Goal: Information Seeking & Learning: Learn about a topic

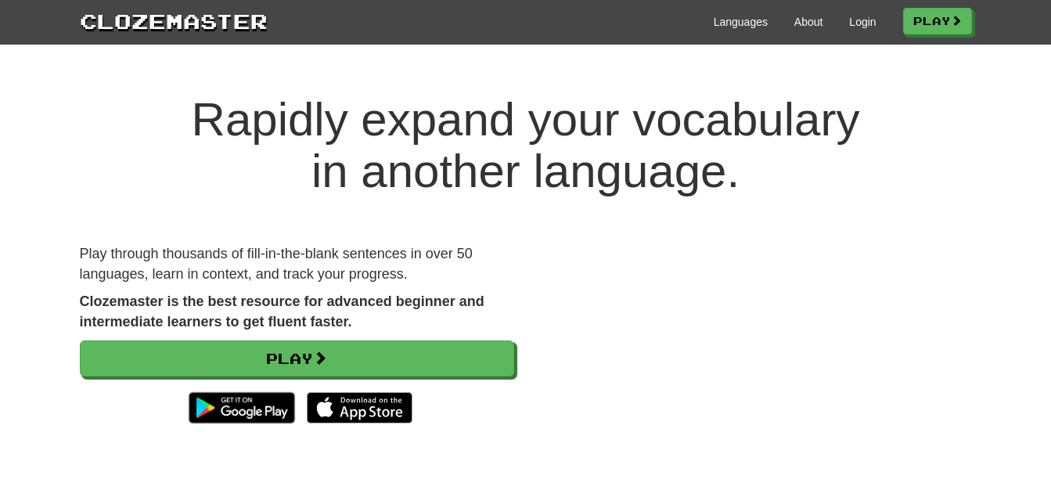
click at [729, 13] on div "Languages About Login Play" at bounding box center [620, 20] width 704 height 29
click at [729, 28] on link "Languages" at bounding box center [741, 22] width 54 height 16
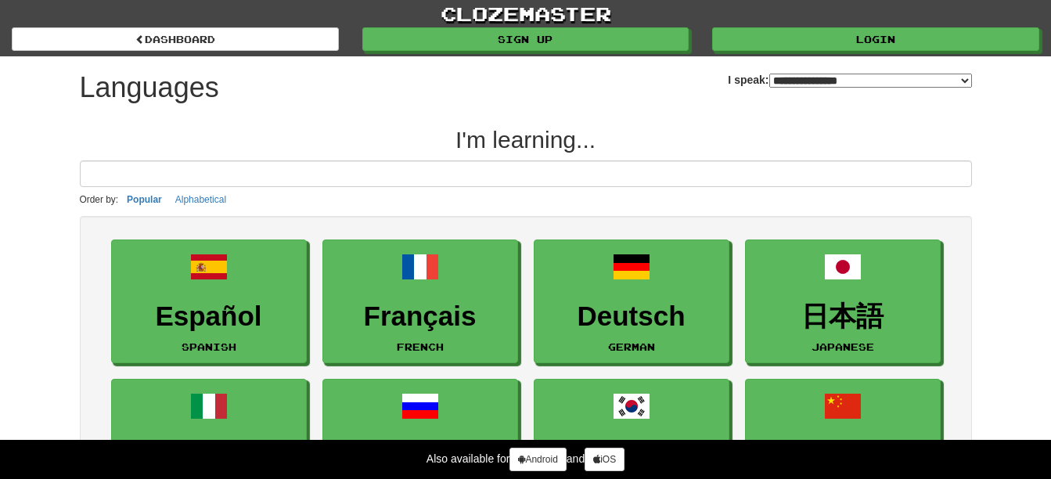
select select "*******"
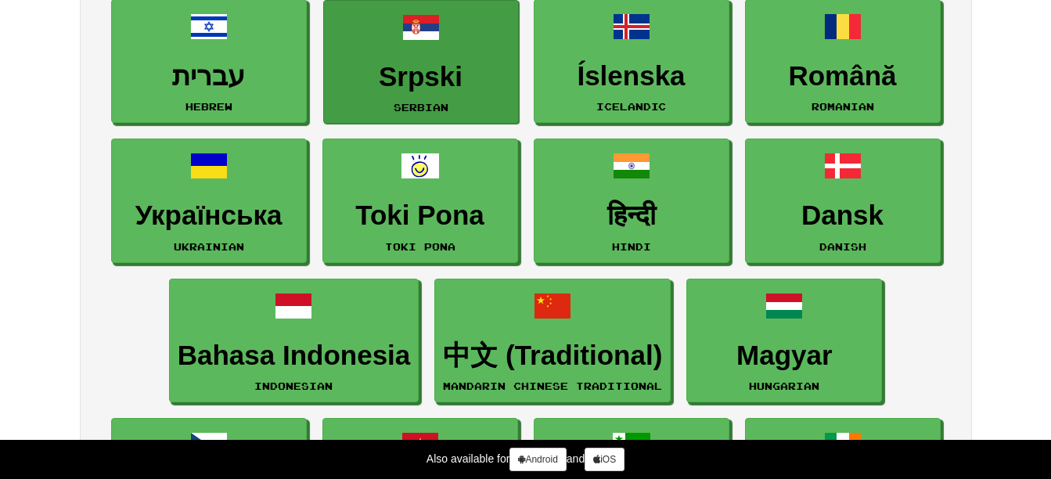
scroll to position [1095, 0]
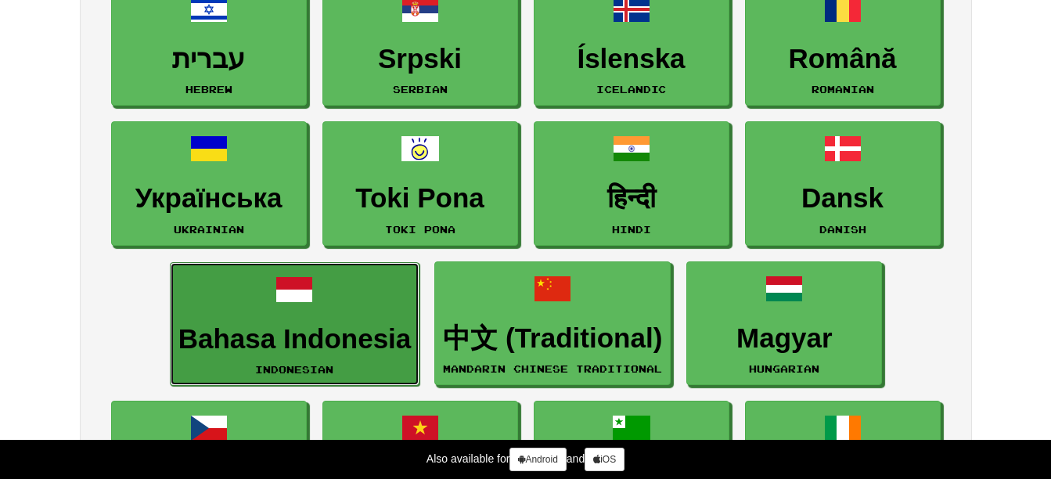
click at [310, 328] on h3 "Bahasa Indonesia" at bounding box center [294, 339] width 233 height 31
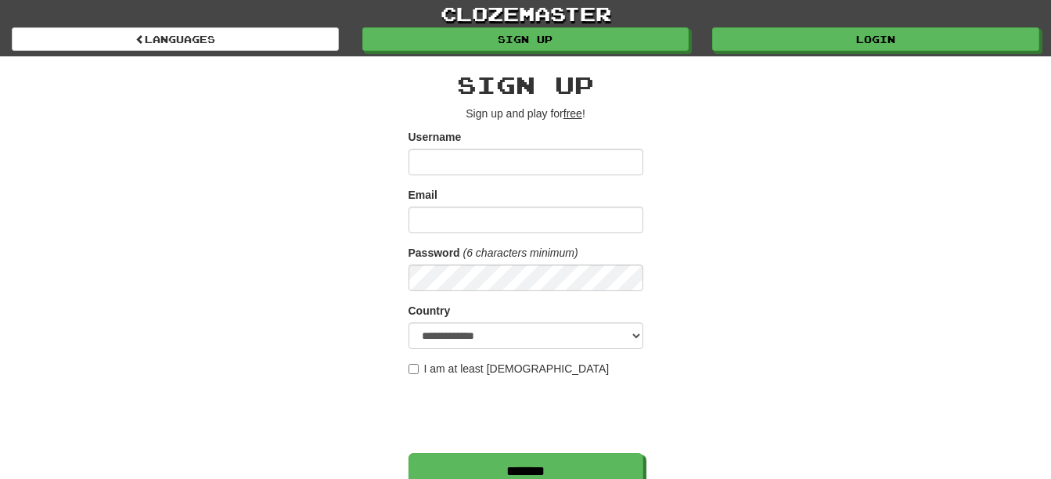
click at [491, 161] on input "Username" at bounding box center [525, 162] width 235 height 27
type input "*"
type input "********"
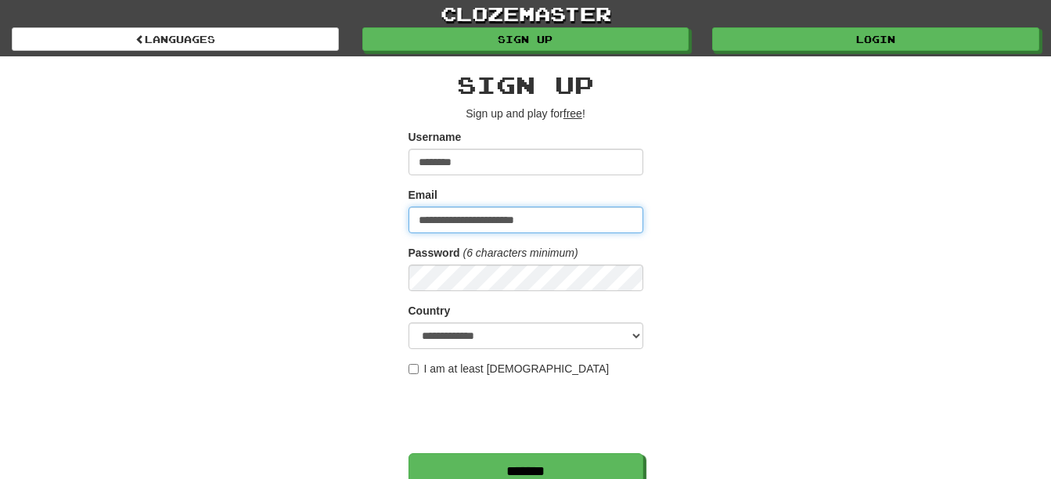
type input "**********"
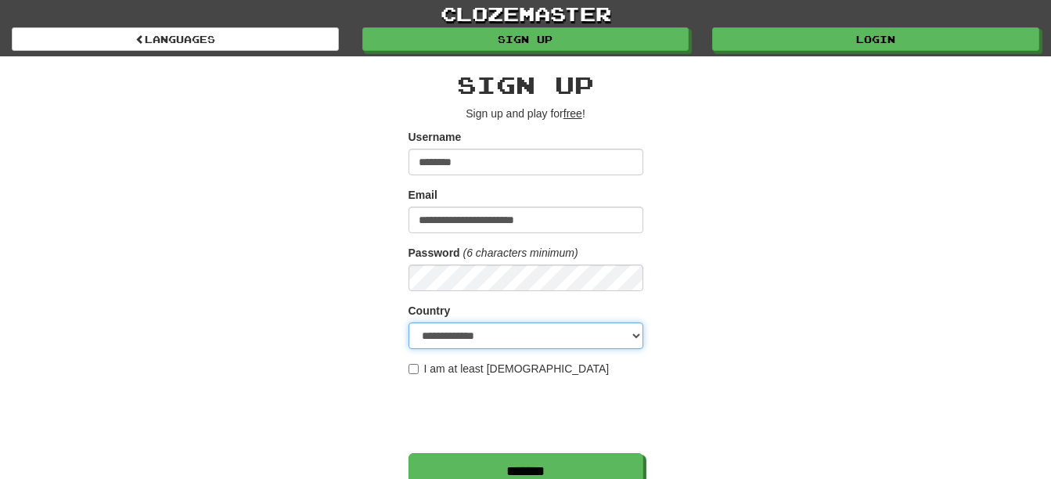
click at [629, 336] on select "**********" at bounding box center [525, 335] width 235 height 27
click at [408, 322] on select "**********" at bounding box center [525, 335] width 235 height 27
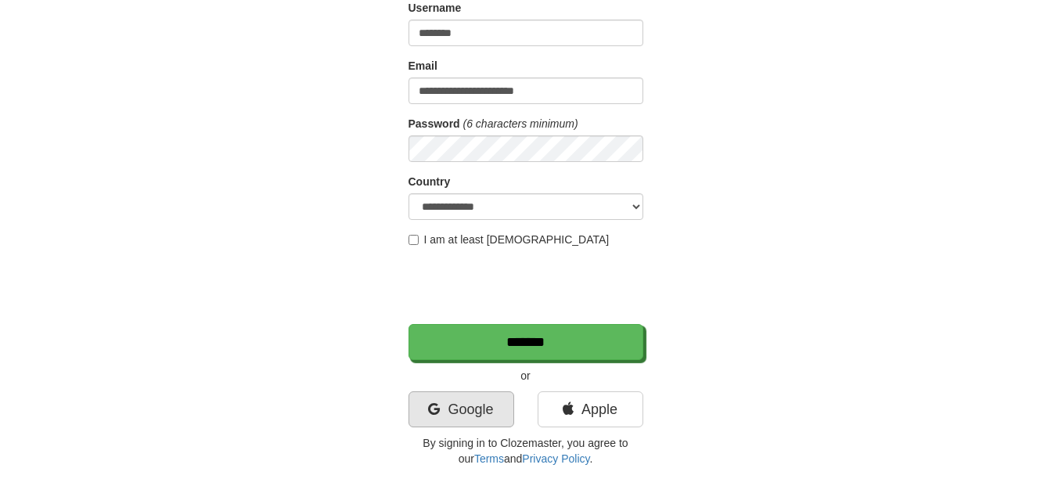
scroll to position [156, 0]
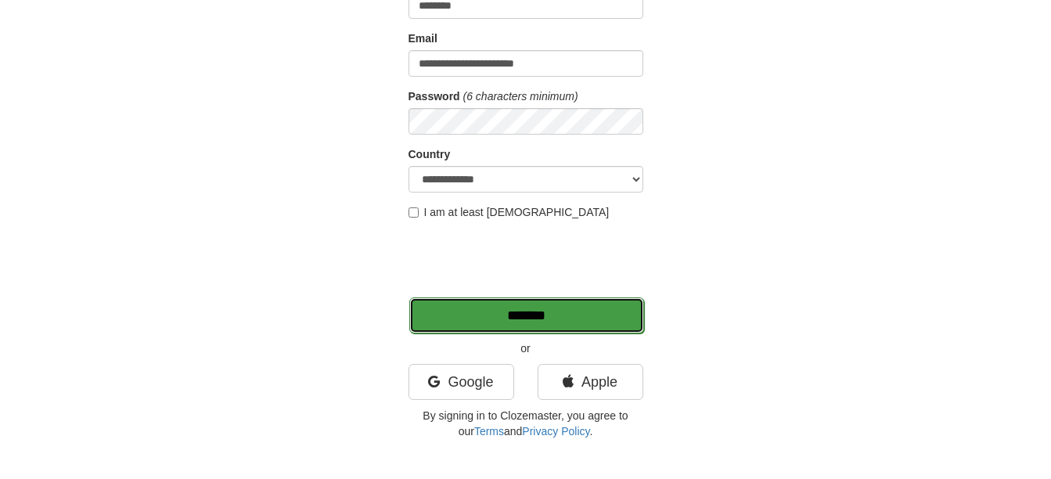
click at [524, 304] on input "*******" at bounding box center [526, 315] width 235 height 36
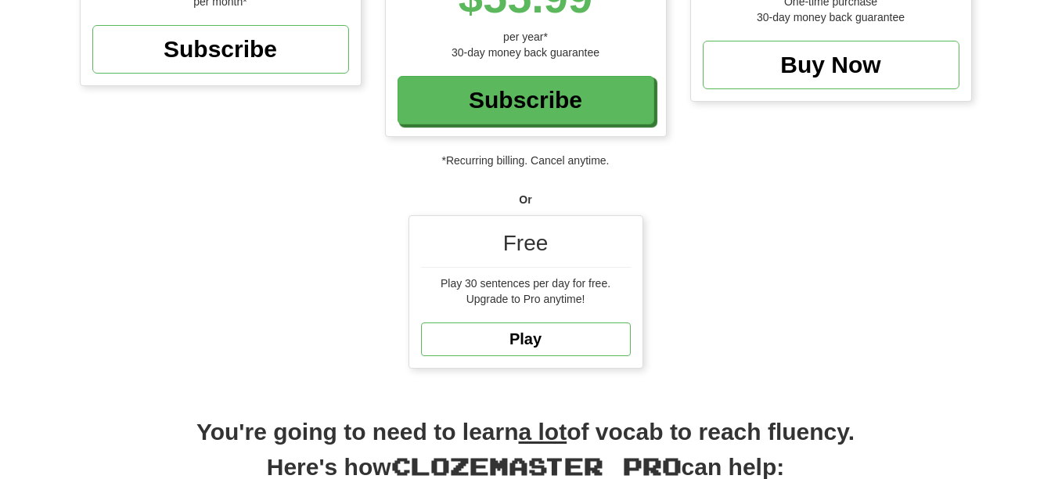
scroll to position [469, 0]
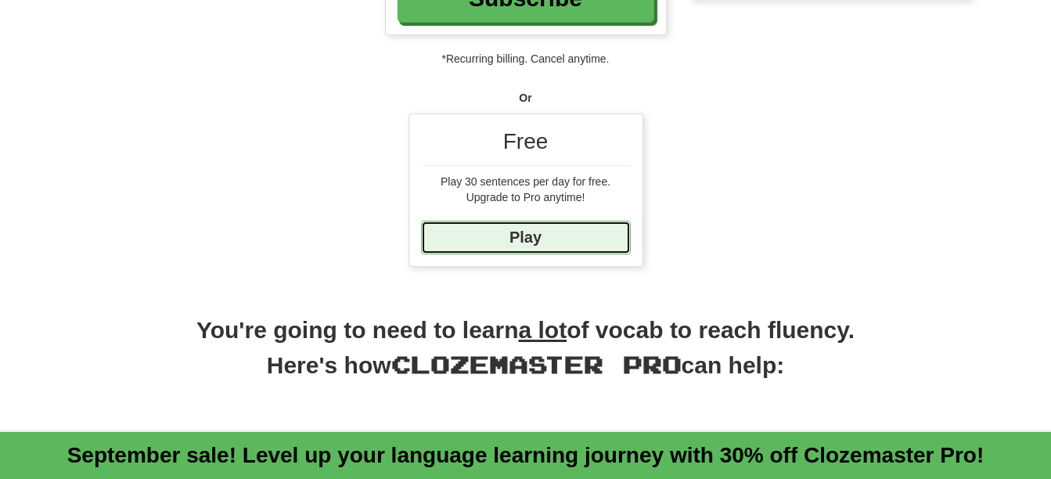
click at [537, 241] on link "Play" at bounding box center [526, 238] width 210 height 34
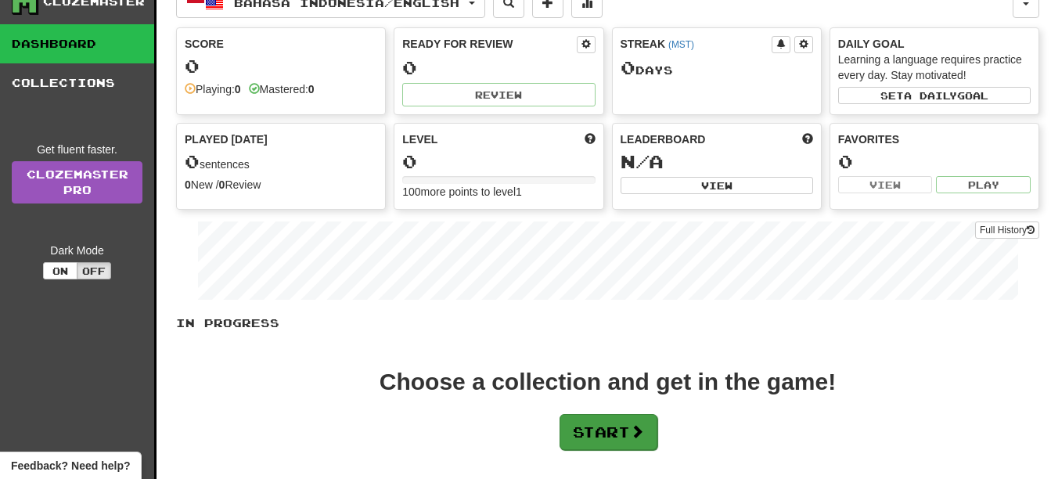
scroll to position [156, 0]
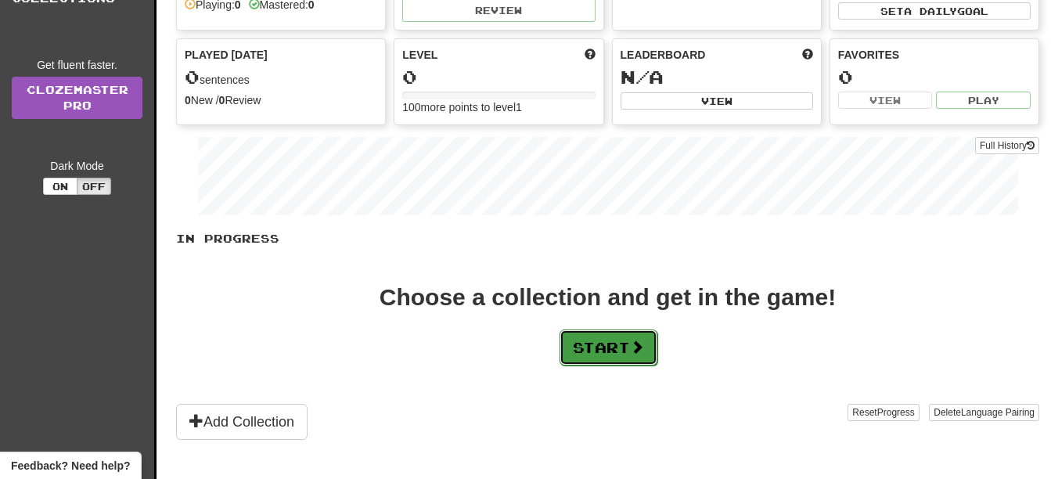
click at [600, 334] on button "Start" at bounding box center [608, 347] width 98 height 36
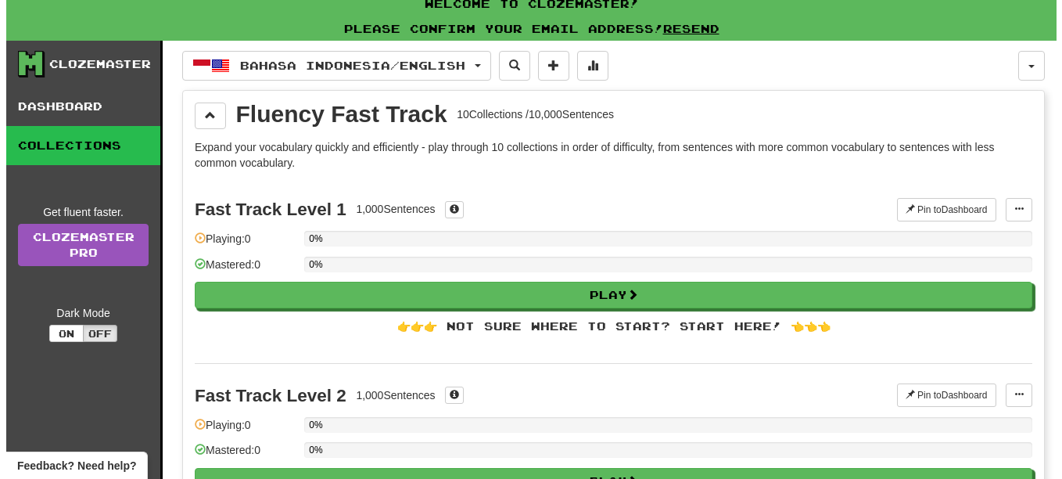
scroll to position [0, 0]
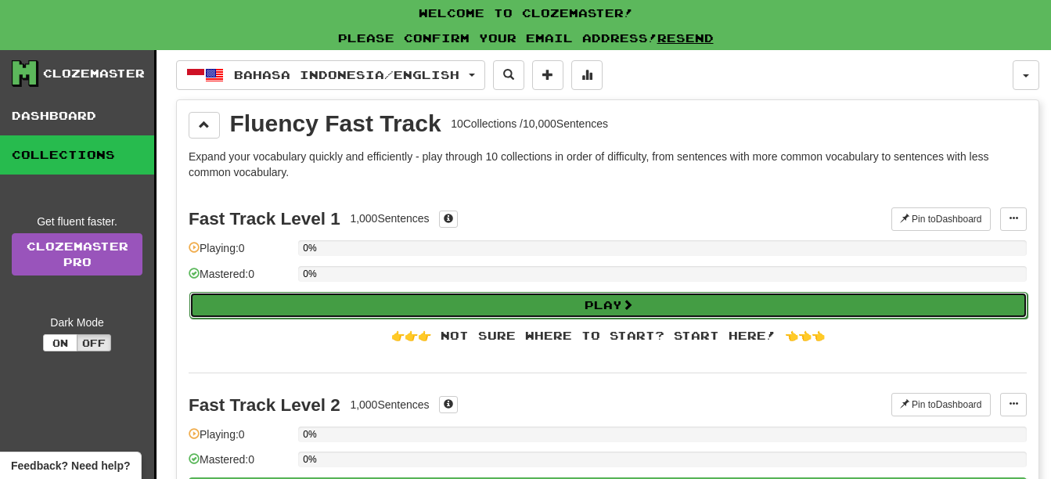
click at [461, 292] on button "Play" at bounding box center [608, 305] width 838 height 27
select select "**"
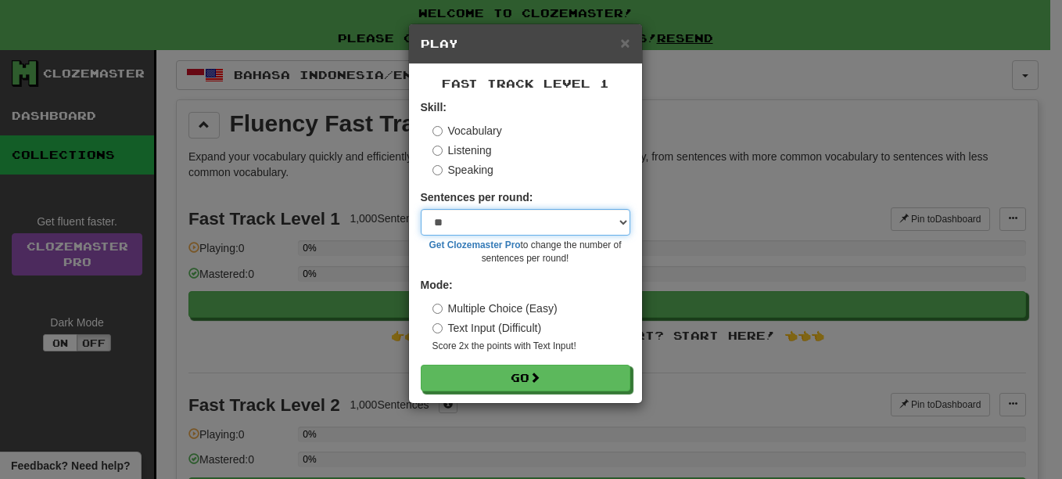
click at [483, 221] on select "* ** ** ** ** ** *** ********" at bounding box center [526, 222] width 210 height 27
click at [480, 226] on select "* ** ** ** ** ** *** ********" at bounding box center [526, 222] width 210 height 27
drag, startPoint x: 471, startPoint y: 227, endPoint x: 464, endPoint y: 238, distance: 13.0
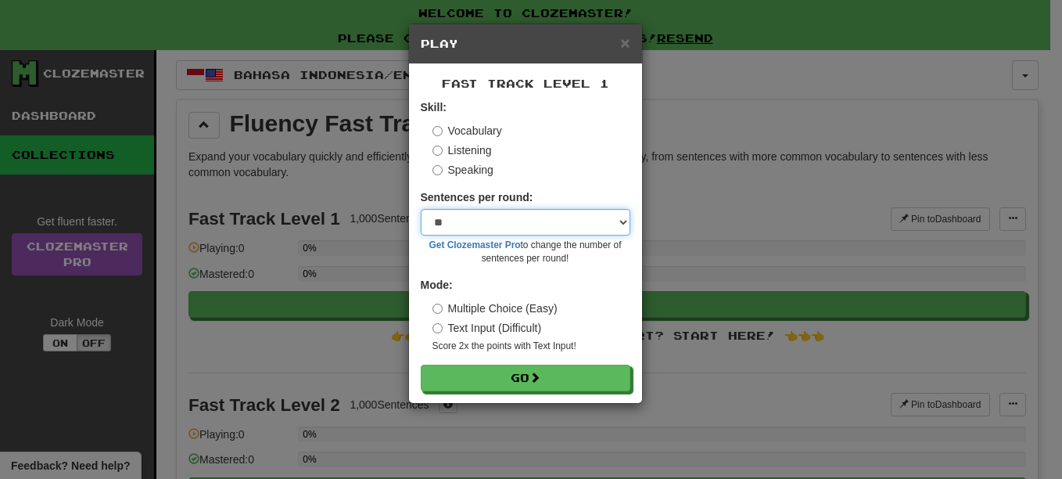
click at [471, 227] on select "* ** ** ** ** ** *** ********" at bounding box center [526, 222] width 210 height 27
click at [464, 230] on select "* ** ** ** ** ** *** ********" at bounding box center [526, 222] width 210 height 27
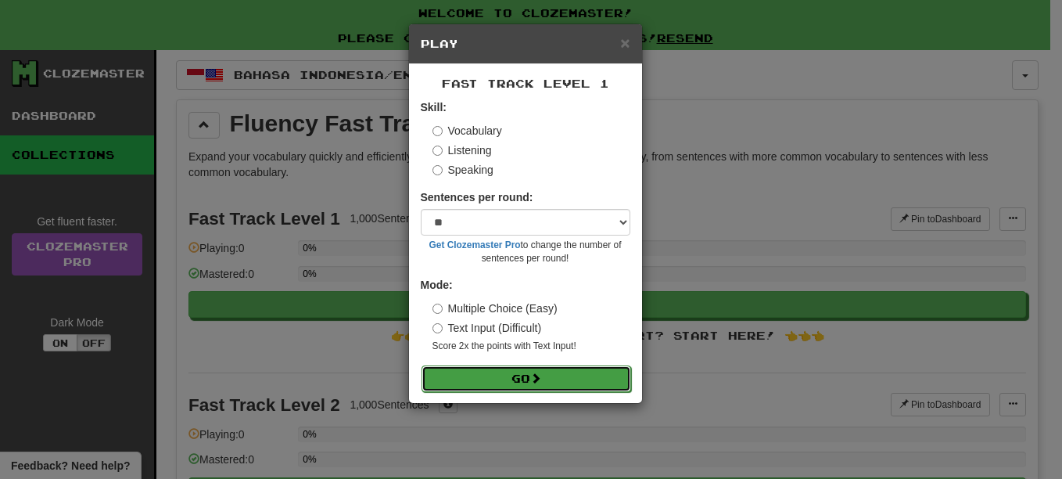
click at [530, 375] on button "Go" at bounding box center [527, 378] width 210 height 27
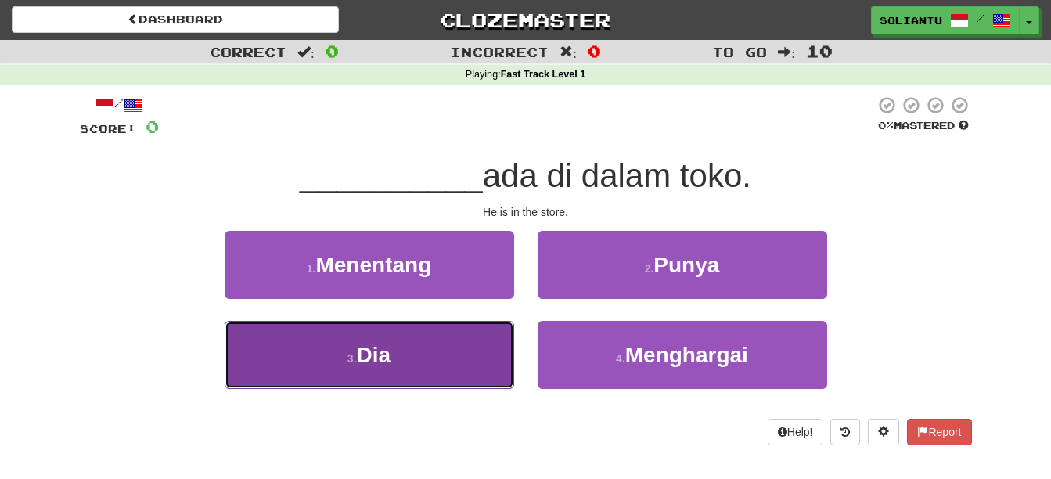
click at [455, 360] on button "3 . Dia" at bounding box center [369, 355] width 289 height 68
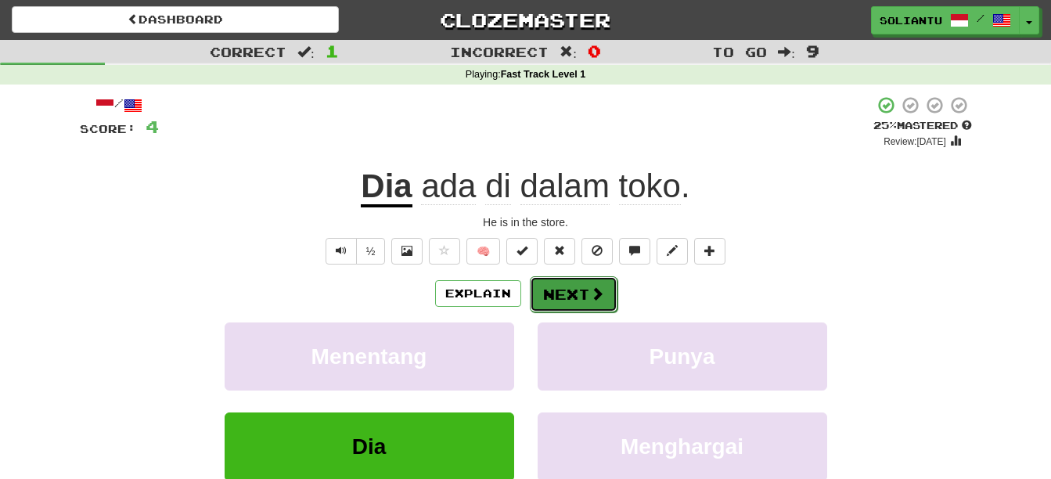
click at [573, 303] on button "Next" at bounding box center [574, 294] width 88 height 36
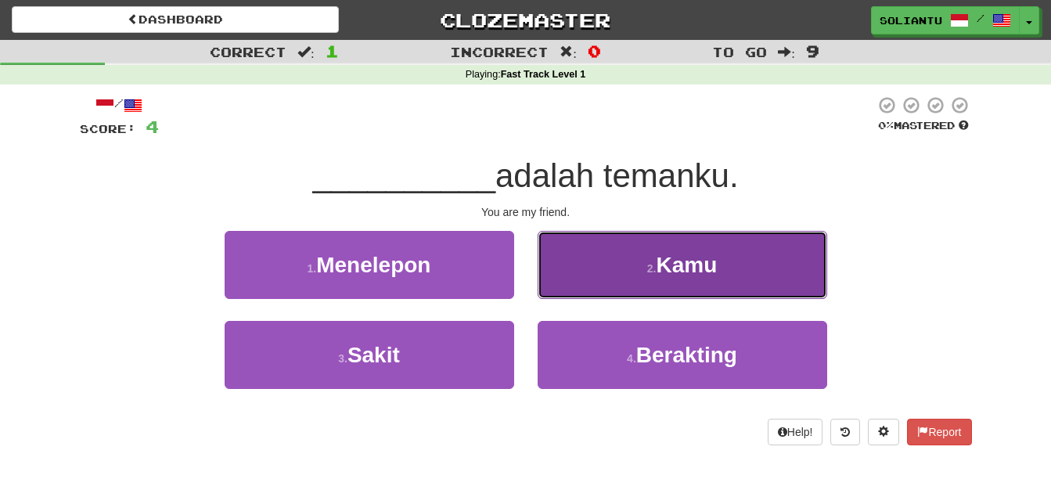
click at [642, 238] on button "2 . [GEOGRAPHIC_DATA]" at bounding box center [681, 265] width 289 height 68
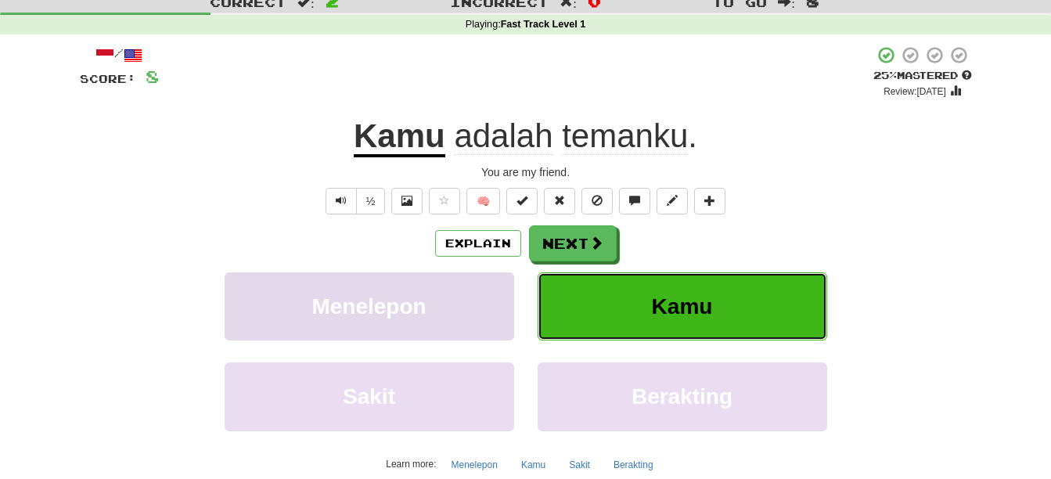
scroll to position [78, 0]
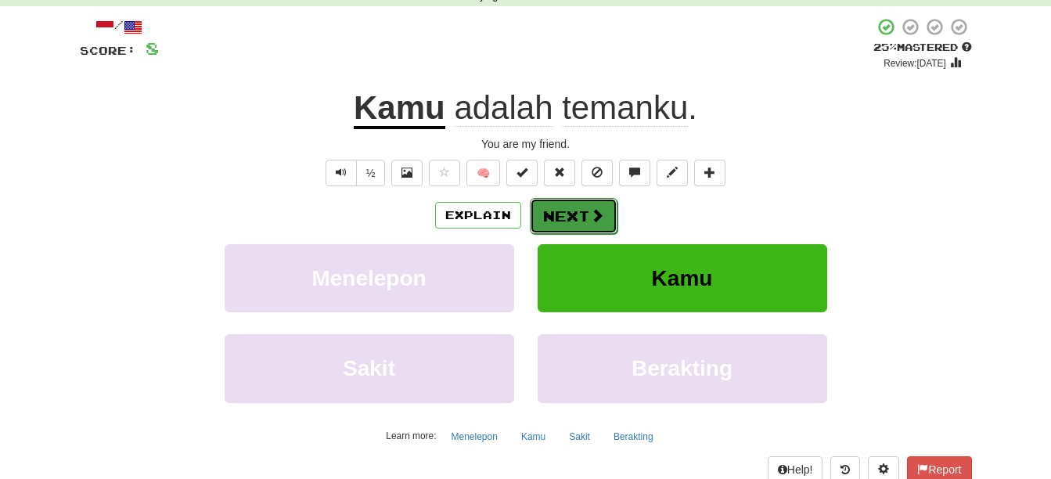
click at [570, 220] on button "Next" at bounding box center [574, 216] width 88 height 36
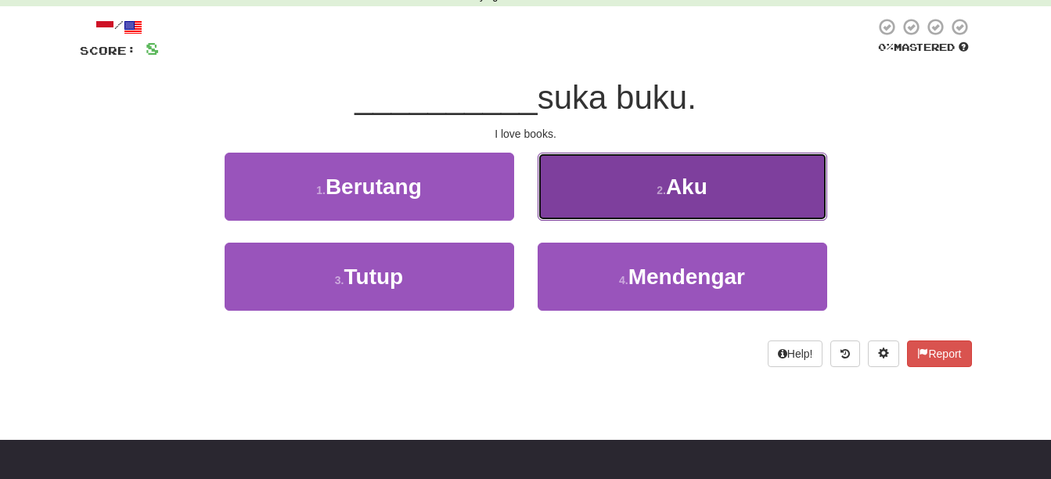
click at [645, 185] on button "2 . Aku" at bounding box center [681, 187] width 289 height 68
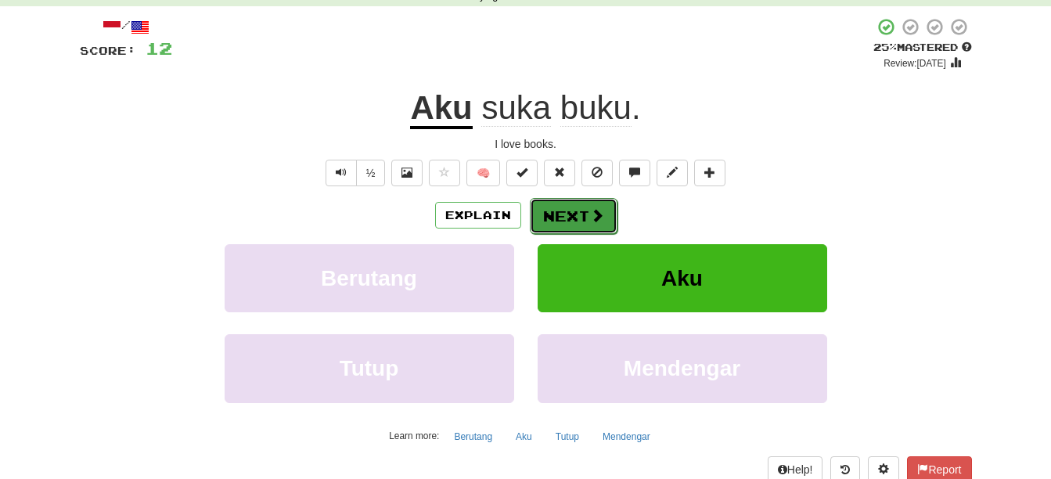
click at [594, 214] on span at bounding box center [597, 215] width 14 height 14
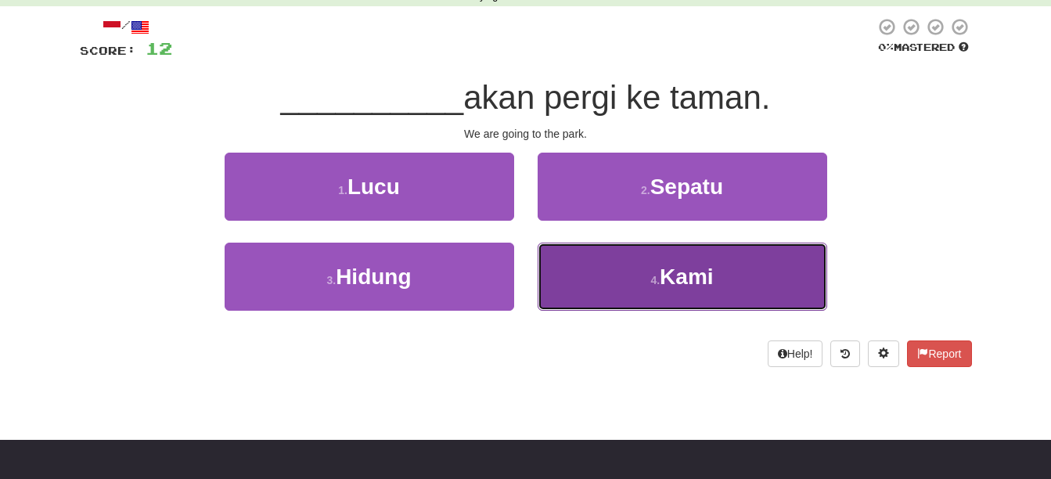
click at [703, 271] on span "Kami" at bounding box center [686, 276] width 53 height 24
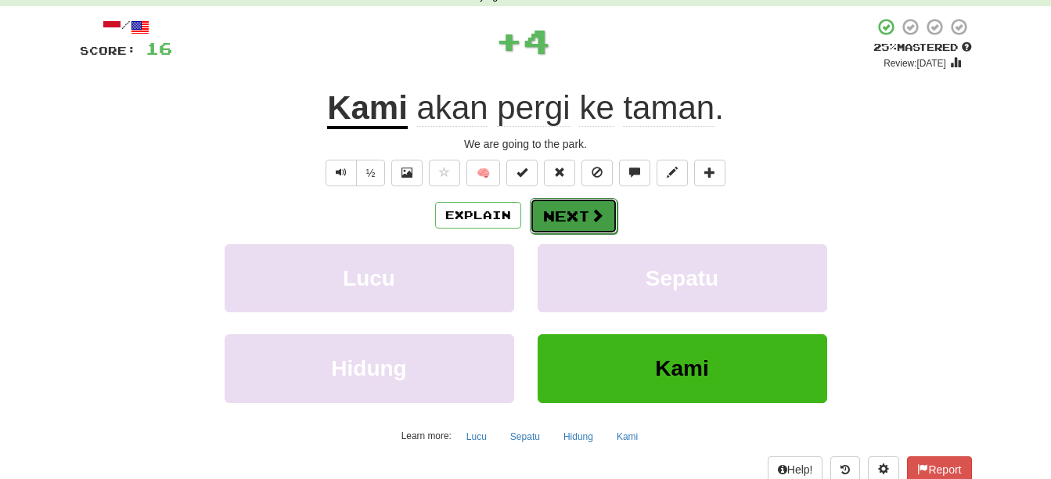
click at [575, 212] on button "Next" at bounding box center [574, 216] width 88 height 36
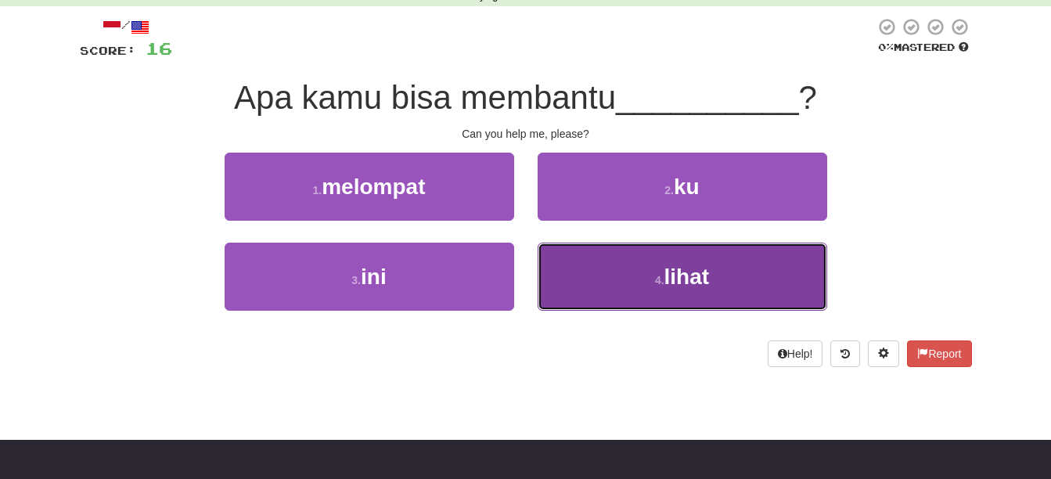
click at [688, 272] on span "lihat" at bounding box center [686, 276] width 45 height 24
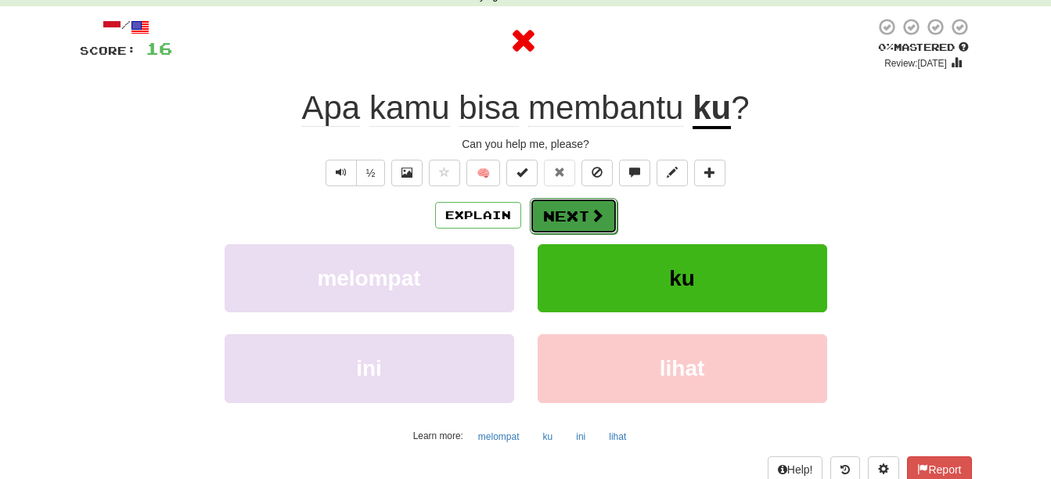
click at [595, 211] on span at bounding box center [597, 215] width 14 height 14
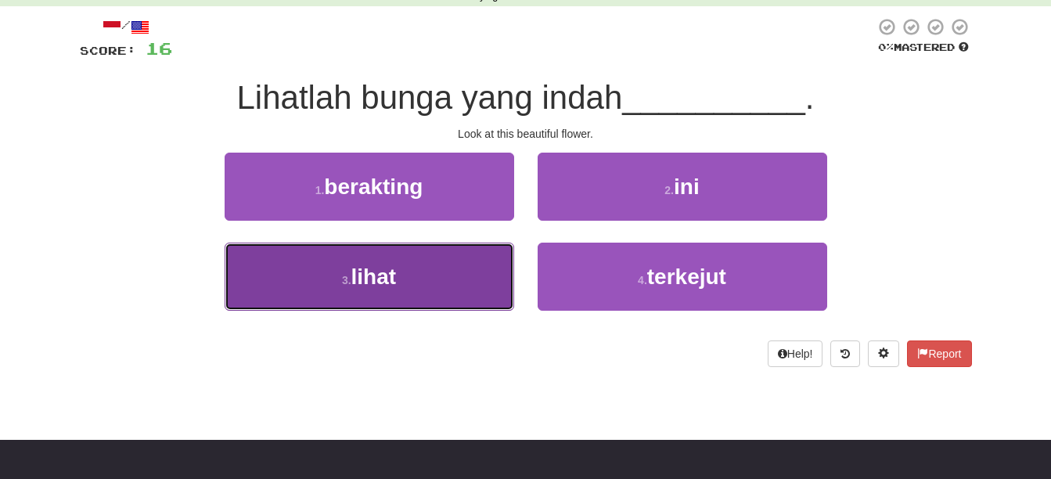
click at [424, 265] on button "3 . lihat" at bounding box center [369, 277] width 289 height 68
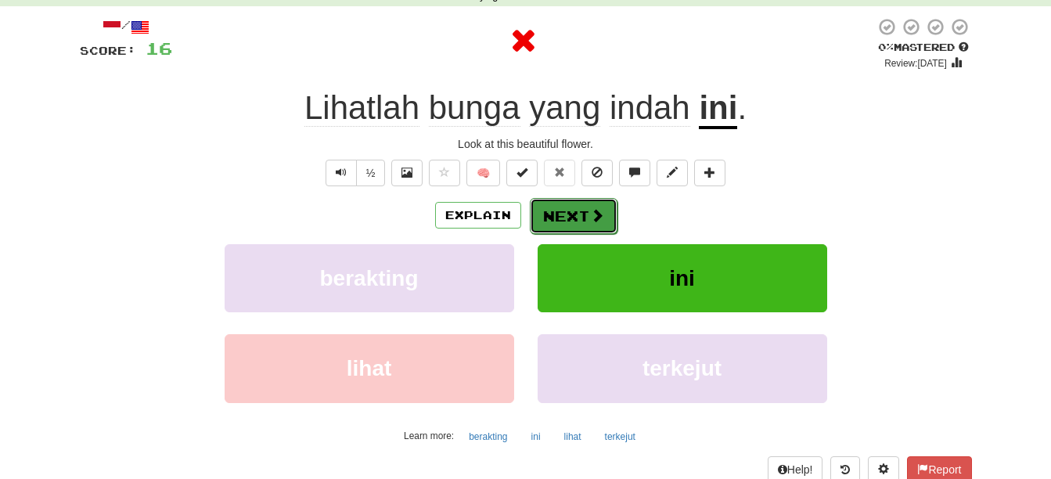
click at [584, 210] on button "Next" at bounding box center [574, 216] width 88 height 36
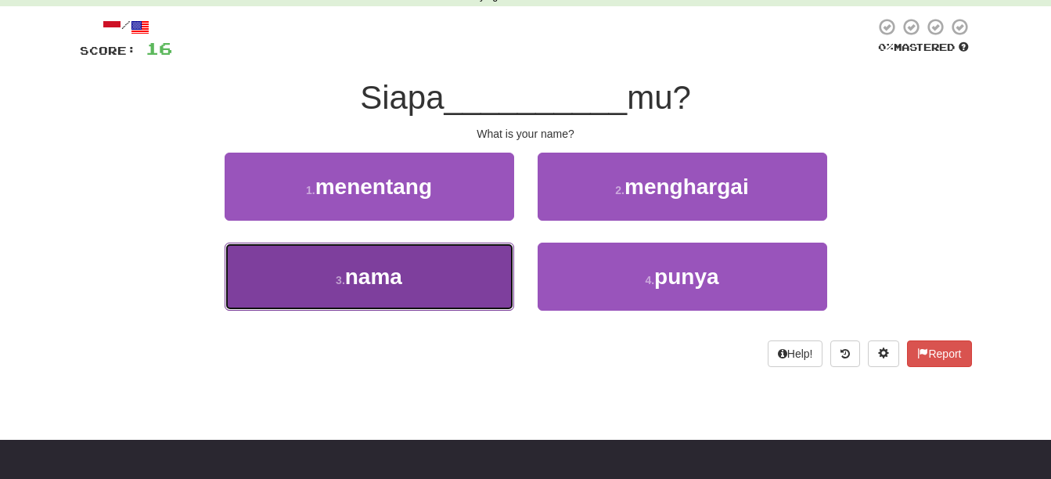
click at [391, 289] on button "3 . nama" at bounding box center [369, 277] width 289 height 68
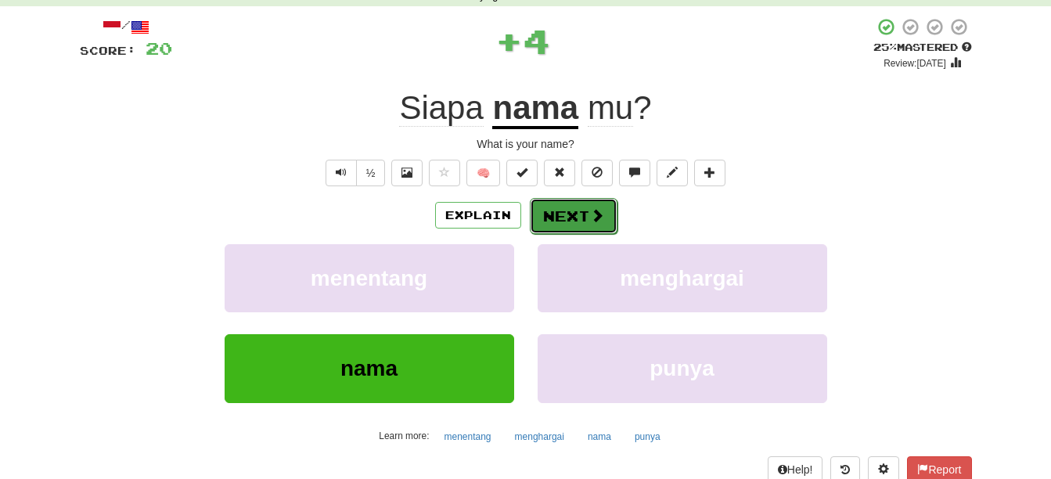
click at [584, 218] on button "Next" at bounding box center [574, 216] width 88 height 36
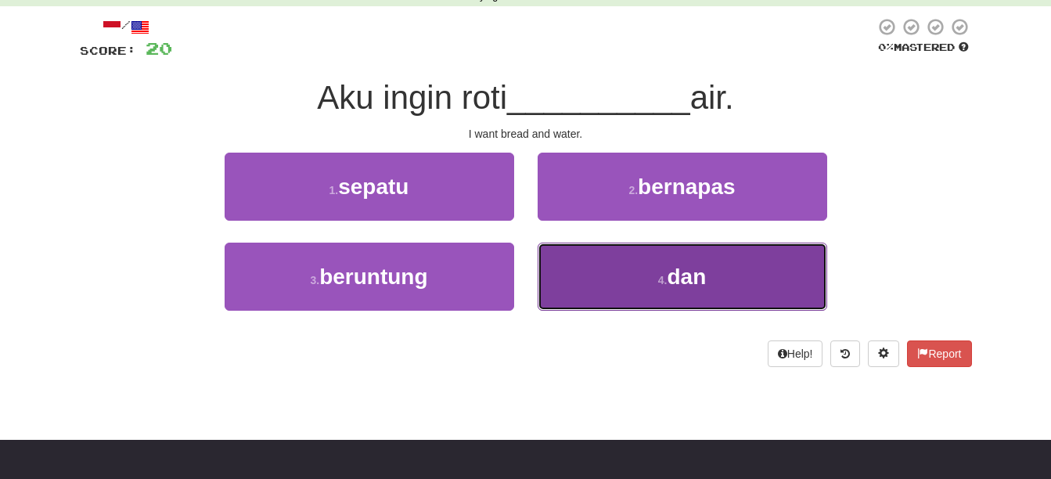
click at [642, 250] on button "4 . dan" at bounding box center [681, 277] width 289 height 68
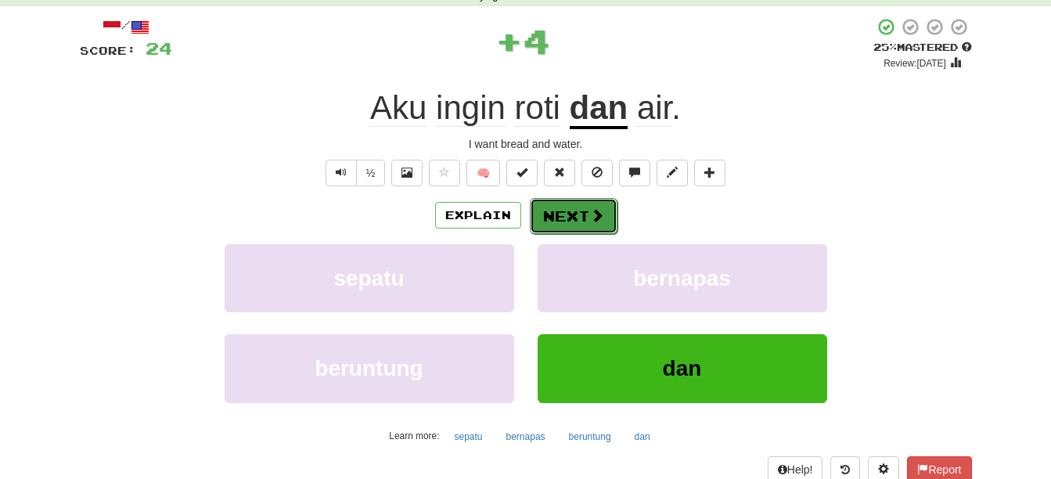
click at [562, 203] on button "Next" at bounding box center [574, 216] width 88 height 36
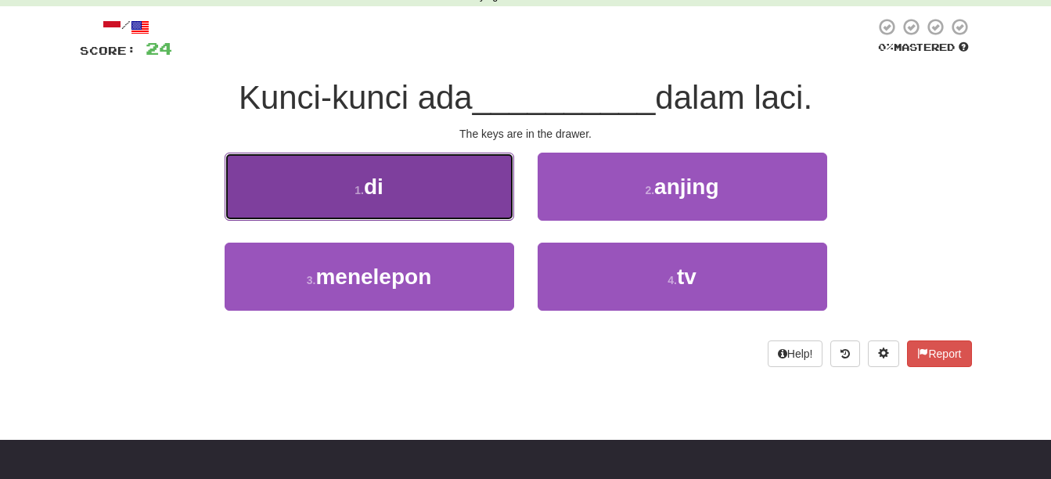
click at [433, 176] on button "1 . di" at bounding box center [369, 187] width 289 height 68
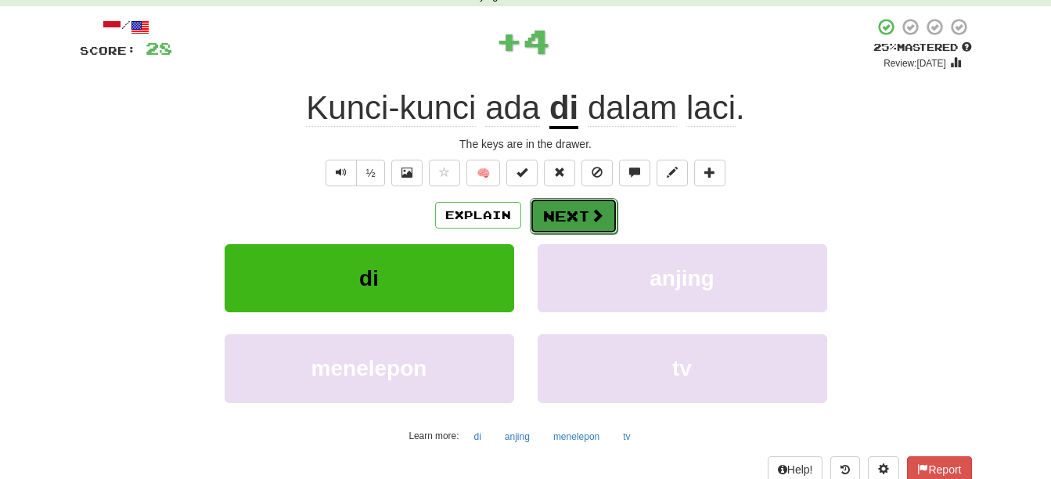
click at [600, 212] on span at bounding box center [597, 215] width 14 height 14
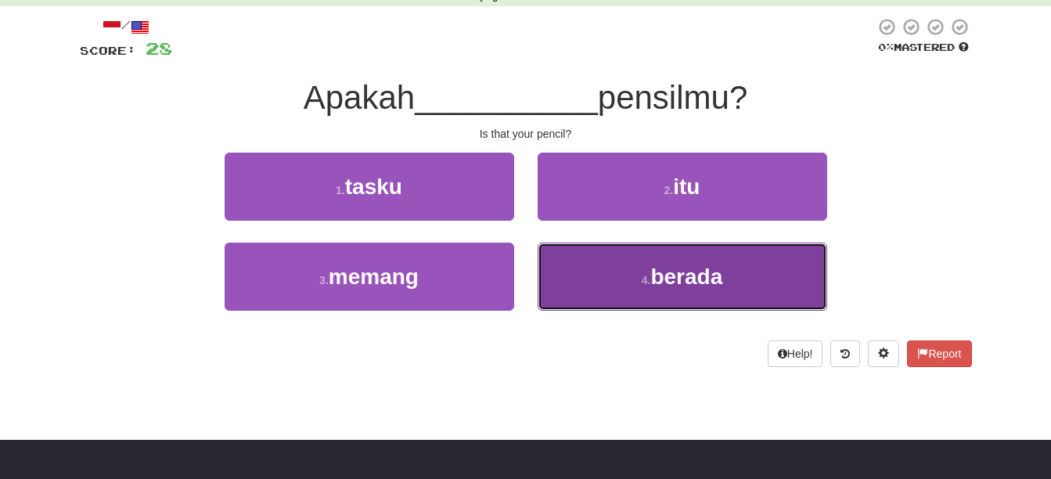
click at [676, 247] on button "4 . berada" at bounding box center [681, 277] width 289 height 68
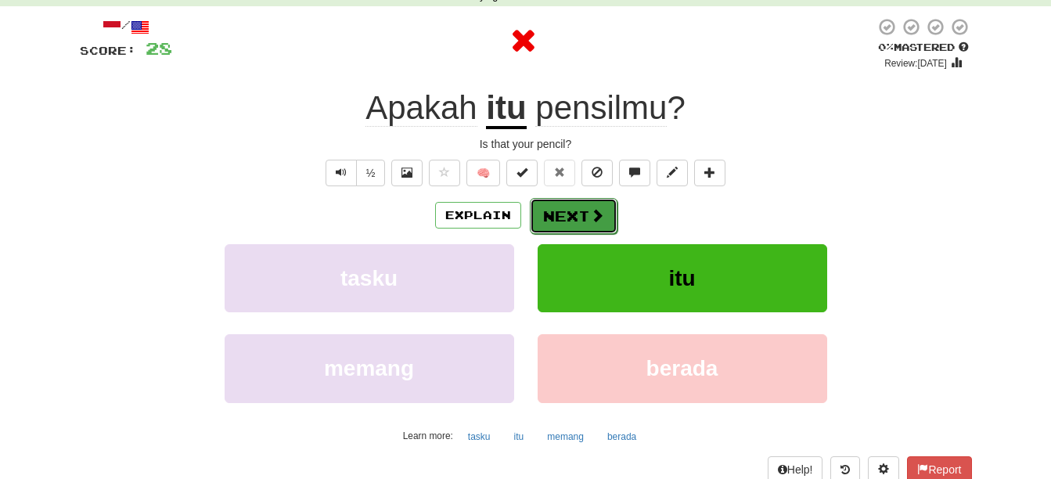
click at [550, 202] on button "Next" at bounding box center [574, 216] width 88 height 36
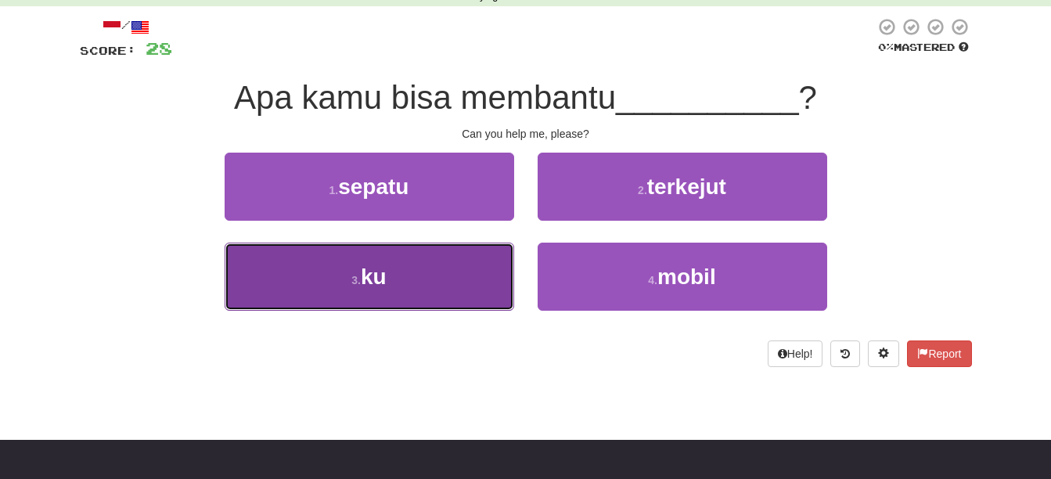
click at [464, 264] on button "3 . ku" at bounding box center [369, 277] width 289 height 68
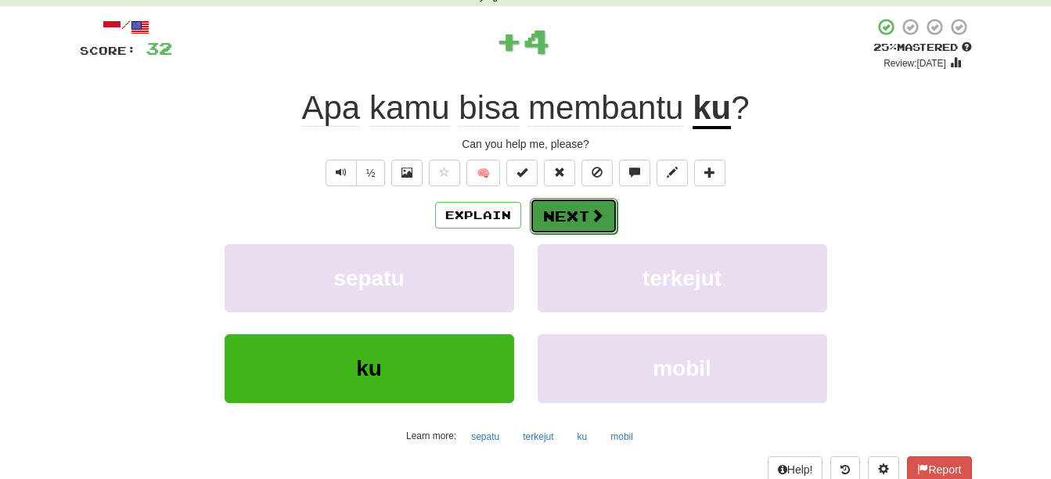
click at [585, 215] on button "Next" at bounding box center [574, 216] width 88 height 36
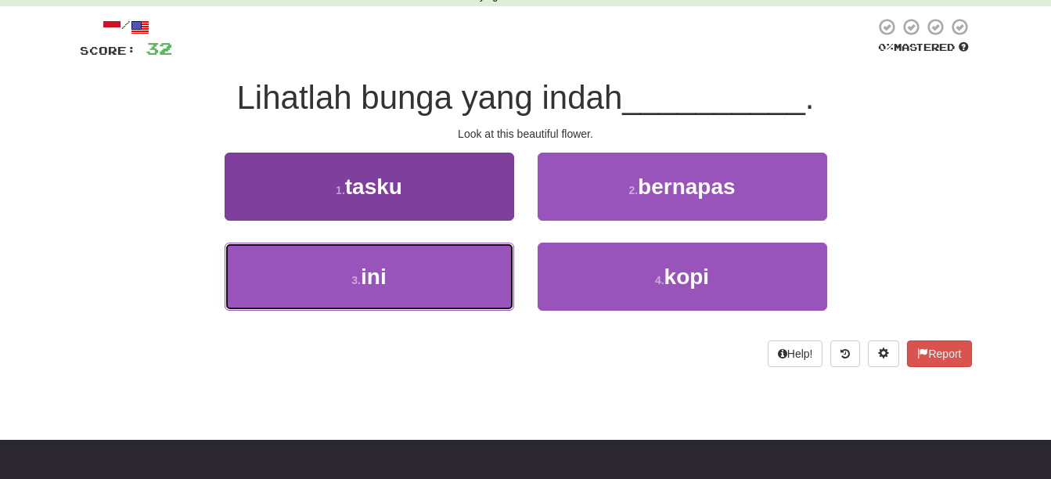
click at [484, 265] on button "3 . ini" at bounding box center [369, 277] width 289 height 68
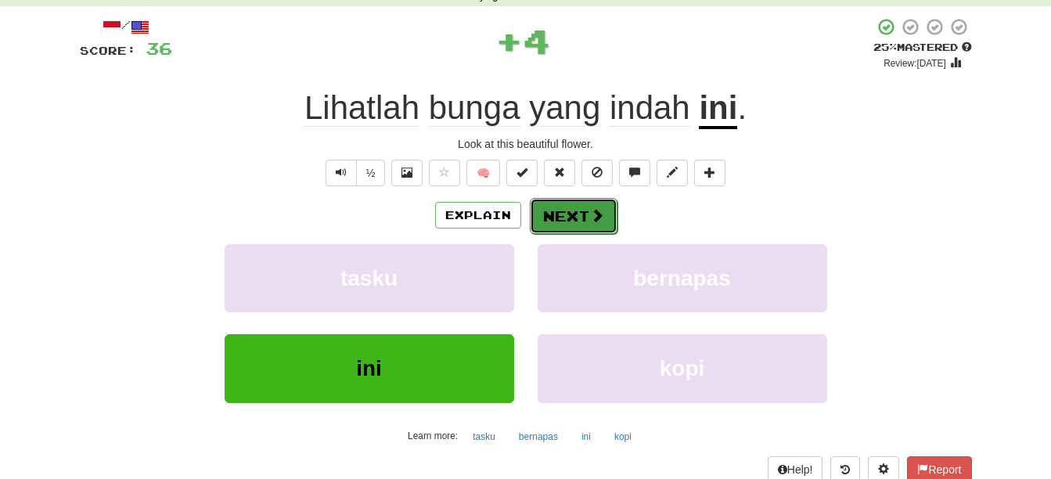
click at [592, 214] on span at bounding box center [597, 215] width 14 height 14
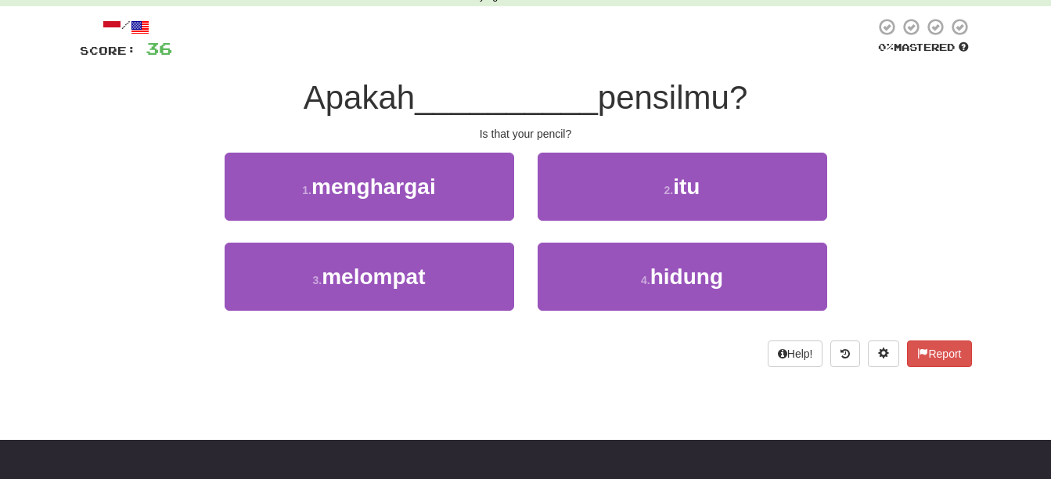
click at [628, 225] on div "2 . itu" at bounding box center [682, 198] width 313 height 90
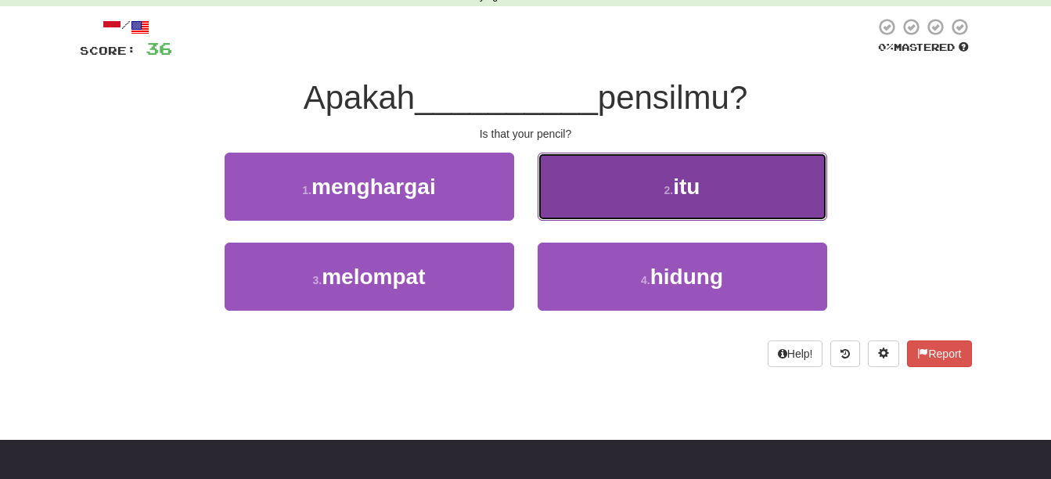
click at [637, 199] on button "2 . itu" at bounding box center [681, 187] width 289 height 68
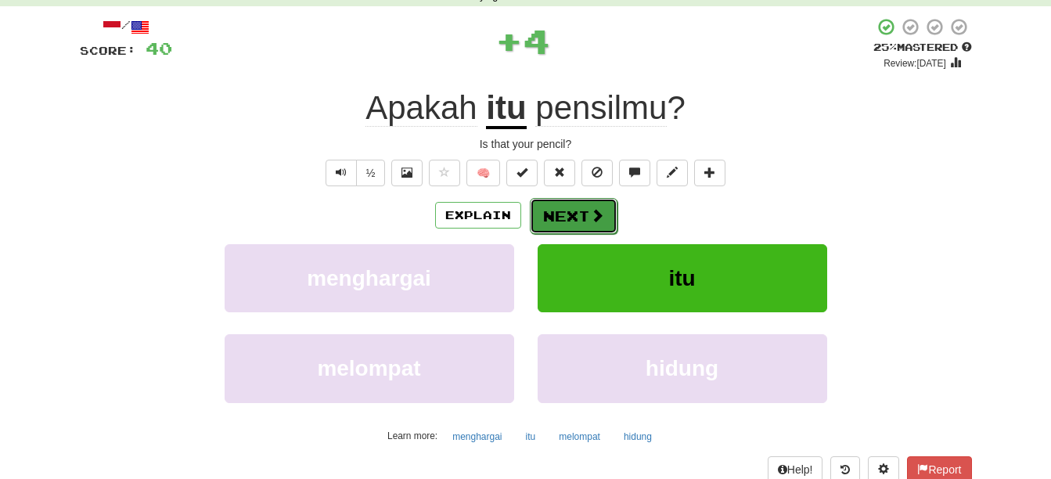
click at [545, 207] on button "Next" at bounding box center [574, 216] width 88 height 36
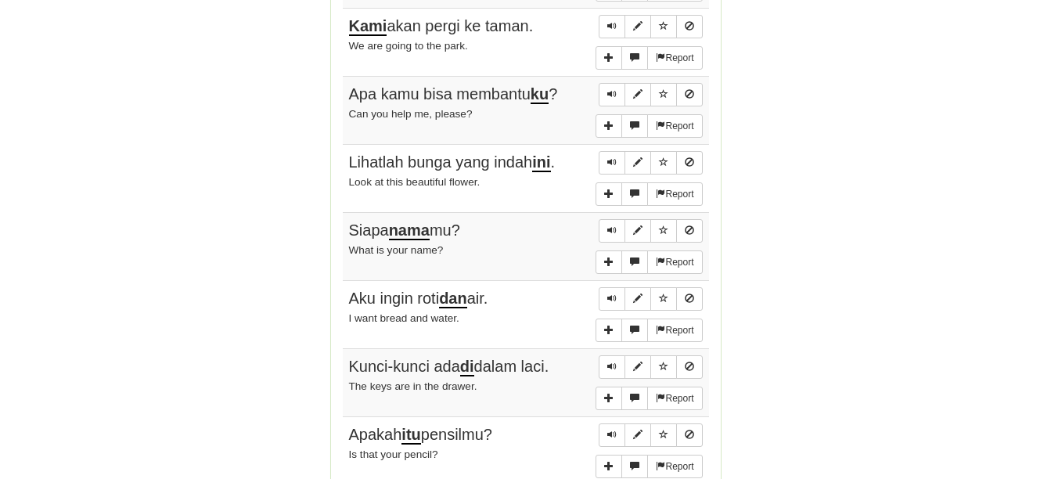
scroll to position [1252, 0]
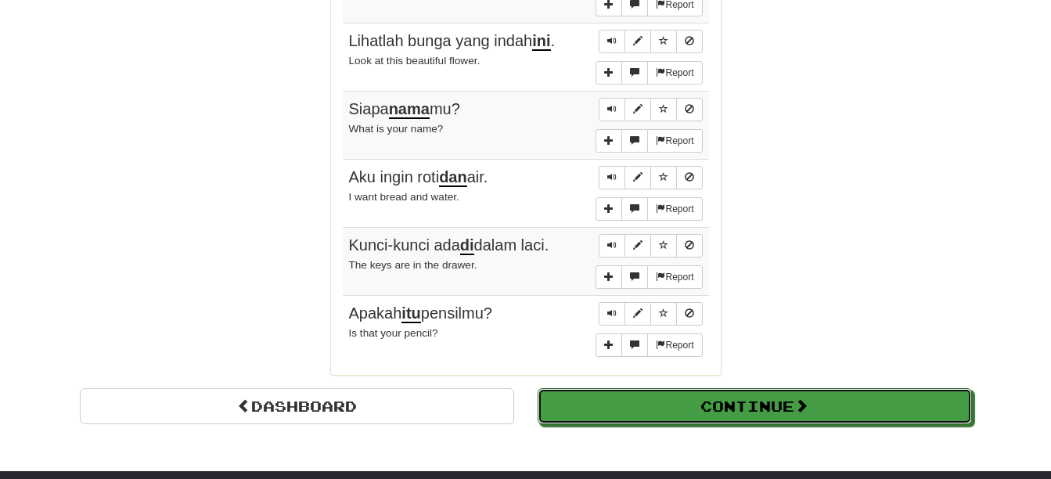
click at [753, 406] on button "Continue" at bounding box center [754, 406] width 434 height 36
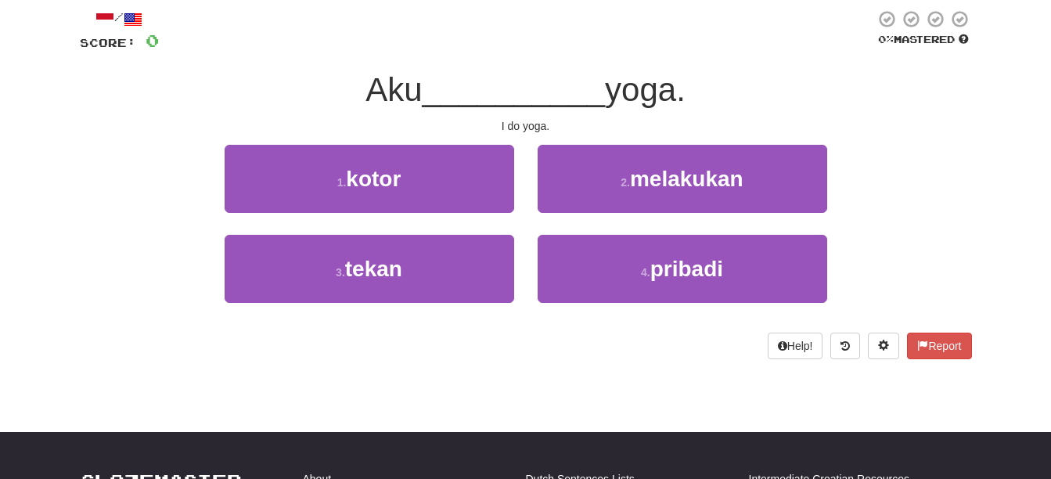
scroll to position [0, 0]
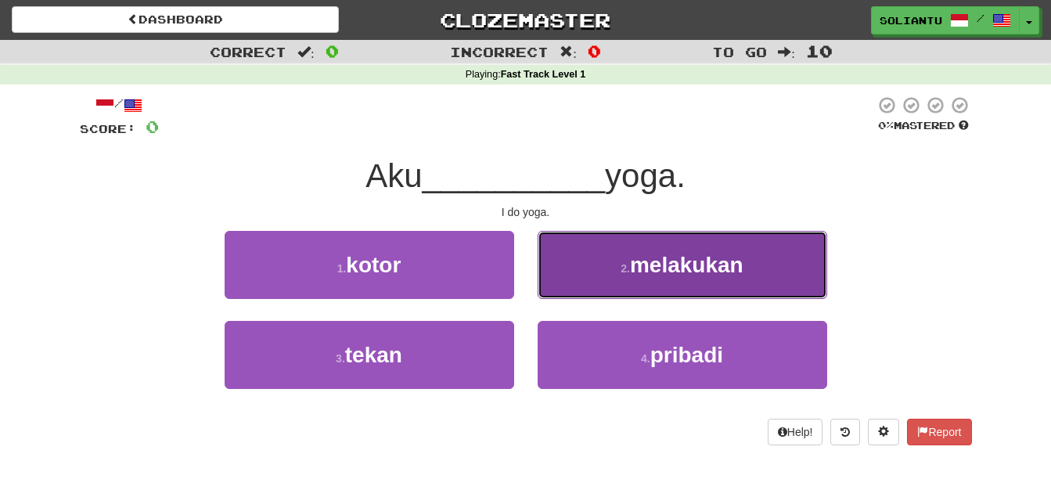
click at [664, 271] on span "melakukan" at bounding box center [686, 265] width 113 height 24
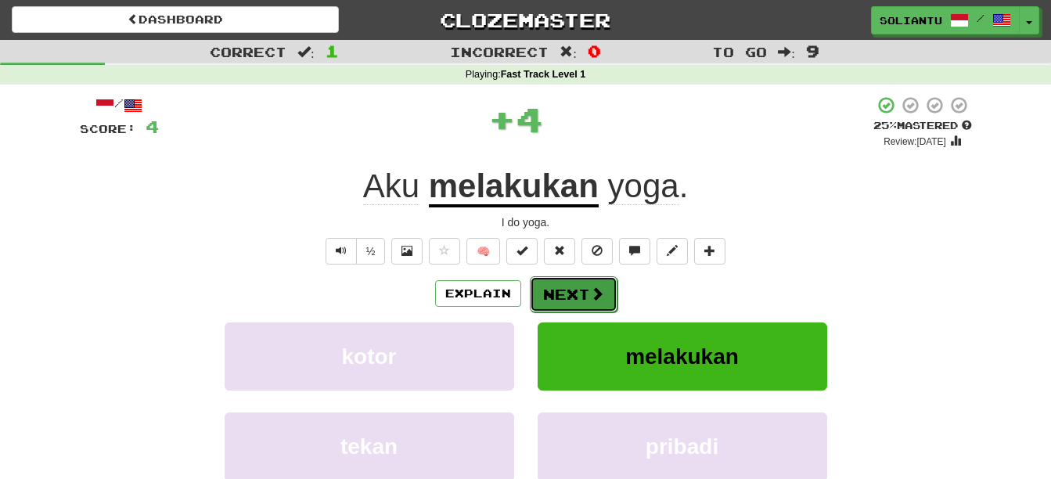
click at [563, 283] on button "Next" at bounding box center [574, 294] width 88 height 36
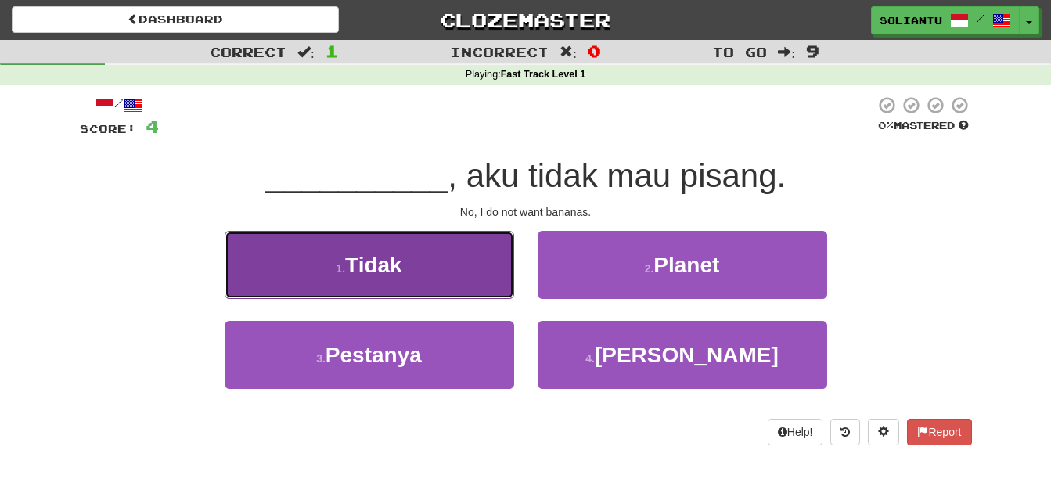
click at [463, 249] on button "1 . Tidak" at bounding box center [369, 265] width 289 height 68
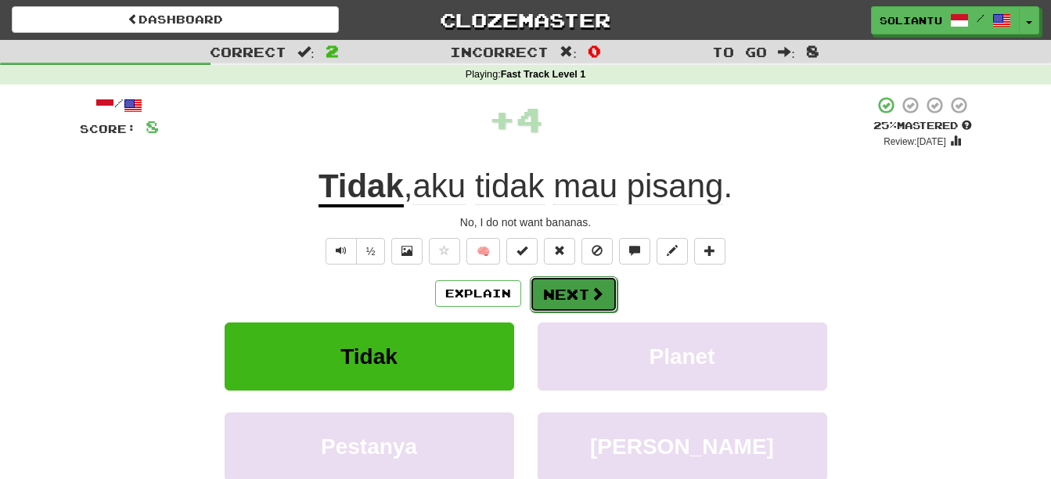
click at [587, 289] on button "Next" at bounding box center [574, 294] width 88 height 36
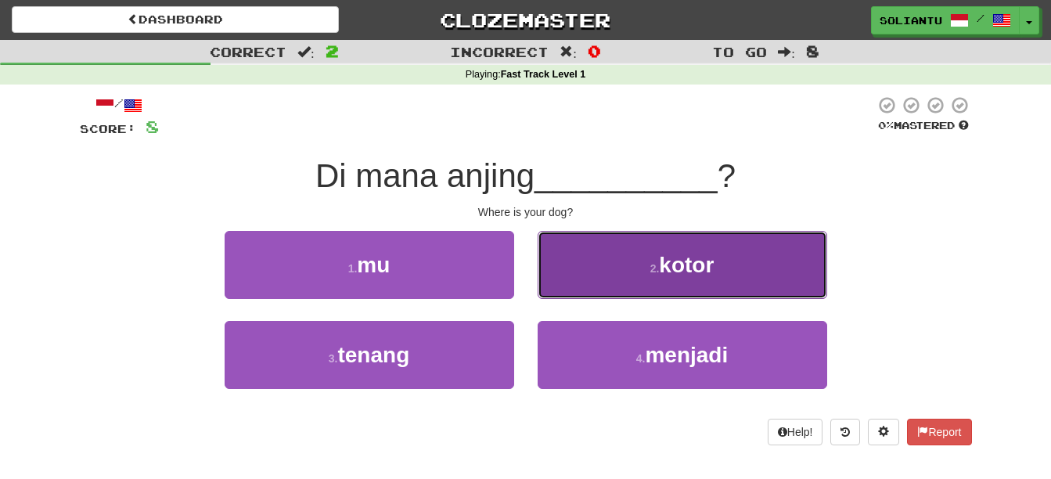
click at [643, 246] on button "2 . kotor" at bounding box center [681, 265] width 289 height 68
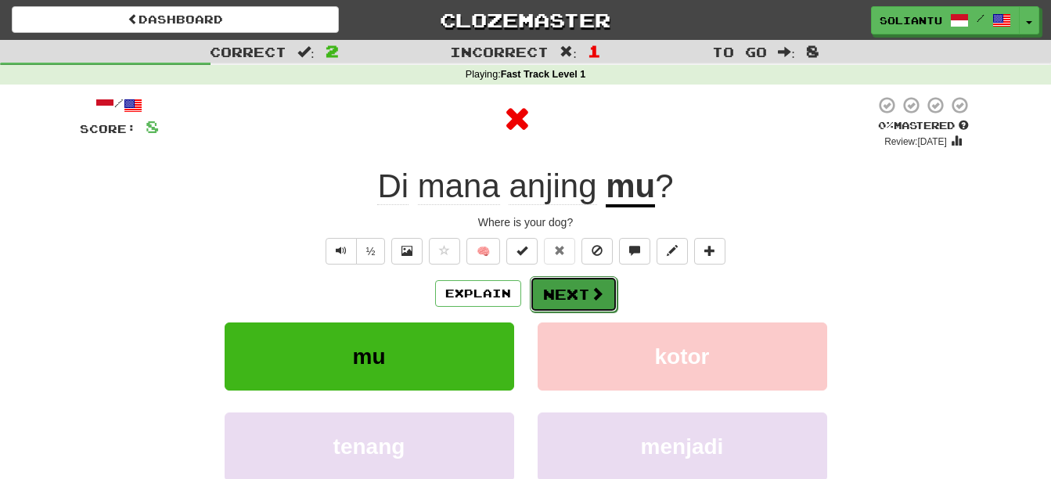
click at [570, 289] on button "Next" at bounding box center [574, 294] width 88 height 36
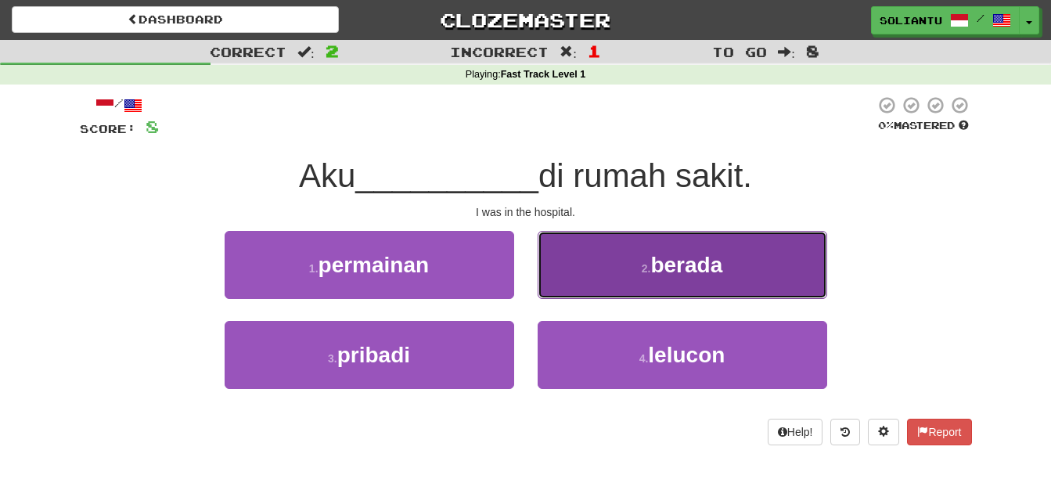
click at [660, 286] on button "2 . berada" at bounding box center [681, 265] width 289 height 68
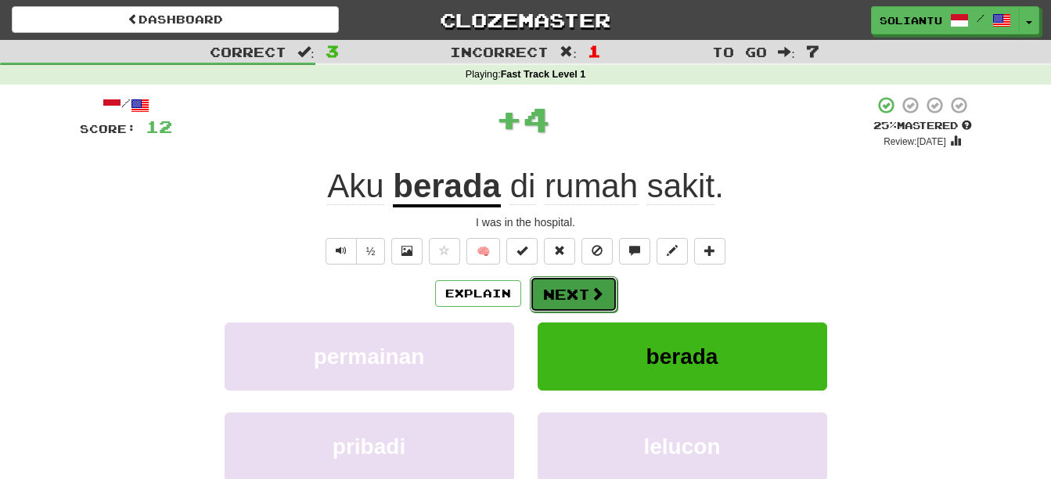
click at [570, 286] on button "Next" at bounding box center [574, 294] width 88 height 36
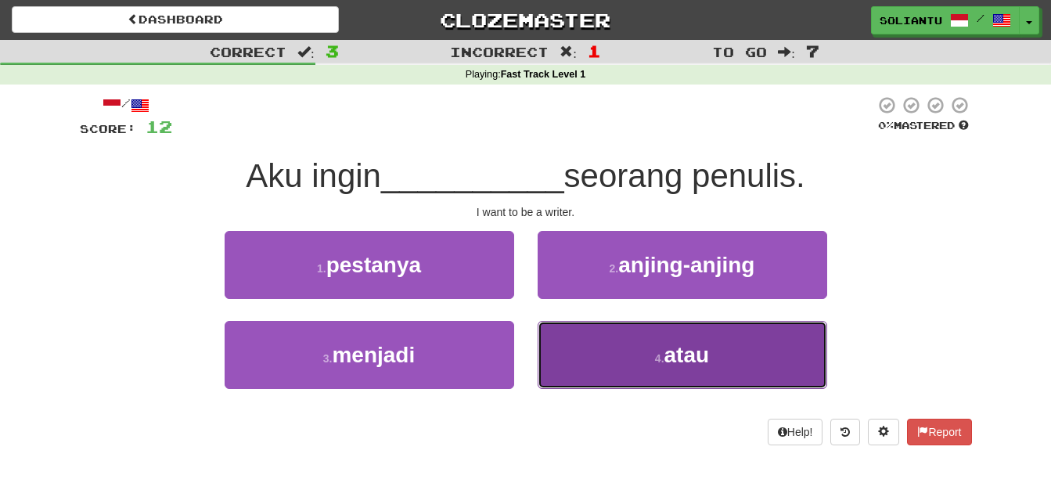
click at [670, 360] on span "atau" at bounding box center [686, 355] width 45 height 24
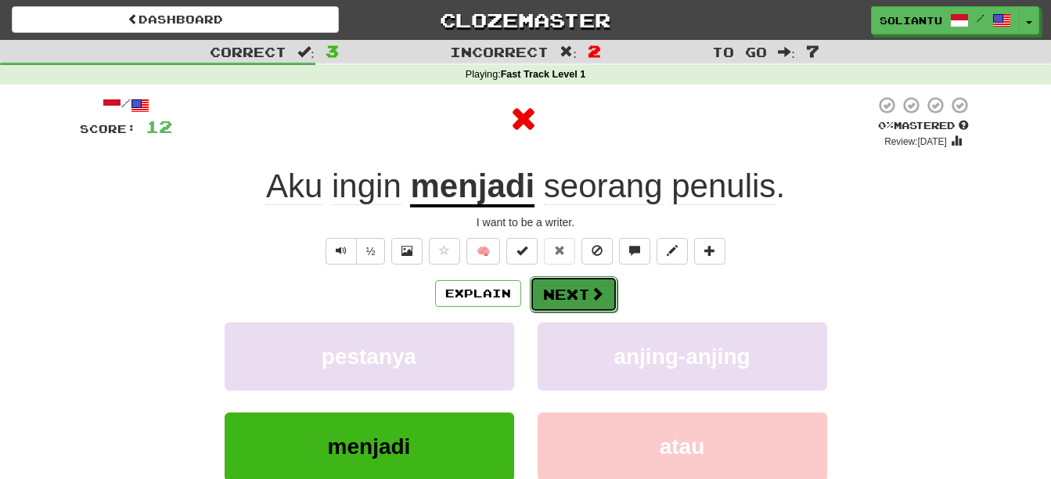
click at [584, 282] on button "Next" at bounding box center [574, 294] width 88 height 36
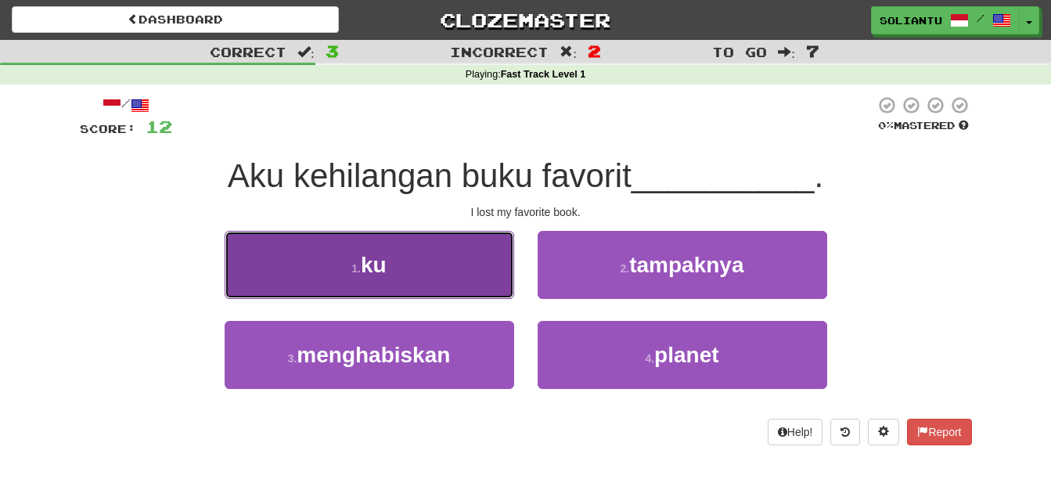
click at [427, 242] on button "1 . ku" at bounding box center [369, 265] width 289 height 68
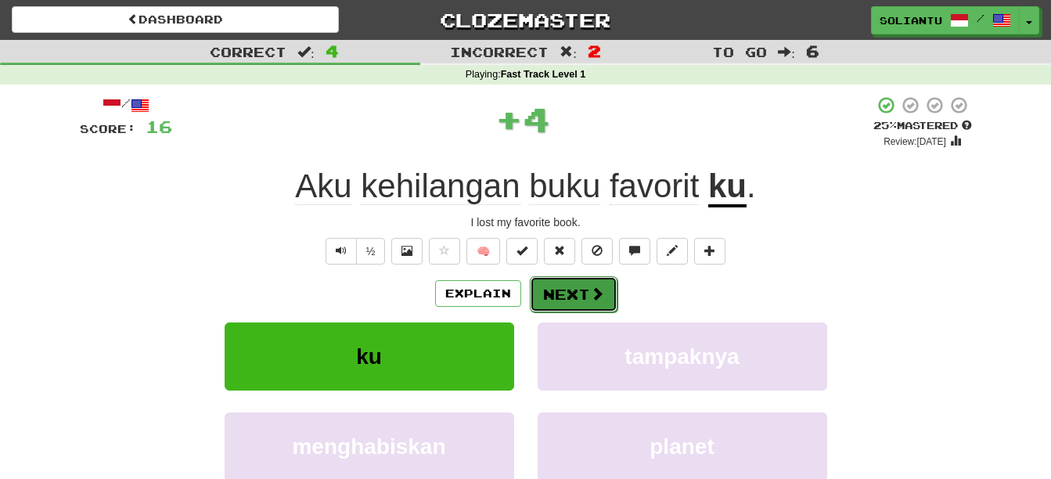
click at [570, 288] on button "Next" at bounding box center [574, 294] width 88 height 36
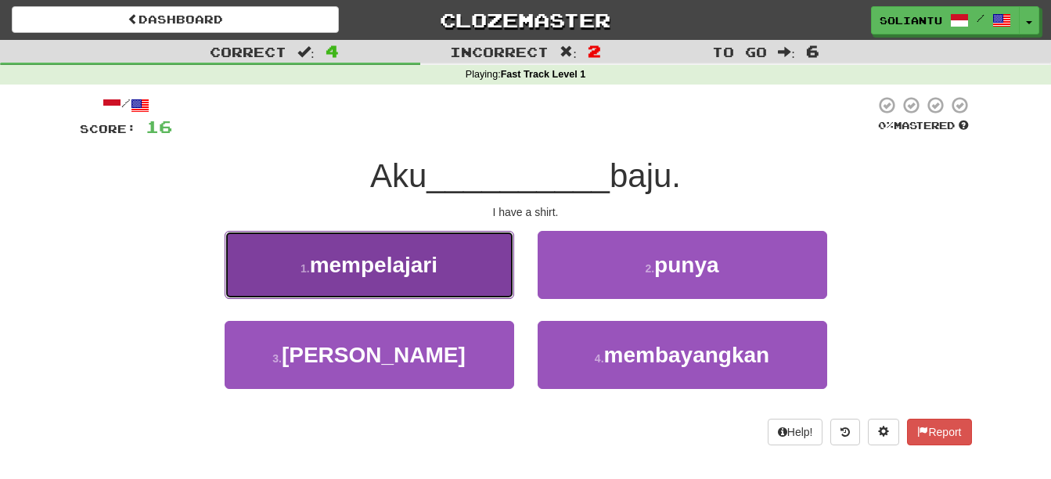
click at [431, 268] on span "mempelajari" at bounding box center [374, 265] width 128 height 24
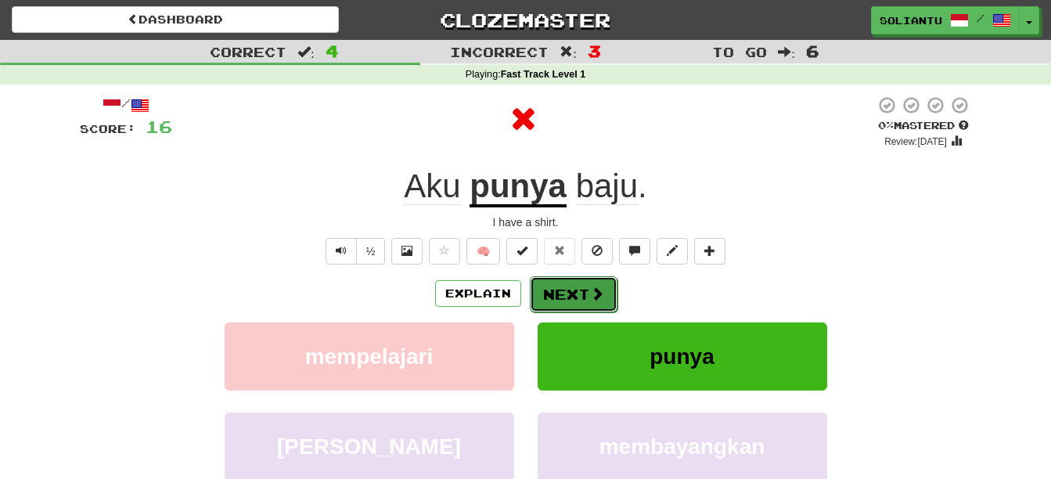
click at [592, 290] on span at bounding box center [597, 293] width 14 height 14
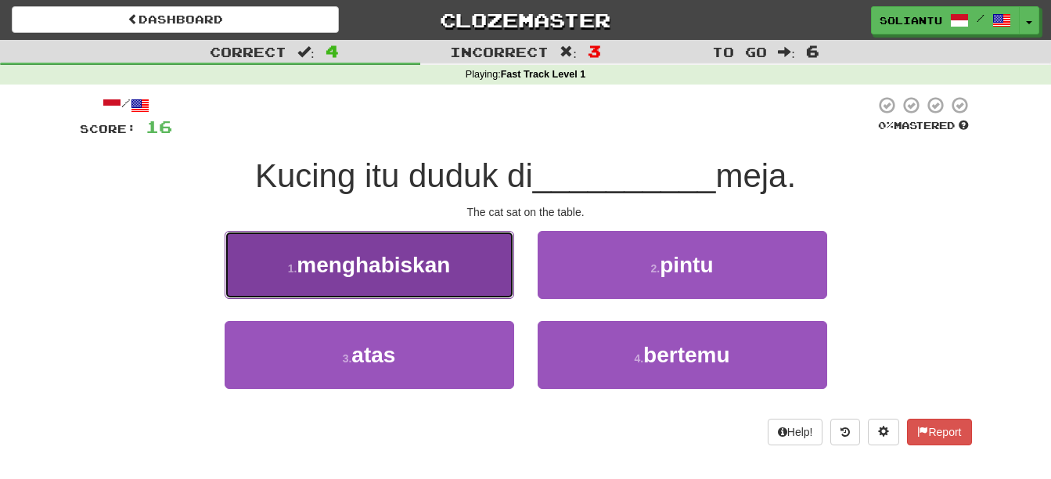
click at [470, 261] on button "1 . menghabiskan" at bounding box center [369, 265] width 289 height 68
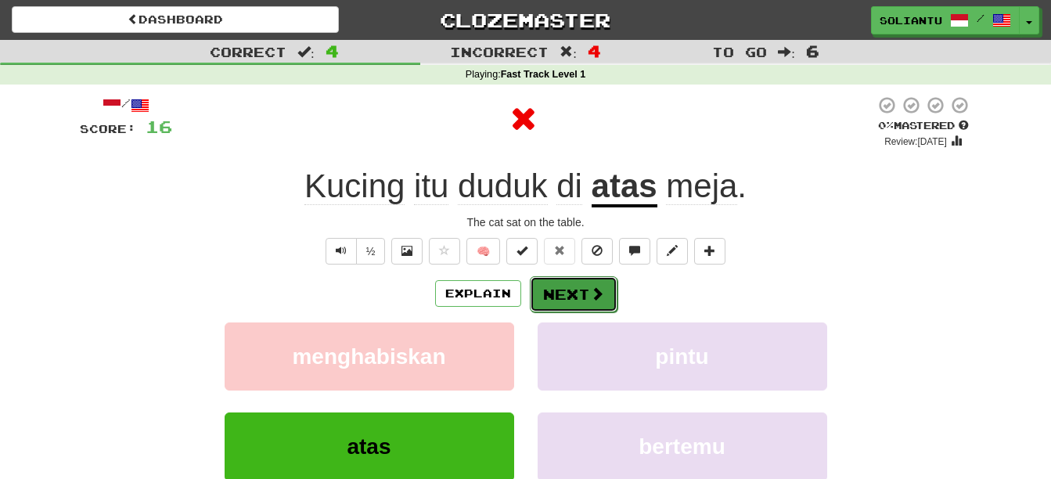
click at [550, 284] on button "Next" at bounding box center [574, 294] width 88 height 36
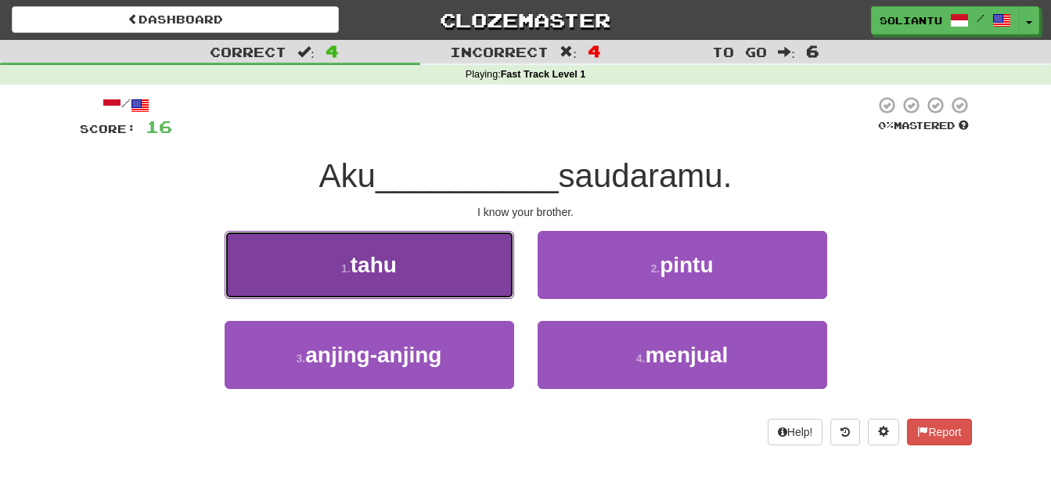
click at [444, 257] on button "1 . tahu" at bounding box center [369, 265] width 289 height 68
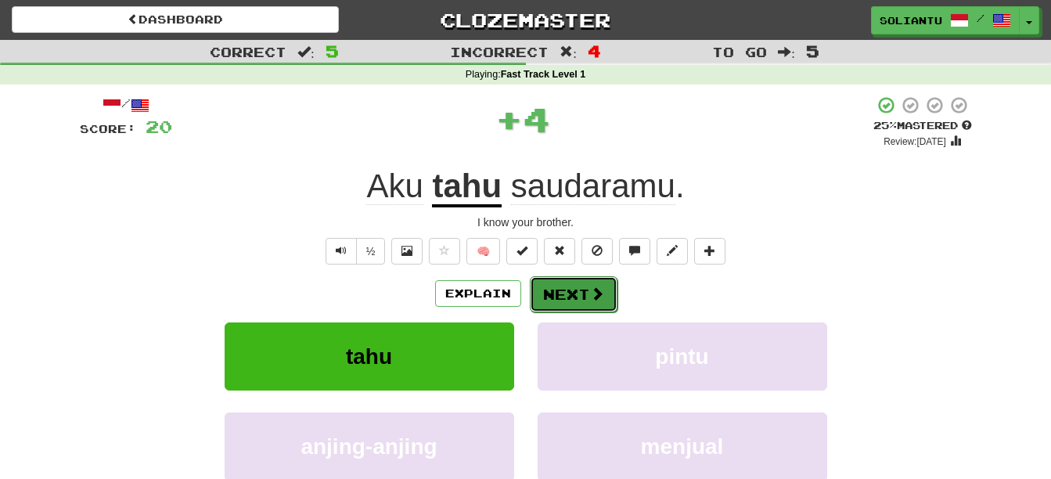
click at [602, 297] on span at bounding box center [597, 293] width 14 height 14
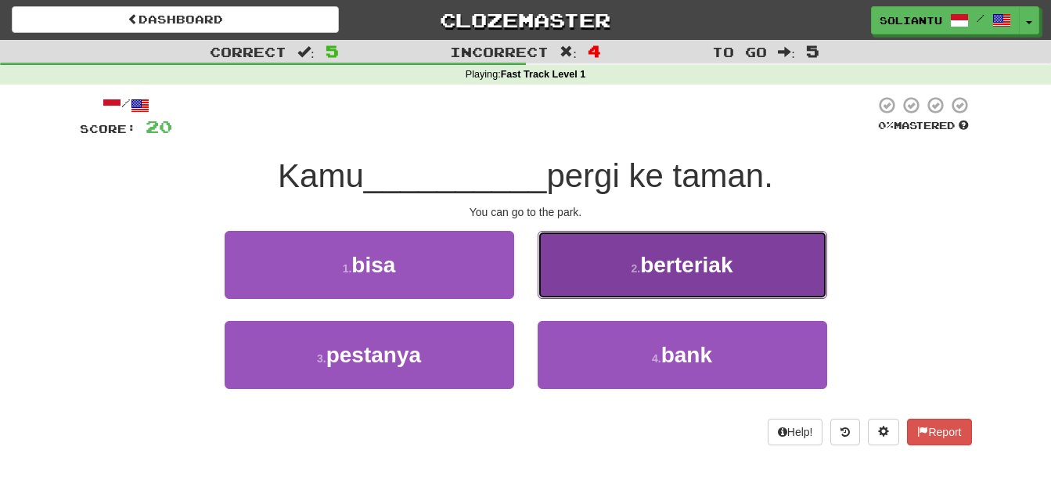
click at [631, 252] on button "2 . berteriak" at bounding box center [681, 265] width 289 height 68
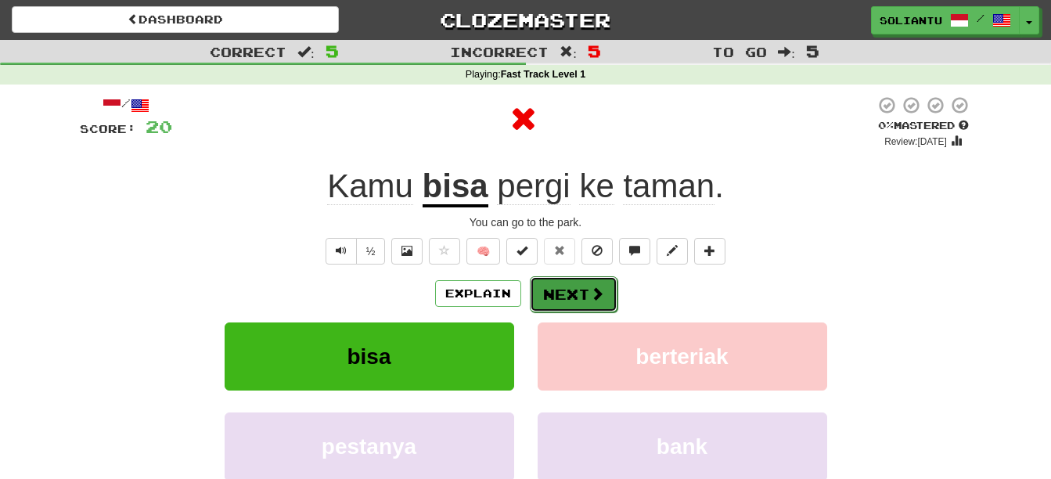
click at [590, 297] on span at bounding box center [597, 293] width 14 height 14
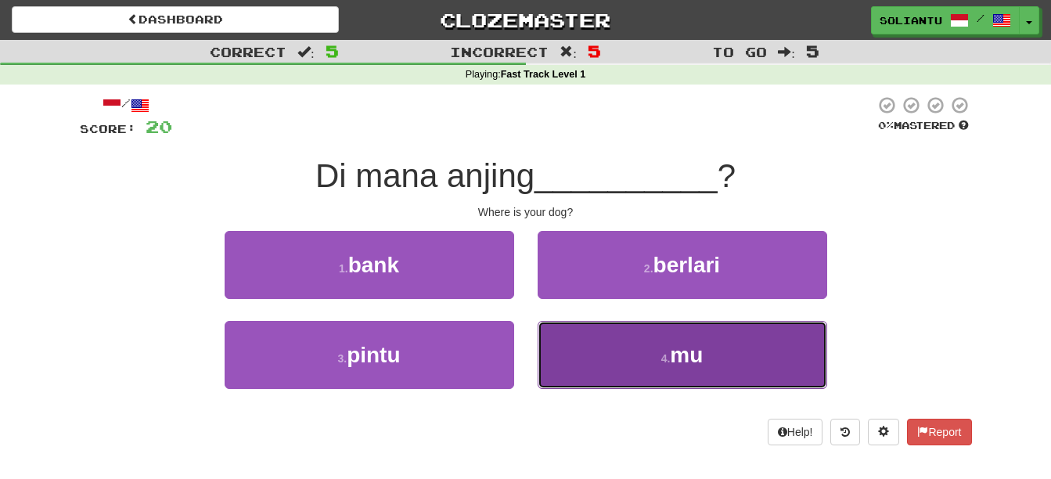
click at [631, 357] on button "4 . mu" at bounding box center [681, 355] width 289 height 68
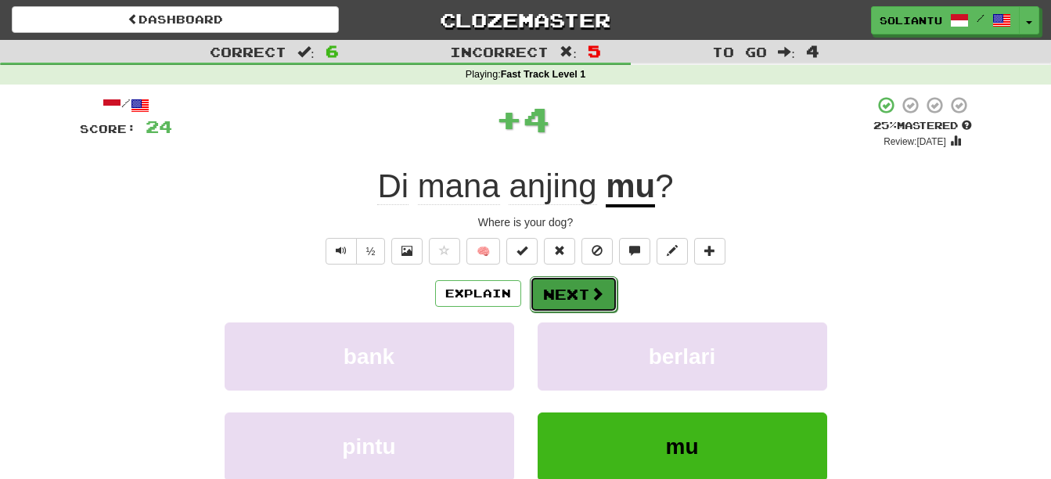
click at [555, 286] on button "Next" at bounding box center [574, 294] width 88 height 36
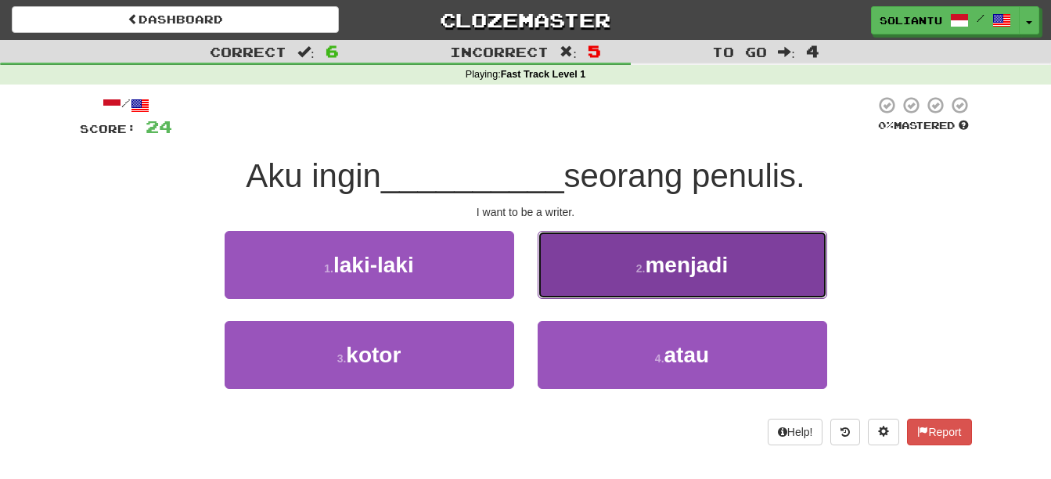
click at [716, 285] on button "2 . menjadi" at bounding box center [681, 265] width 289 height 68
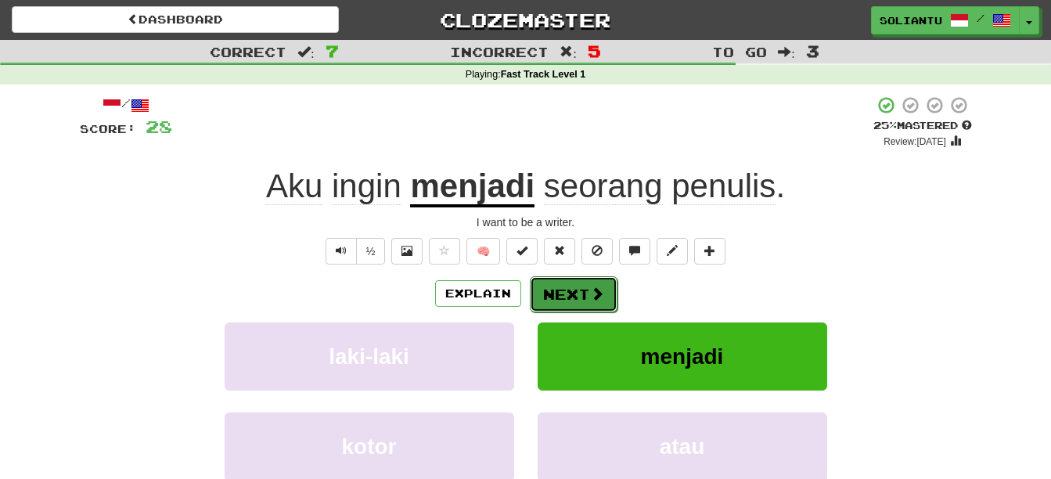
click at [581, 289] on button "Next" at bounding box center [574, 294] width 88 height 36
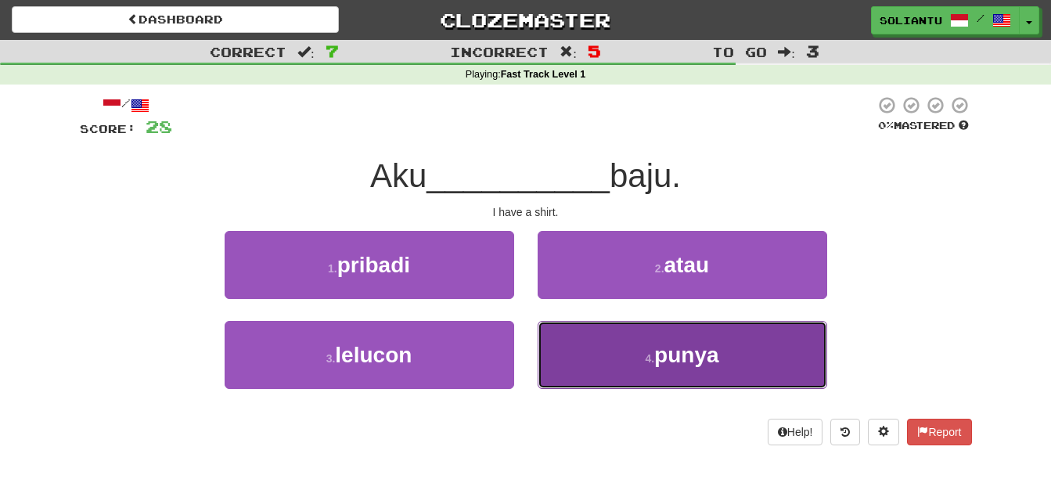
click at [645, 363] on small "4 ." at bounding box center [649, 358] width 9 height 13
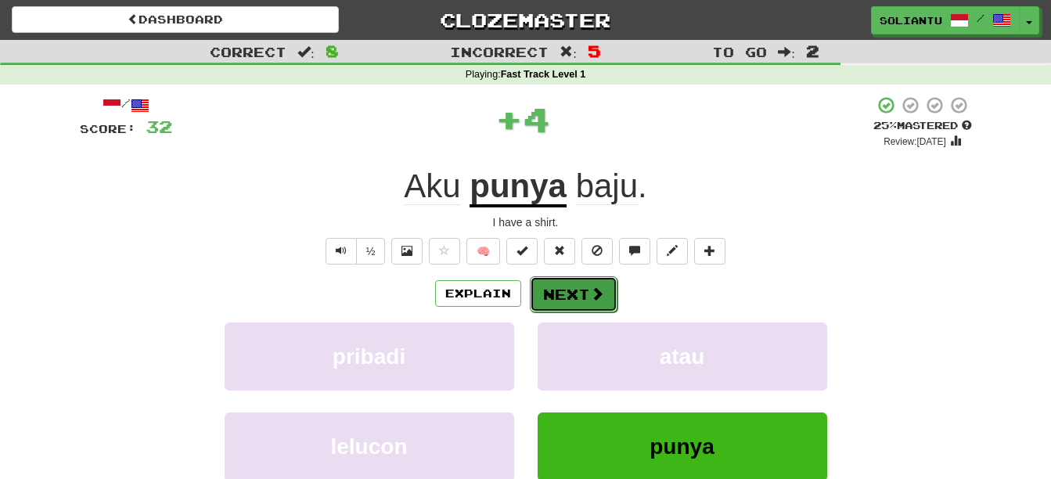
click at [573, 289] on button "Next" at bounding box center [574, 294] width 88 height 36
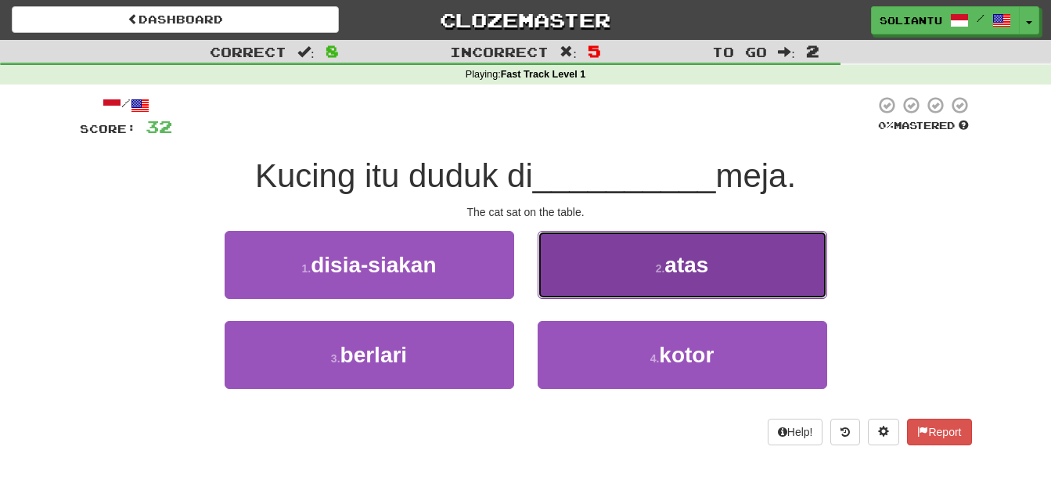
click at [693, 271] on span "atas" at bounding box center [686, 265] width 44 height 24
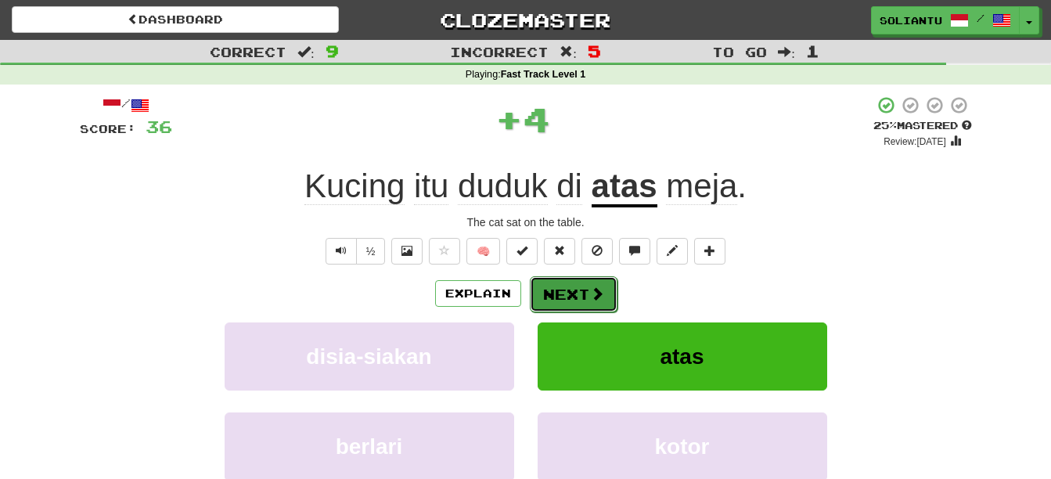
click at [585, 282] on button "Next" at bounding box center [574, 294] width 88 height 36
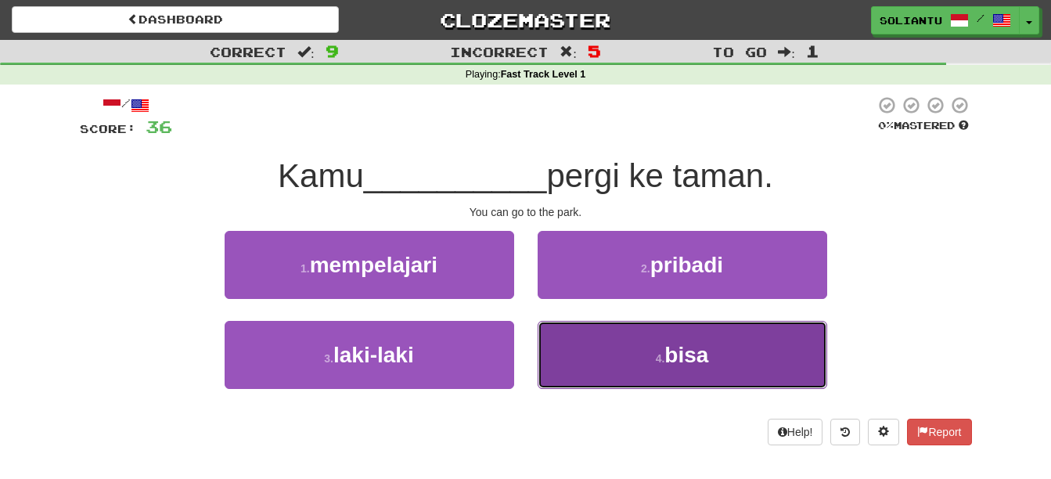
click at [627, 369] on button "4 . bisa" at bounding box center [681, 355] width 289 height 68
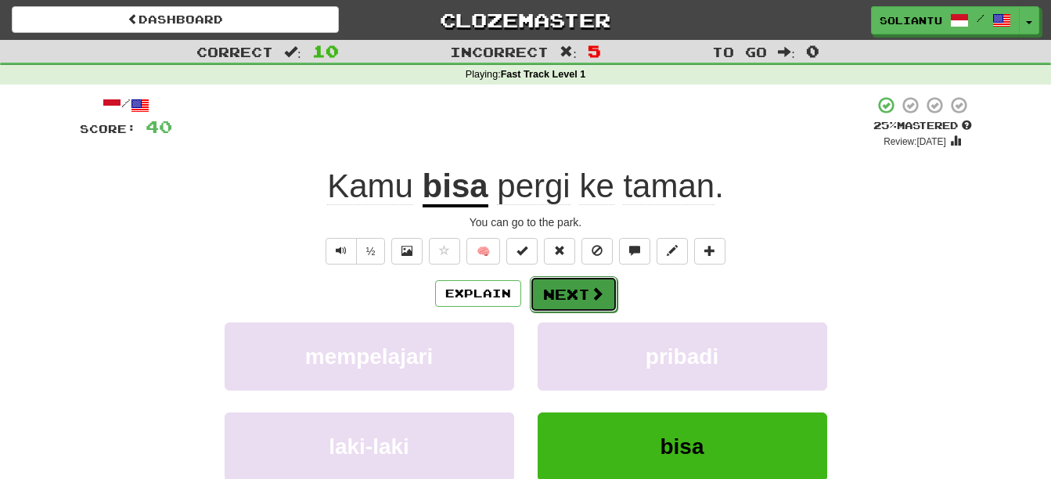
click at [566, 292] on button "Next" at bounding box center [574, 294] width 88 height 36
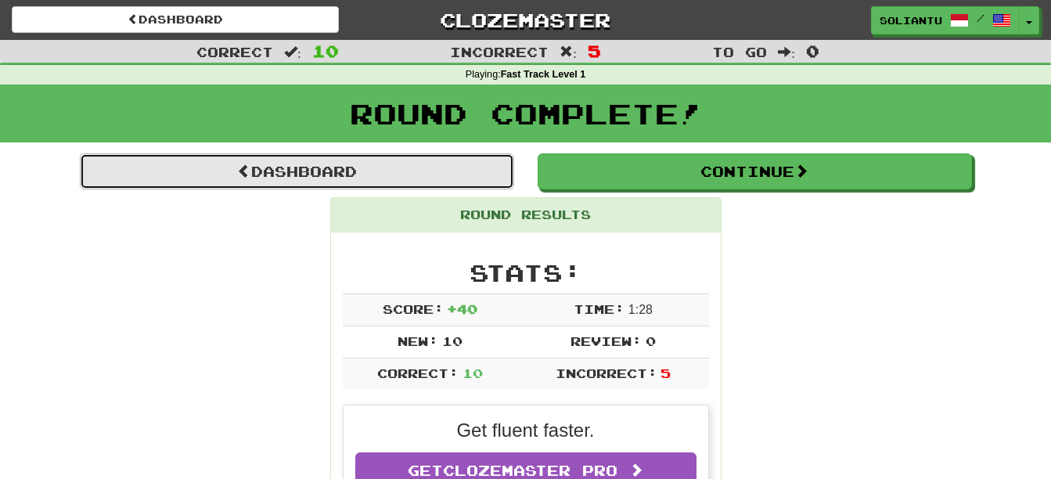
click at [390, 180] on link "Dashboard" at bounding box center [297, 171] width 434 height 36
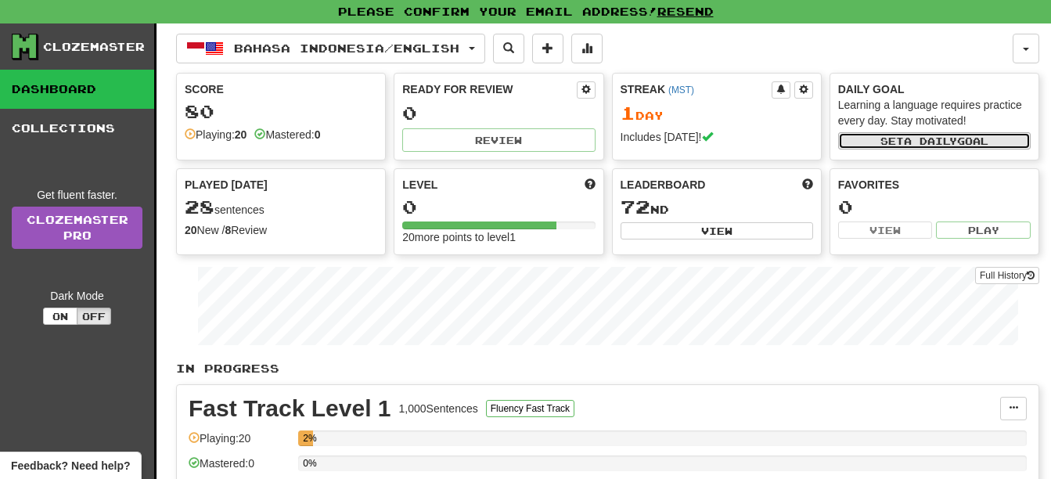
click at [940, 133] on button "Set a daily goal" at bounding box center [934, 140] width 192 height 17
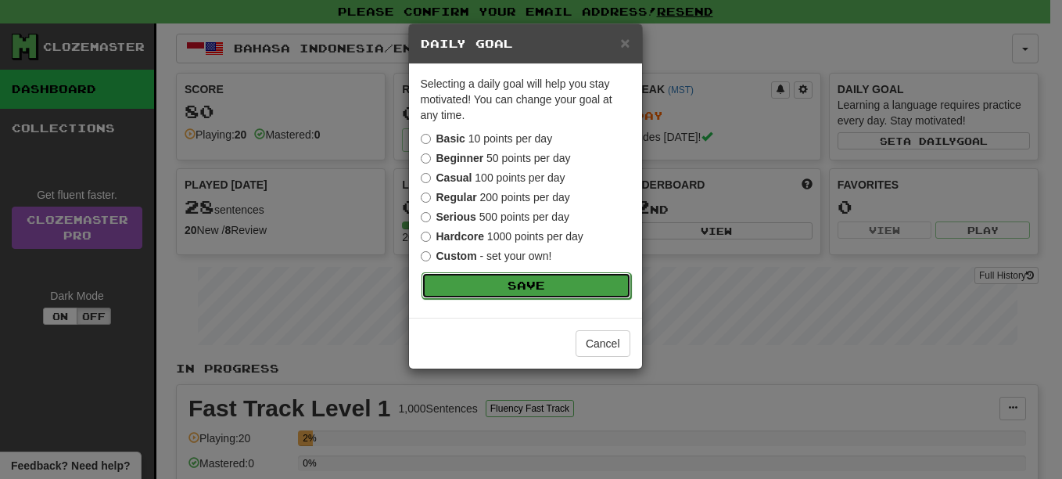
click at [469, 279] on button "Save" at bounding box center [527, 285] width 210 height 27
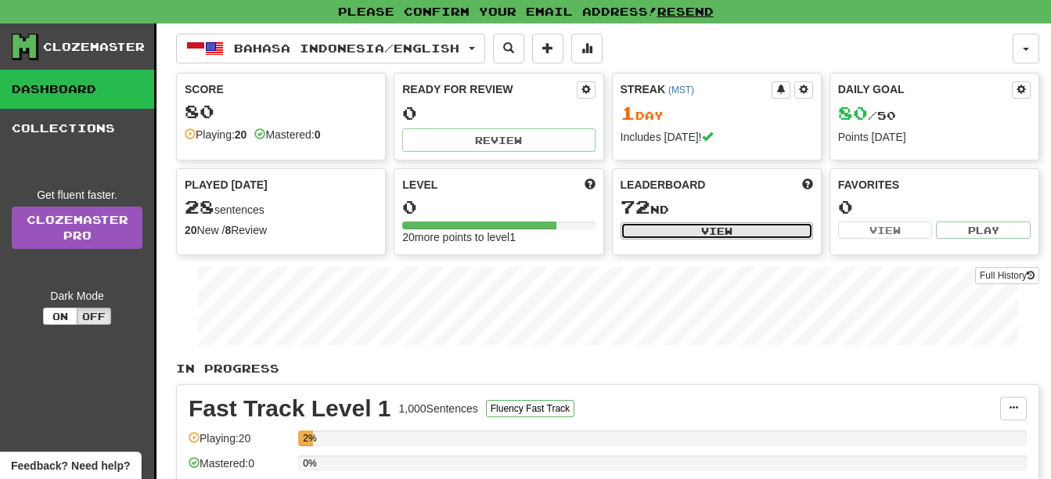
click at [767, 229] on button "View" at bounding box center [716, 230] width 192 height 17
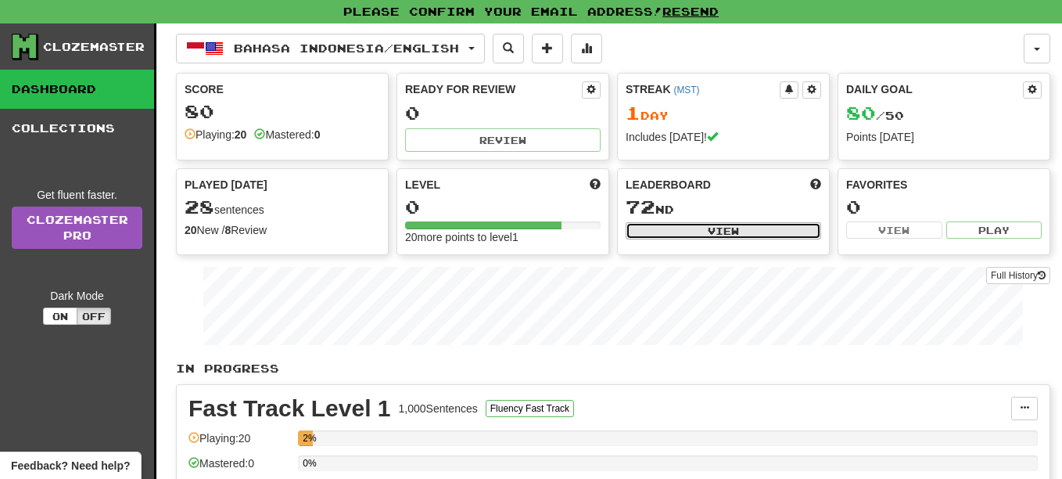
select select "**********"
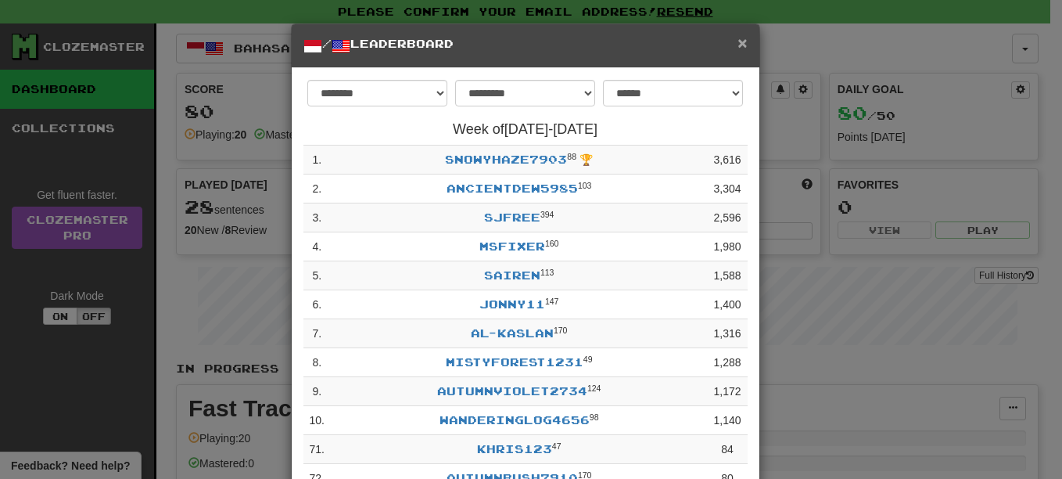
click at [738, 48] on span "×" at bounding box center [742, 43] width 9 height 18
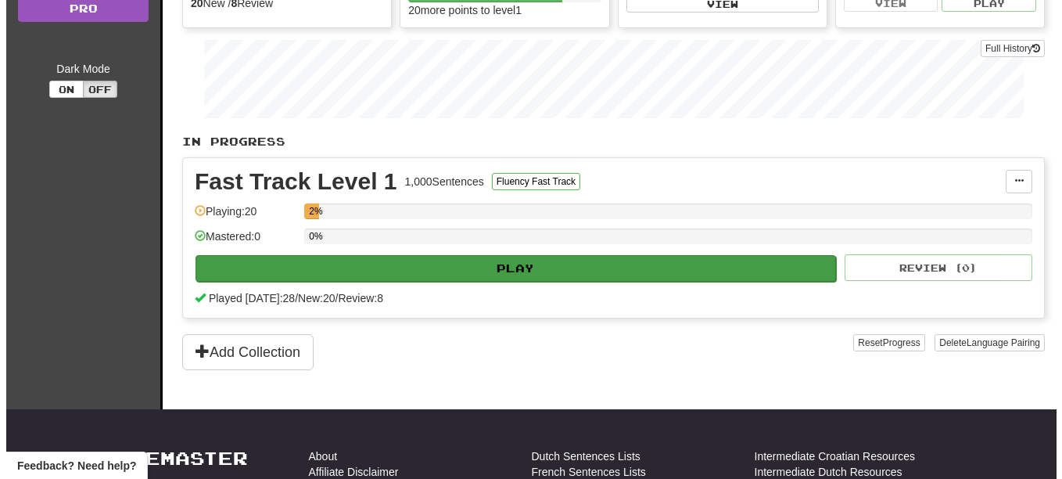
scroll to position [235, 0]
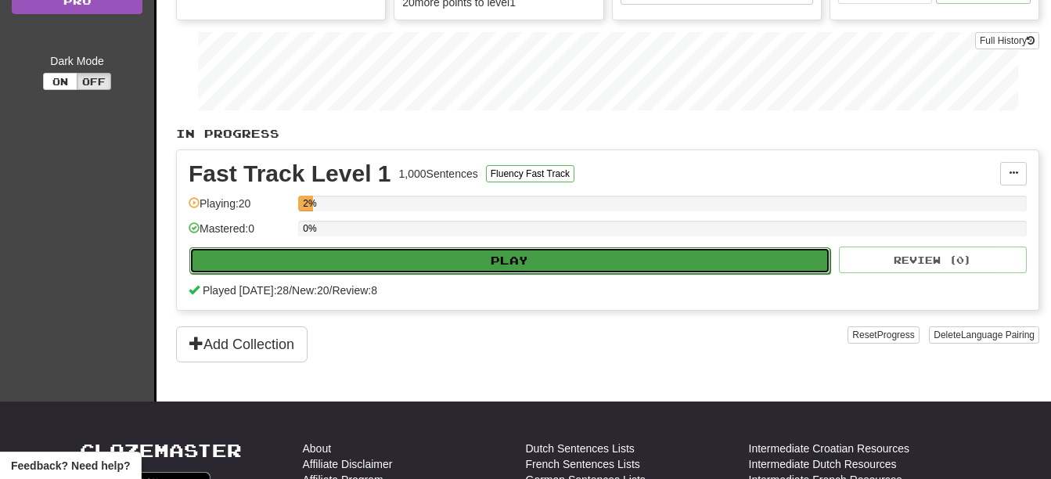
click at [435, 265] on button "Play" at bounding box center [509, 260] width 641 height 27
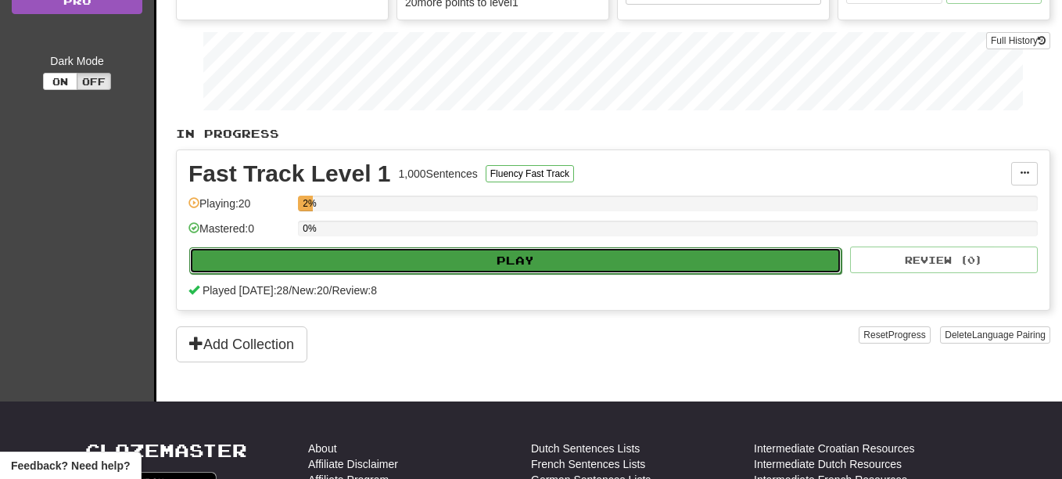
select select "**"
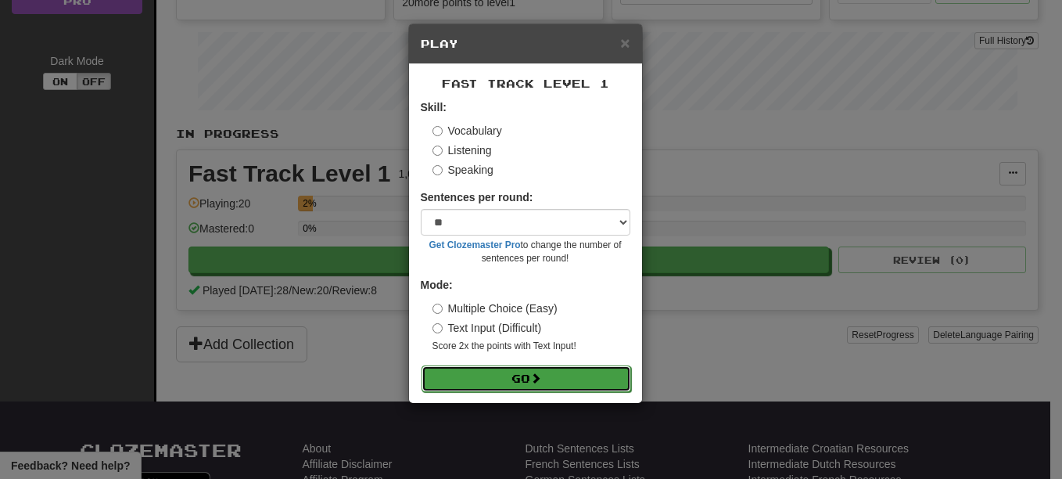
click at [494, 366] on button "Go" at bounding box center [527, 378] width 210 height 27
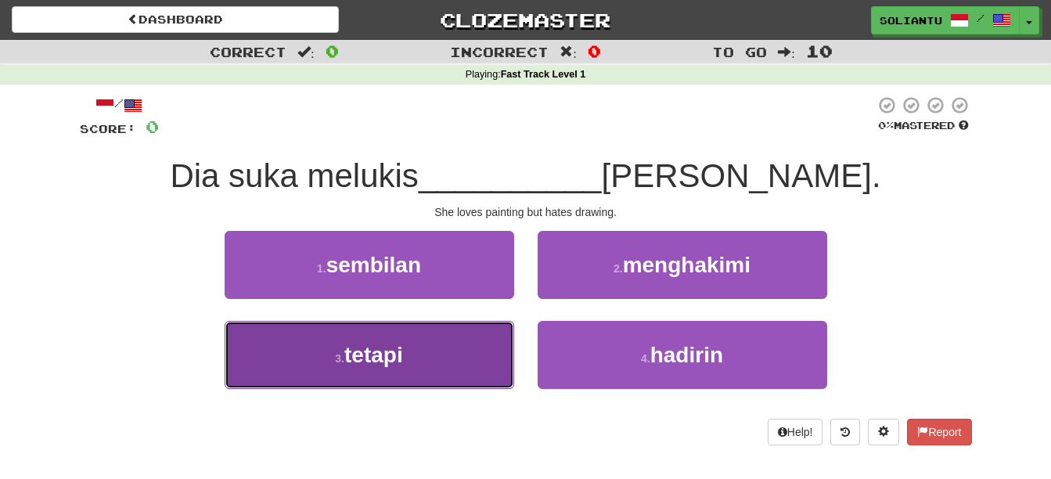
click at [451, 363] on button "3 . tetapi" at bounding box center [369, 355] width 289 height 68
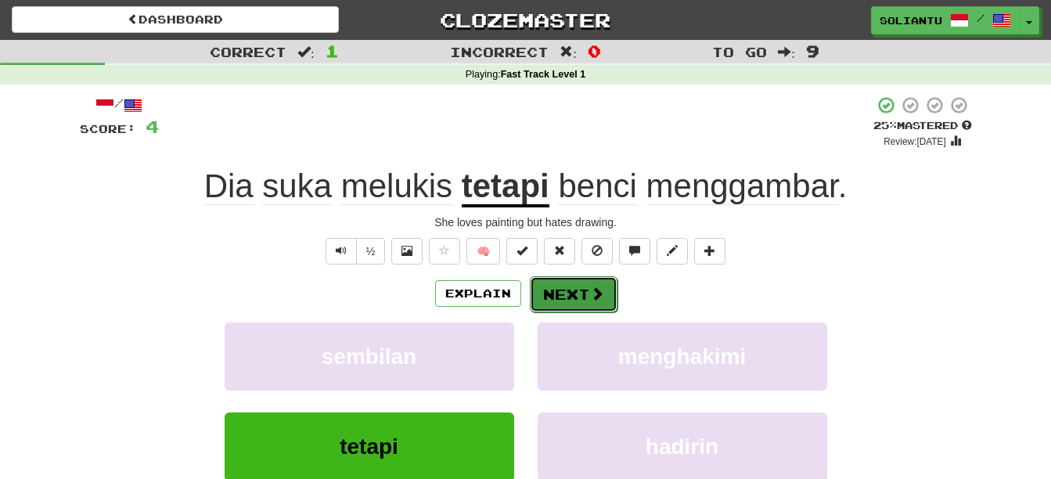
click at [574, 288] on button "Next" at bounding box center [574, 294] width 88 height 36
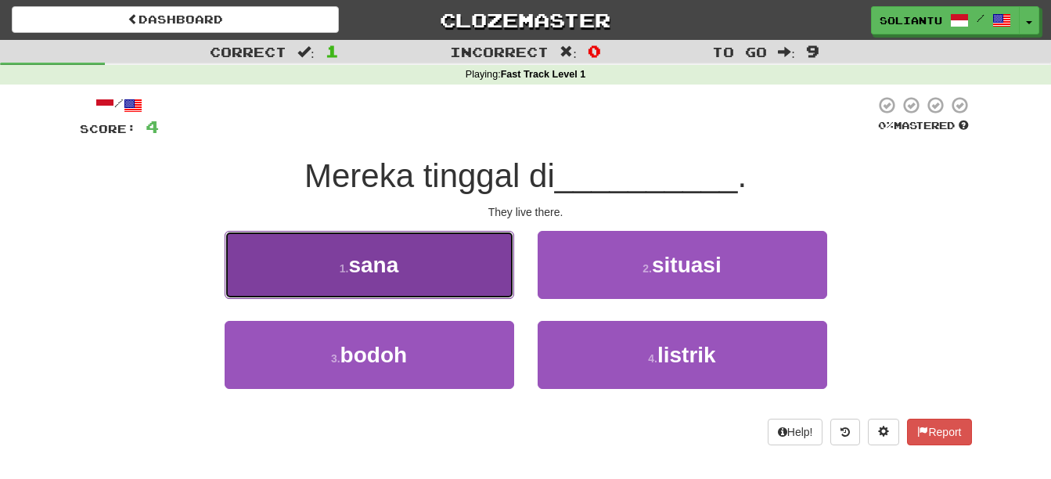
click at [394, 250] on button "1 . sana" at bounding box center [369, 265] width 289 height 68
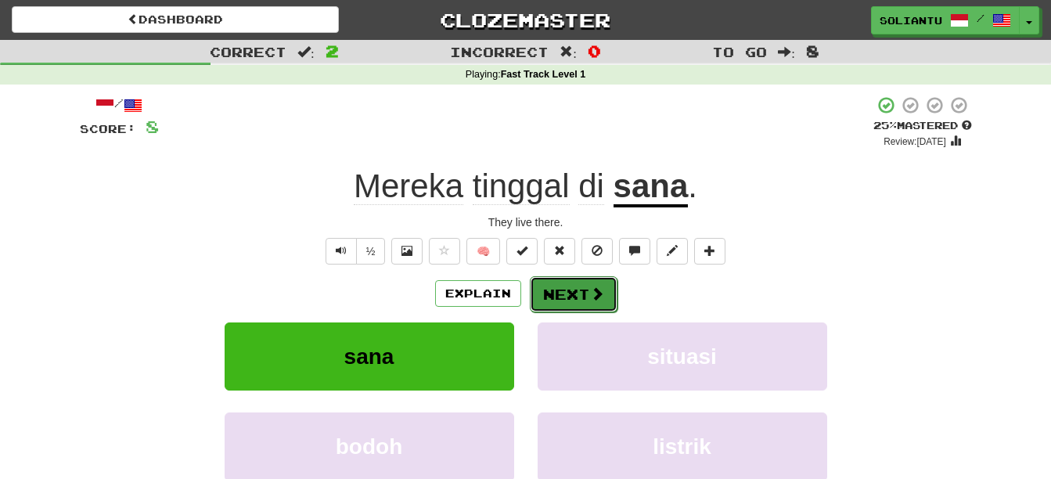
click at [577, 287] on button "Next" at bounding box center [574, 294] width 88 height 36
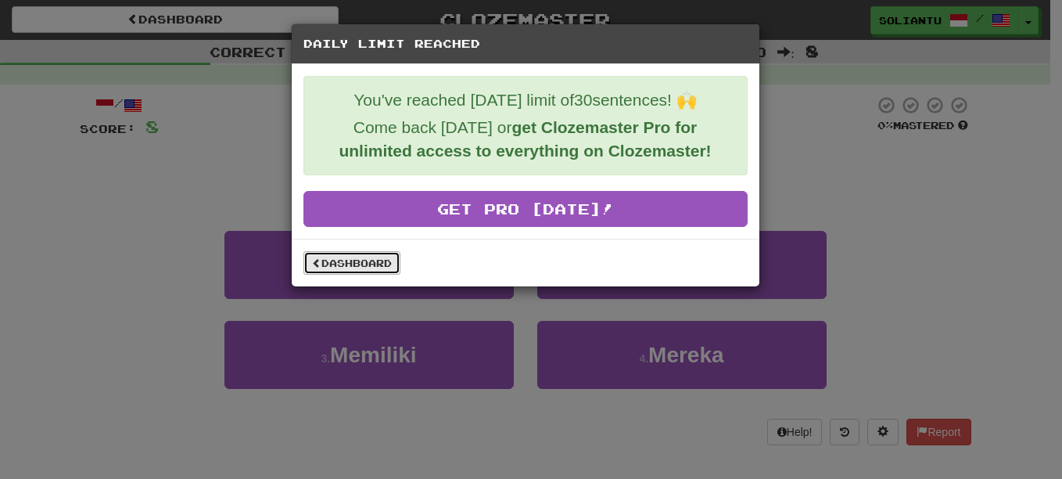
click at [367, 261] on link "Dashboard" at bounding box center [352, 262] width 97 height 23
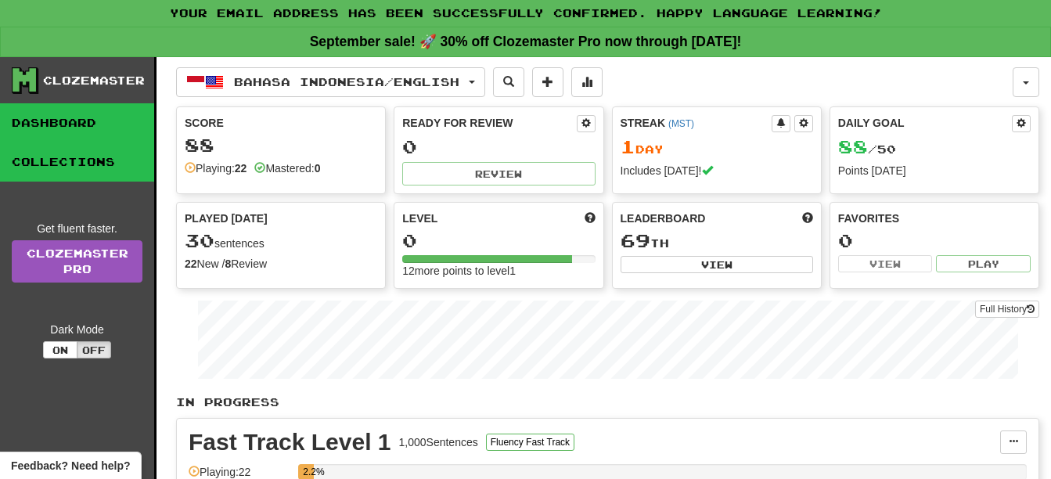
click at [34, 170] on link "Collections" at bounding box center [77, 161] width 154 height 39
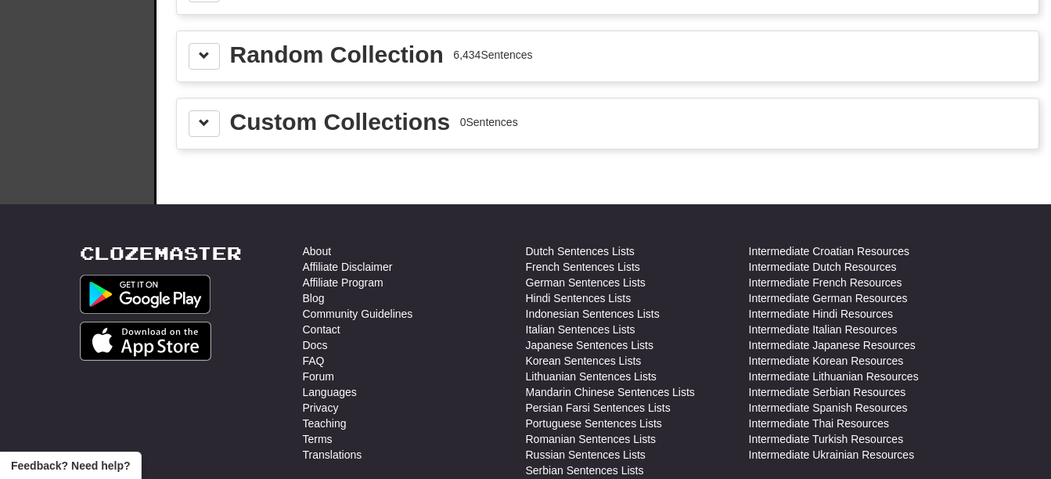
scroll to position [1718, 0]
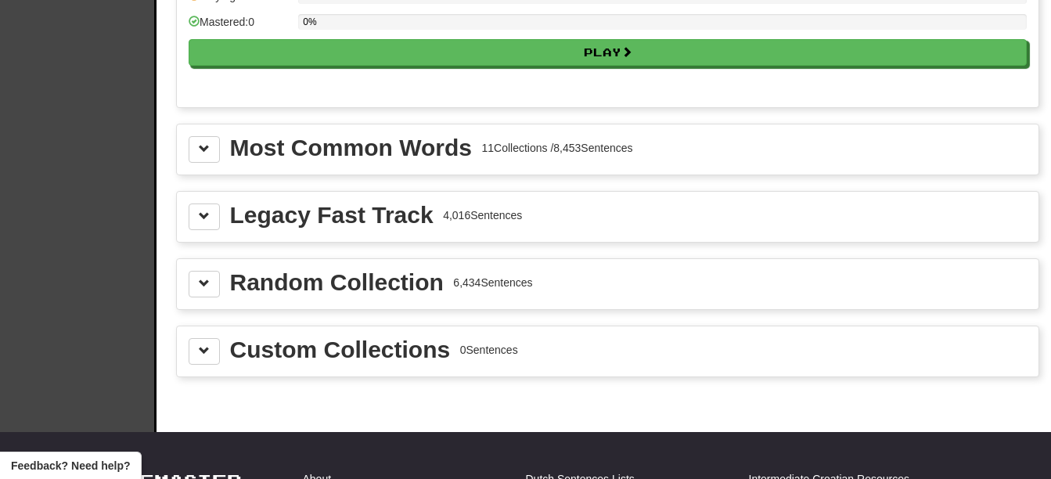
click at [377, 151] on div "Most Common Words" at bounding box center [351, 147] width 242 height 23
click at [216, 153] on button at bounding box center [204, 149] width 31 height 27
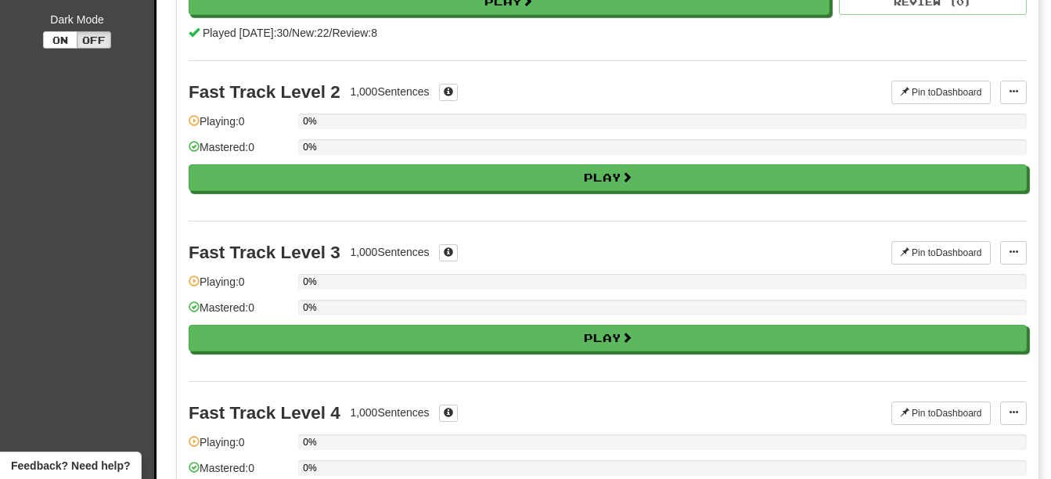
scroll to position [0, 0]
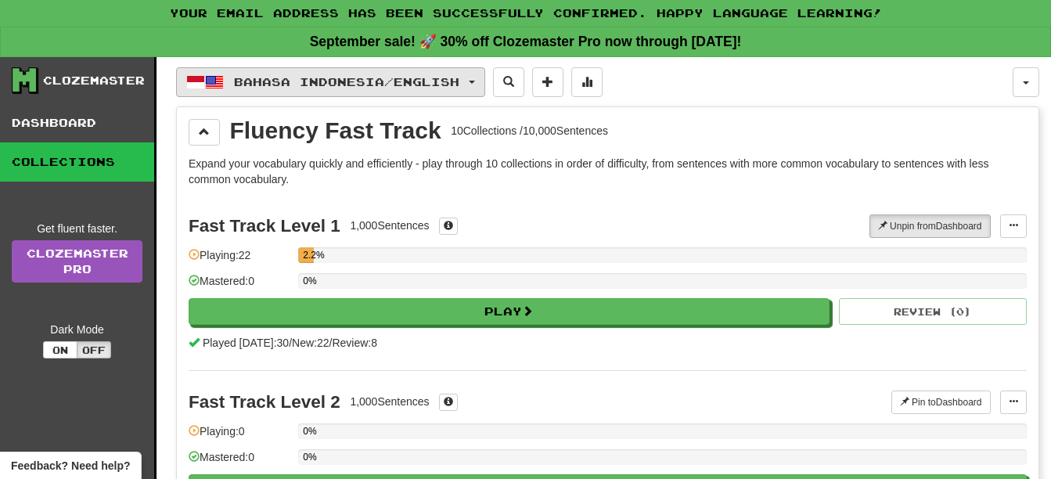
click at [429, 76] on span "Bahasa Indonesia / English" at bounding box center [346, 81] width 225 height 13
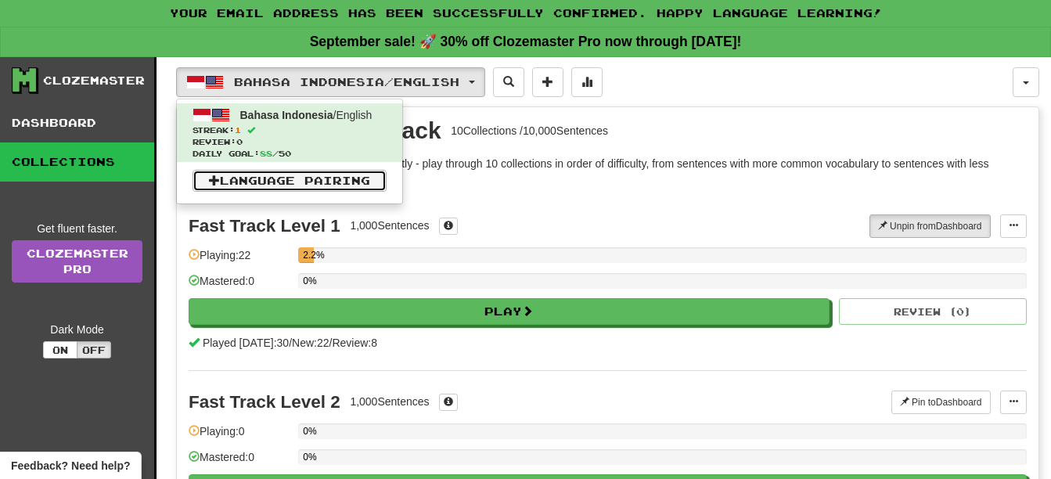
click at [325, 178] on link "Language Pairing" at bounding box center [289, 181] width 194 height 22
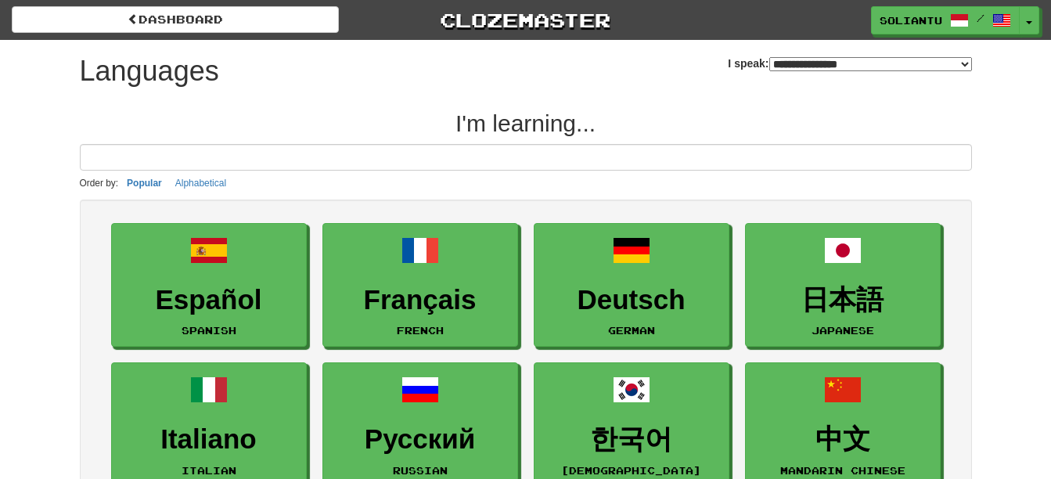
select select "*******"
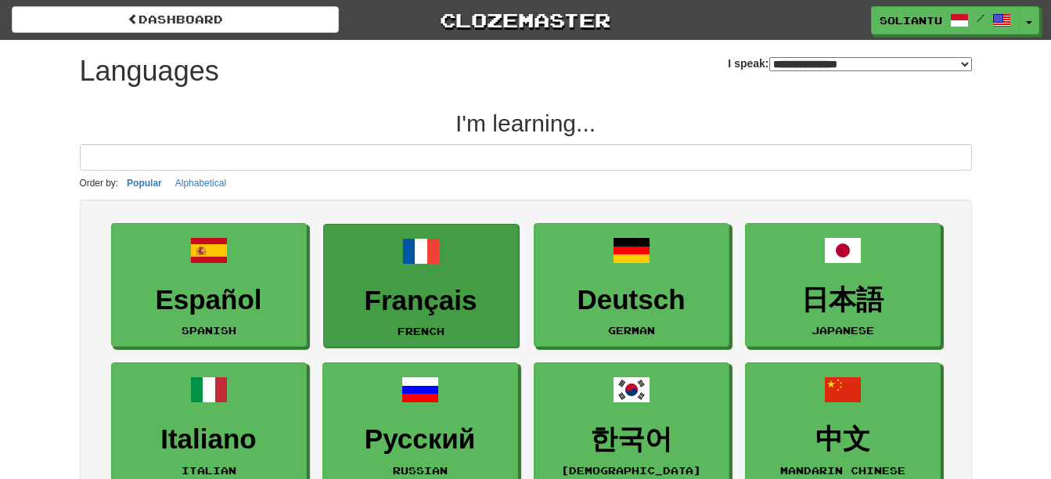
scroll to position [156, 0]
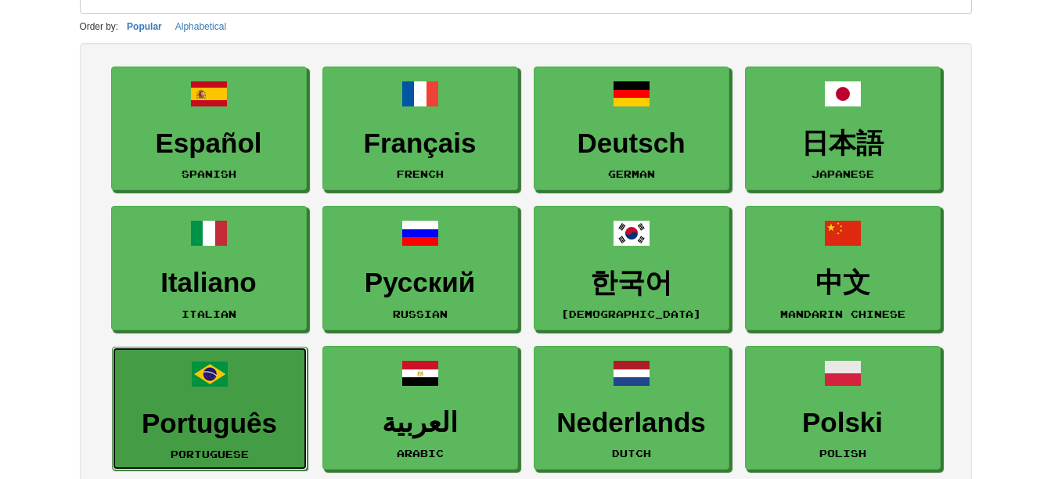
click at [262, 380] on link "Português Portuguese" at bounding box center [210, 409] width 196 height 124
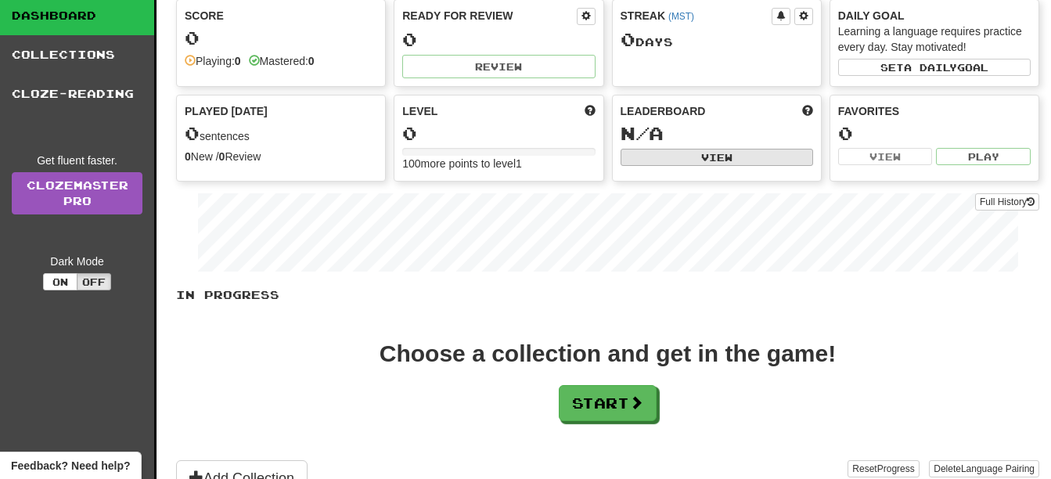
scroll to position [313, 0]
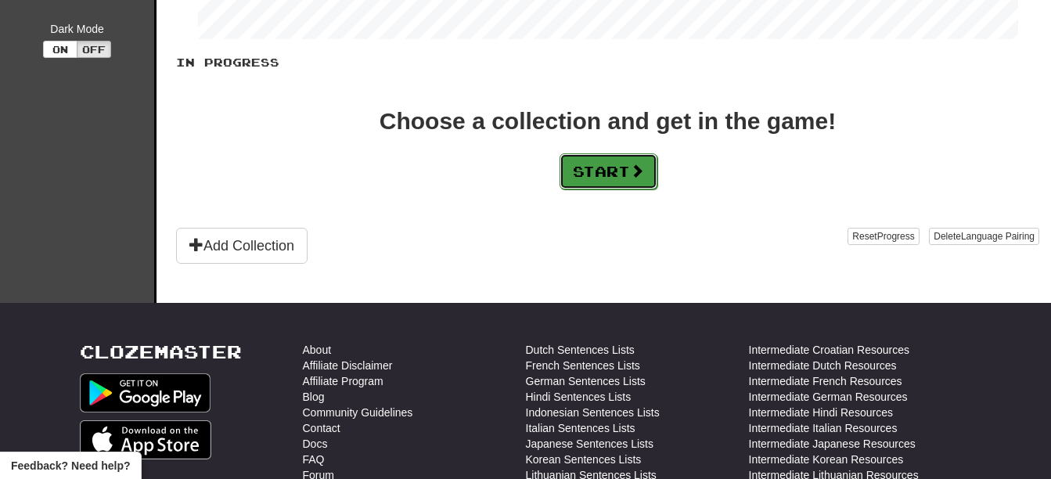
click at [606, 165] on button "Start" at bounding box center [608, 171] width 98 height 36
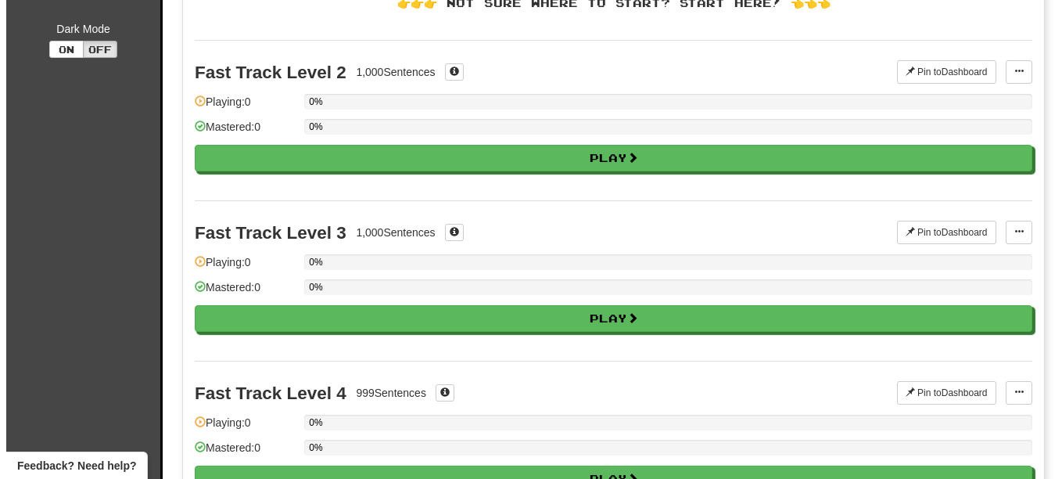
scroll to position [0, 0]
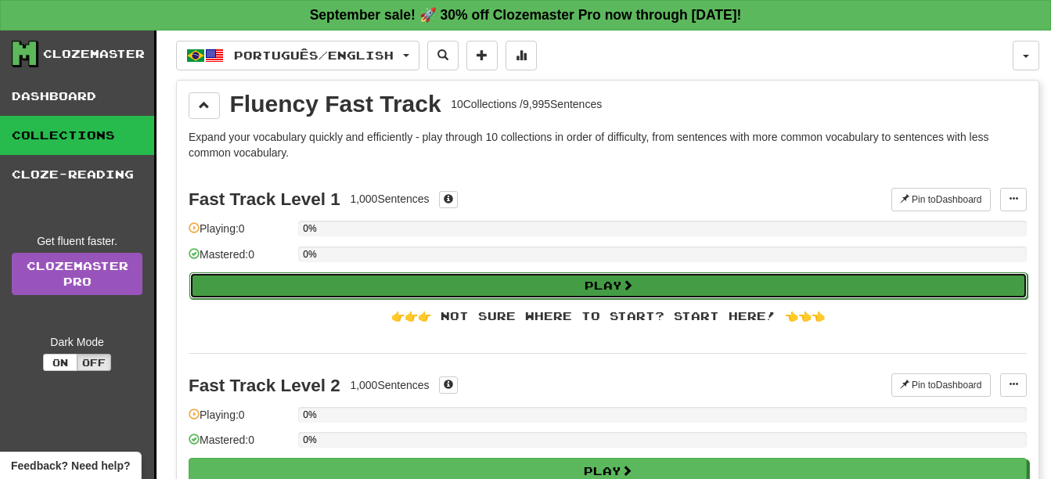
click at [540, 274] on button "Play" at bounding box center [608, 285] width 838 height 27
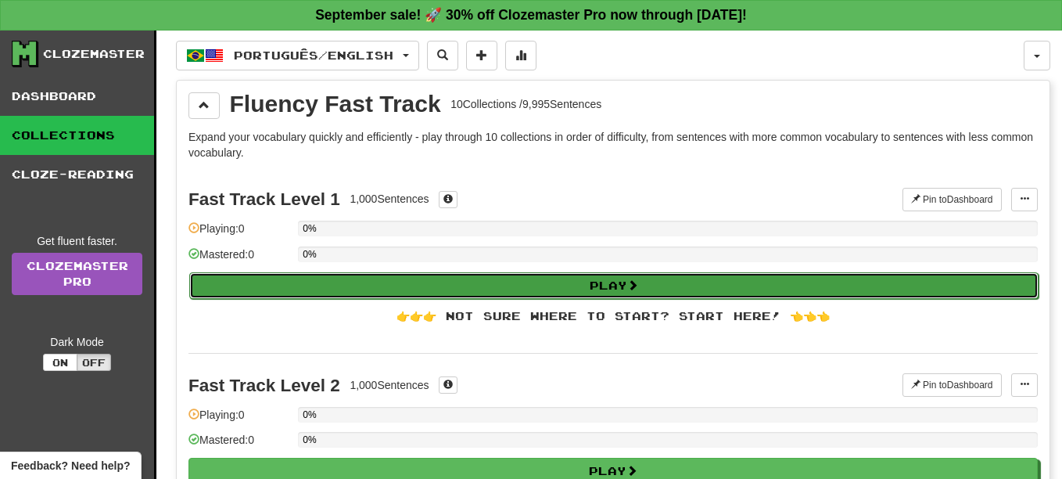
select select "**"
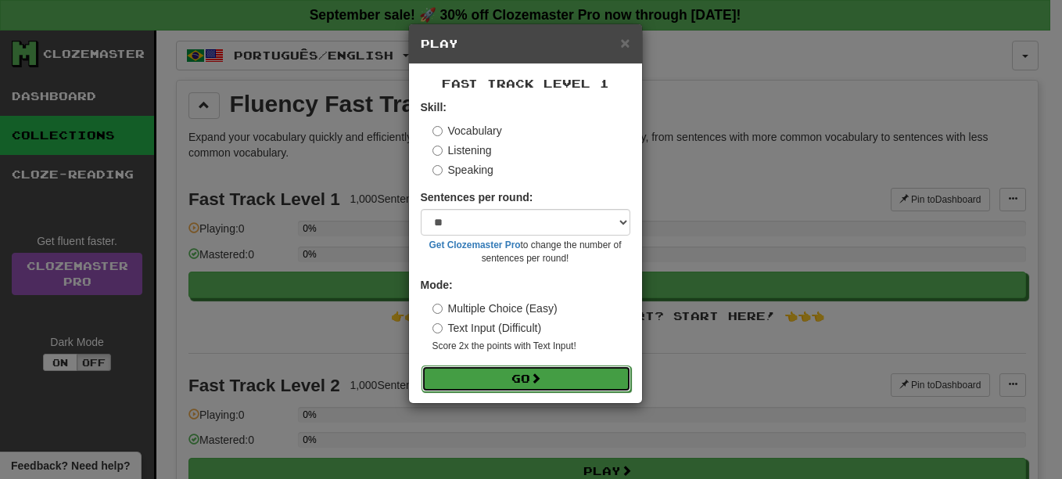
click at [520, 376] on button "Go" at bounding box center [527, 378] width 210 height 27
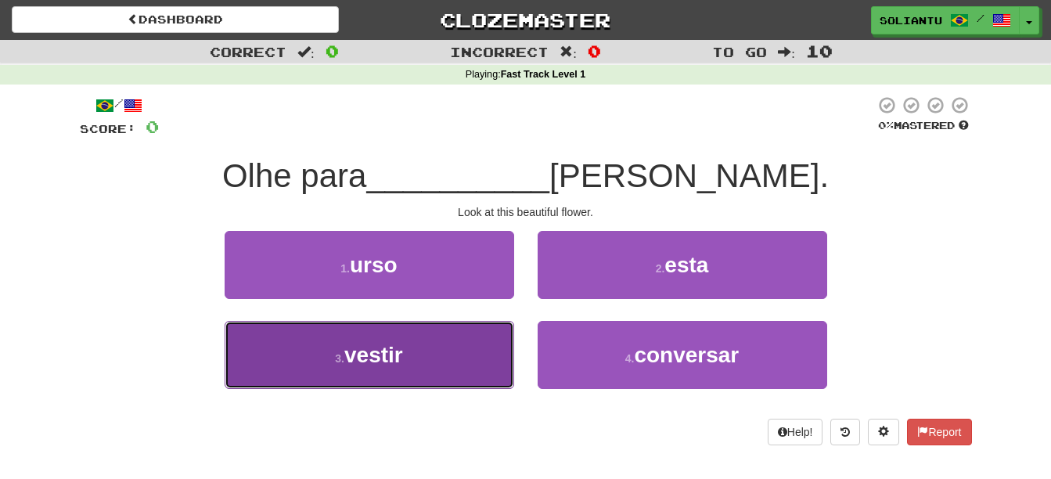
click at [446, 340] on button "3 . vestir" at bounding box center [369, 355] width 289 height 68
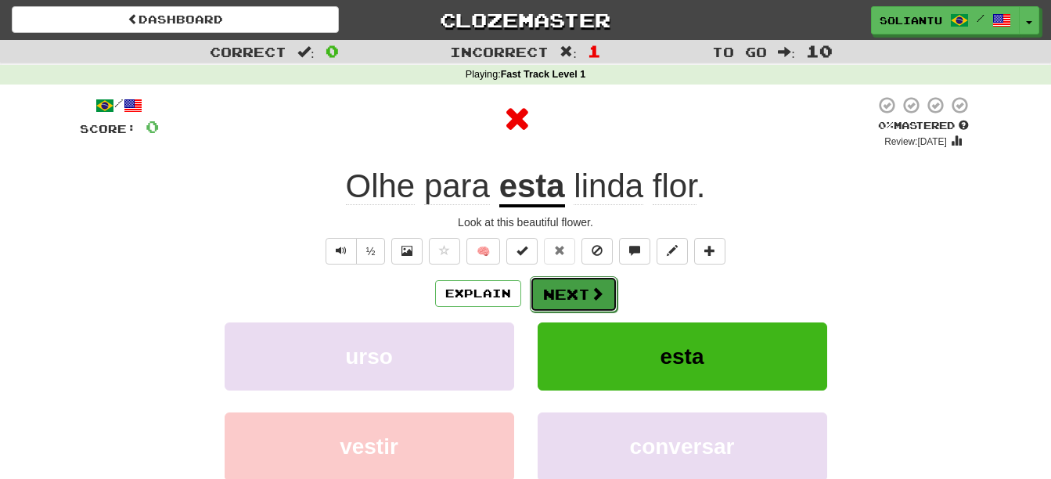
click at [584, 294] on button "Next" at bounding box center [574, 294] width 88 height 36
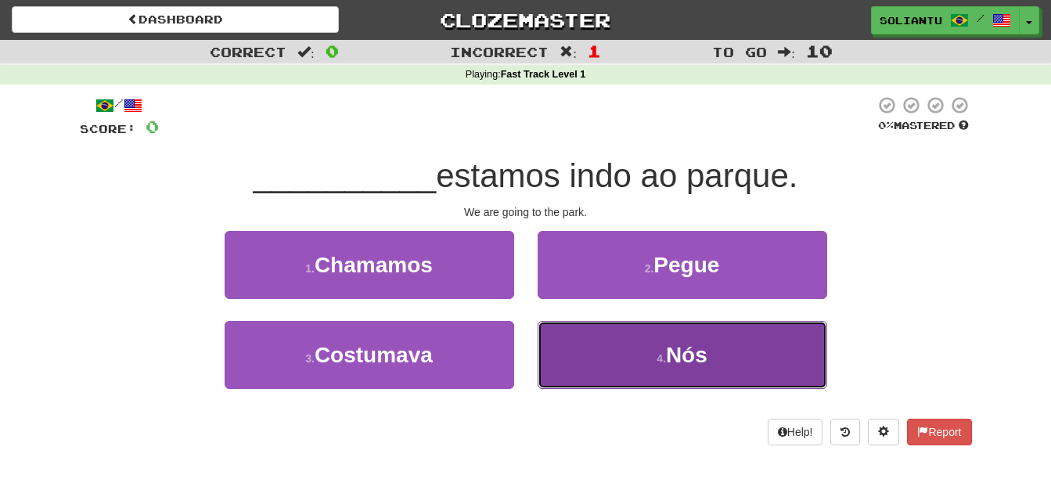
click at [640, 372] on button "4 . Nós" at bounding box center [681, 355] width 289 height 68
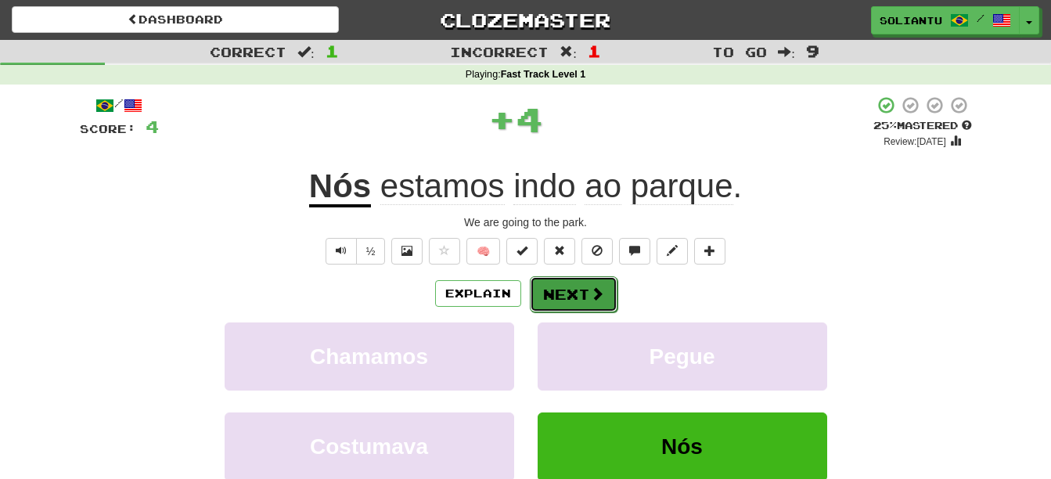
click at [538, 284] on button "Next" at bounding box center [574, 294] width 88 height 36
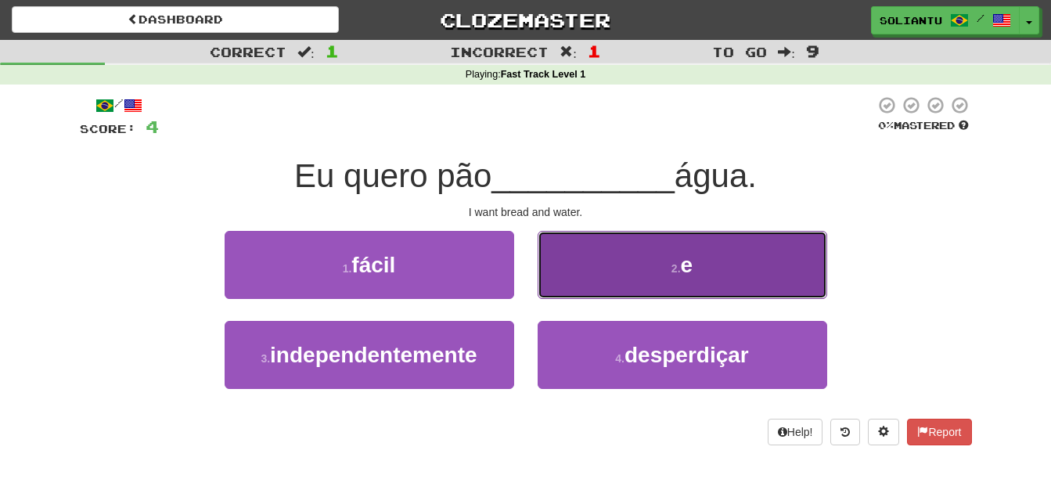
click at [679, 256] on button "2 . e" at bounding box center [681, 265] width 289 height 68
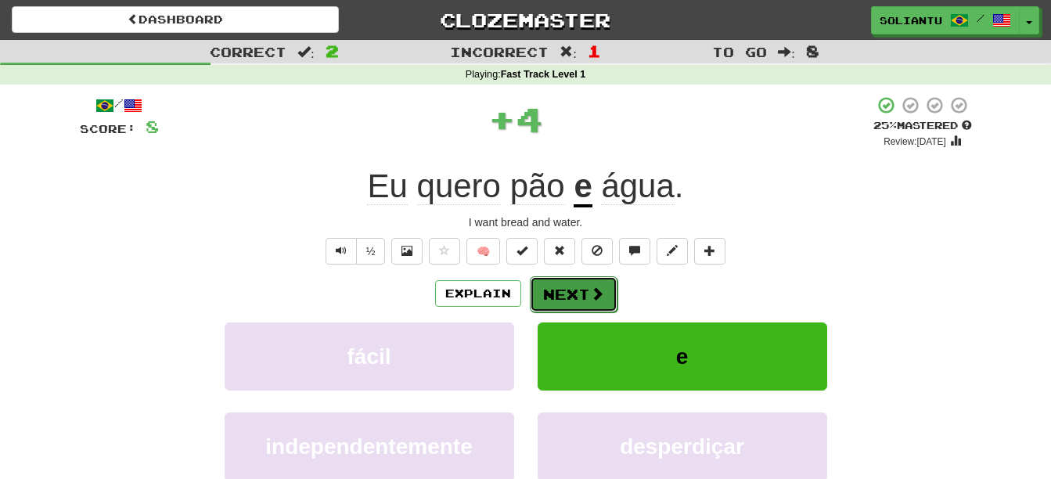
click at [586, 280] on button "Next" at bounding box center [574, 294] width 88 height 36
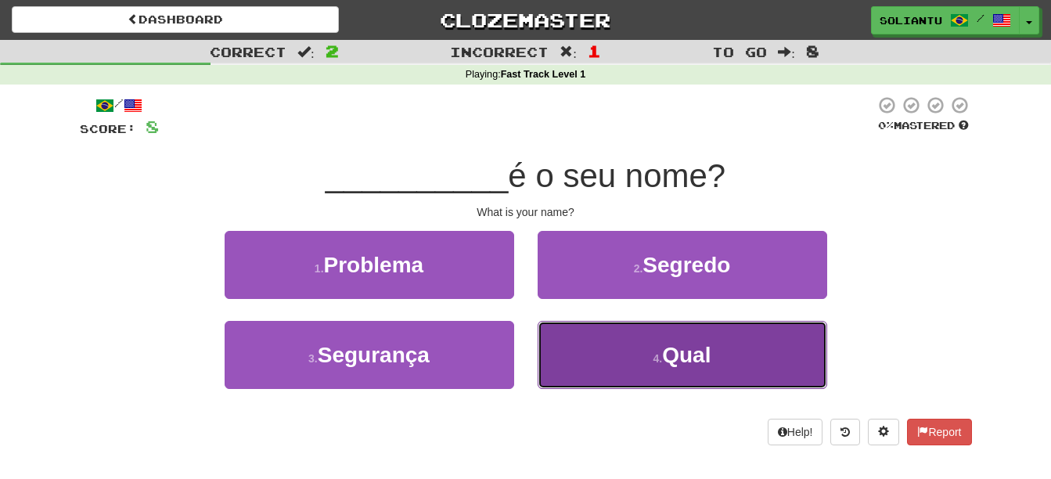
click at [696, 350] on span "Qual" at bounding box center [686, 355] width 49 height 24
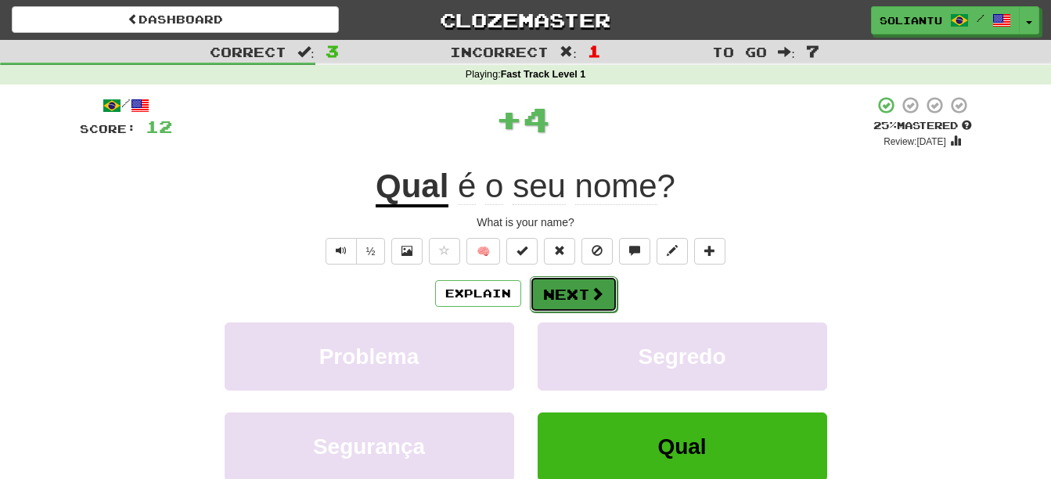
click at [587, 283] on button "Next" at bounding box center [574, 294] width 88 height 36
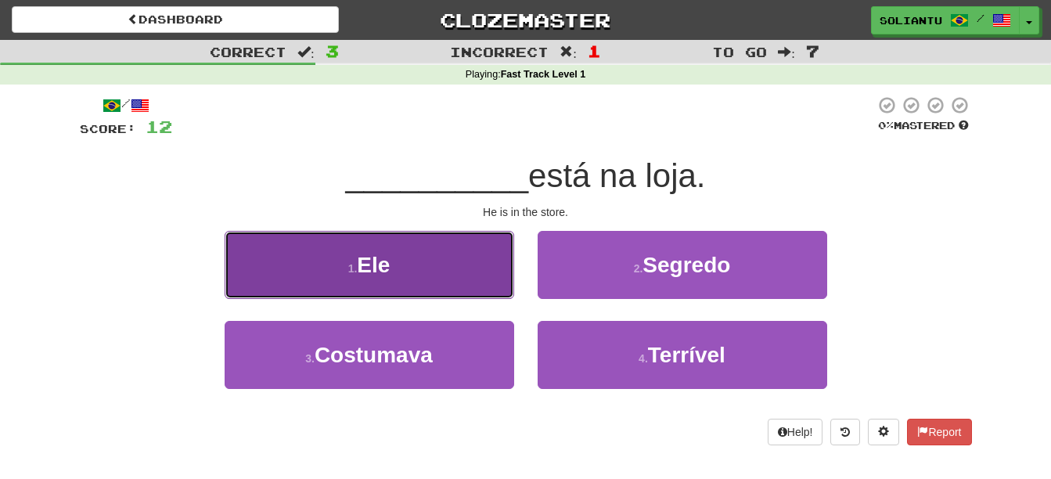
click at [404, 250] on button "1 . Ele" at bounding box center [369, 265] width 289 height 68
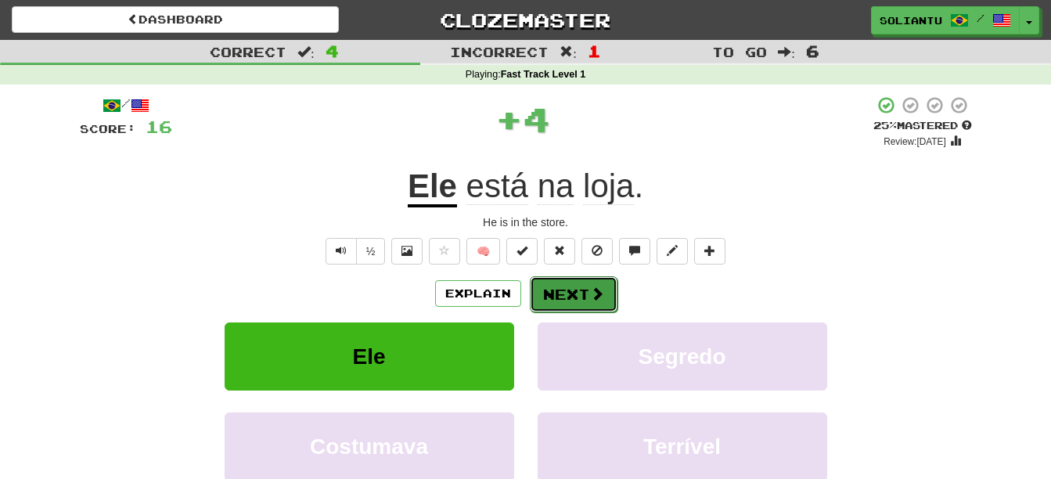
click at [587, 285] on button "Next" at bounding box center [574, 294] width 88 height 36
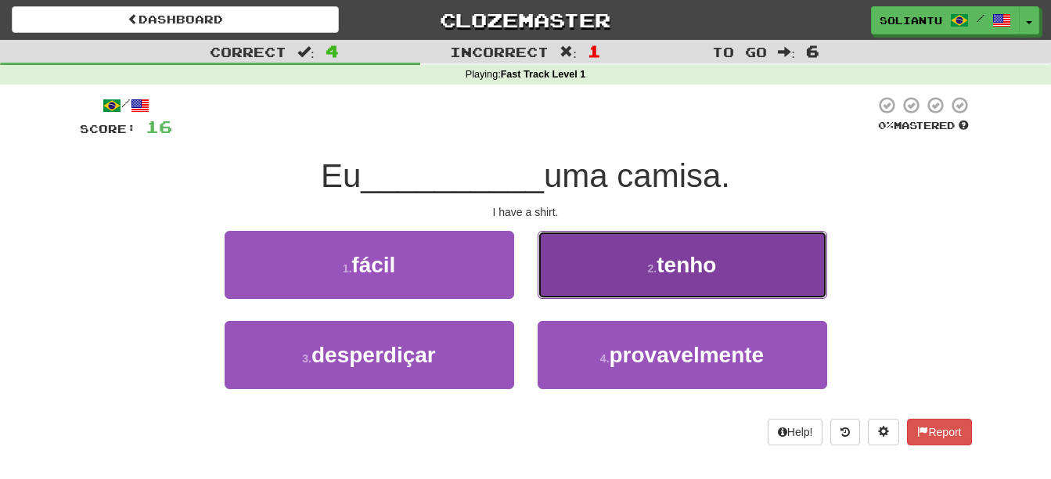
click at [735, 271] on button "2 . tenho" at bounding box center [681, 265] width 289 height 68
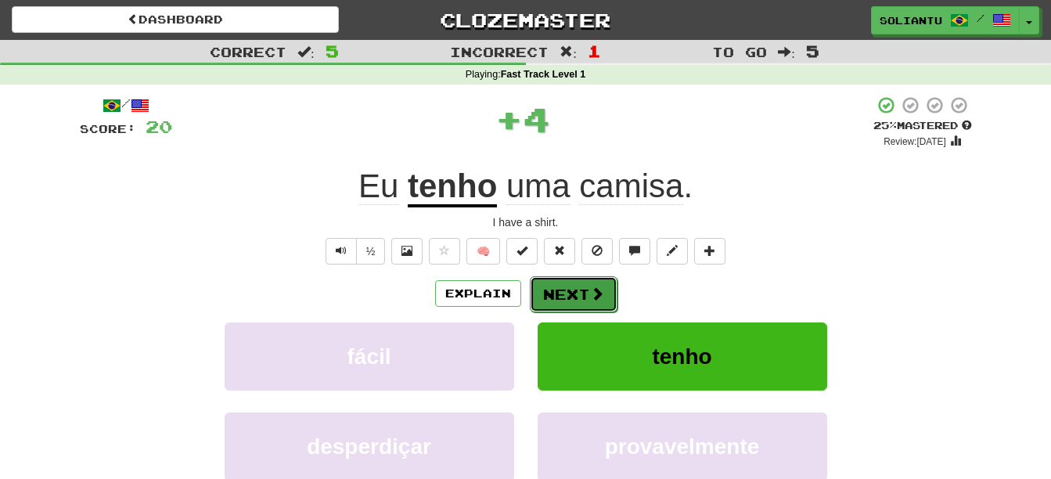
click at [578, 286] on button "Next" at bounding box center [574, 294] width 88 height 36
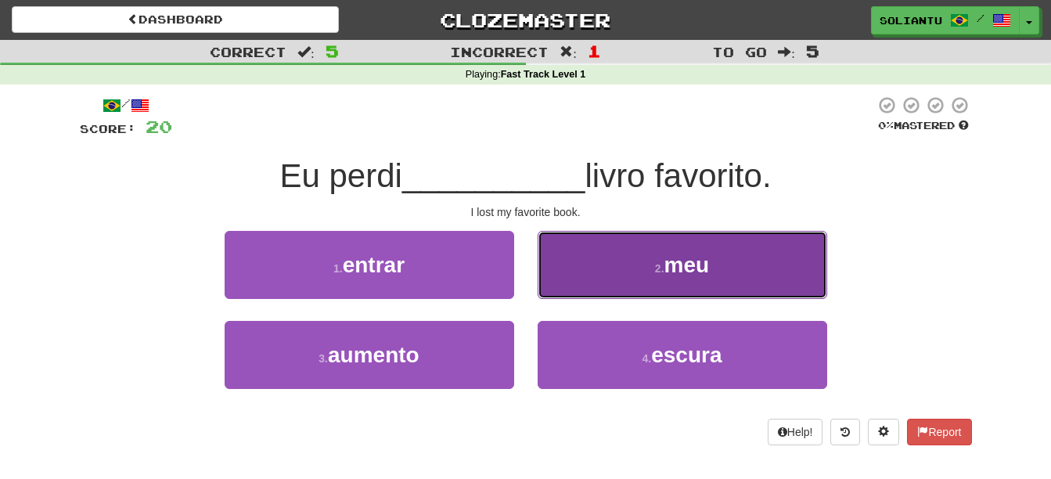
click at [723, 285] on button "2 . meu" at bounding box center [681, 265] width 289 height 68
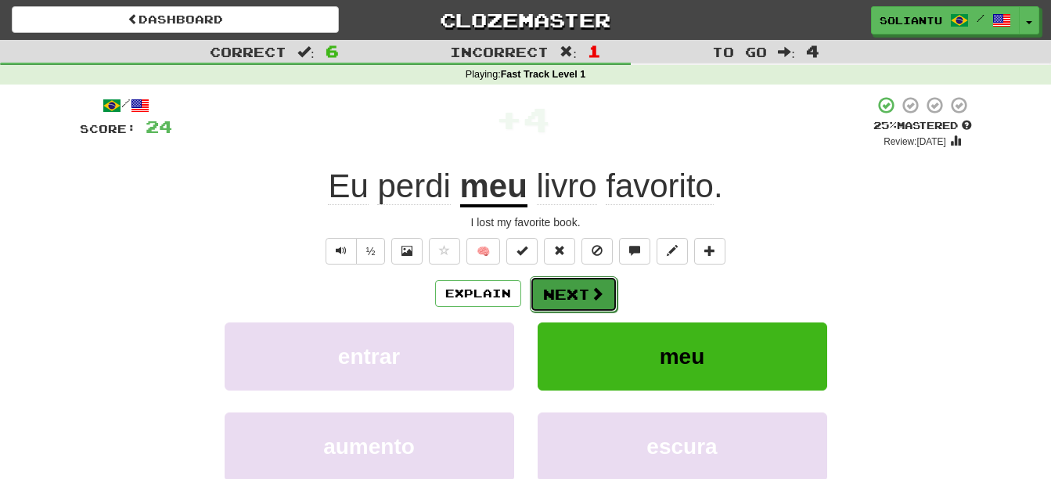
click at [594, 286] on span at bounding box center [597, 293] width 14 height 14
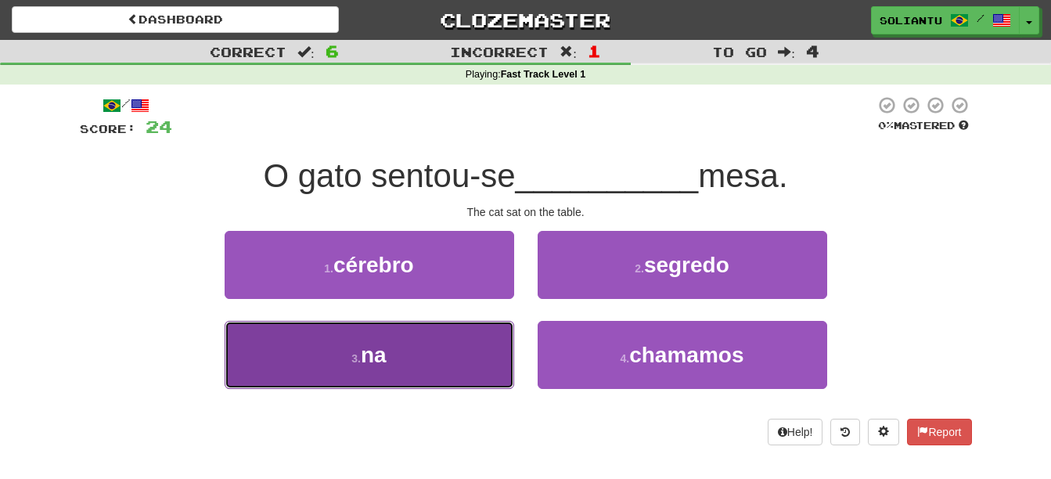
click at [462, 353] on button "3 . na" at bounding box center [369, 355] width 289 height 68
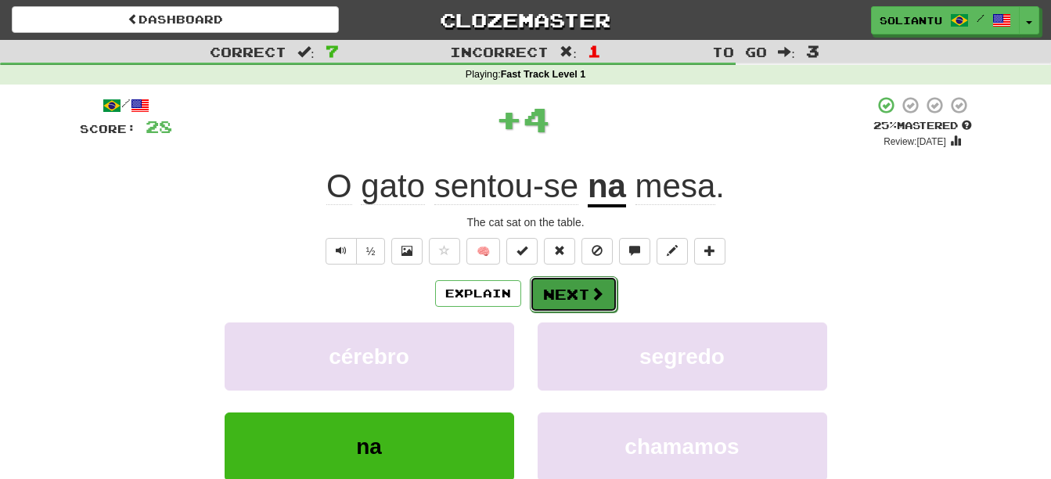
click at [591, 289] on span at bounding box center [597, 293] width 14 height 14
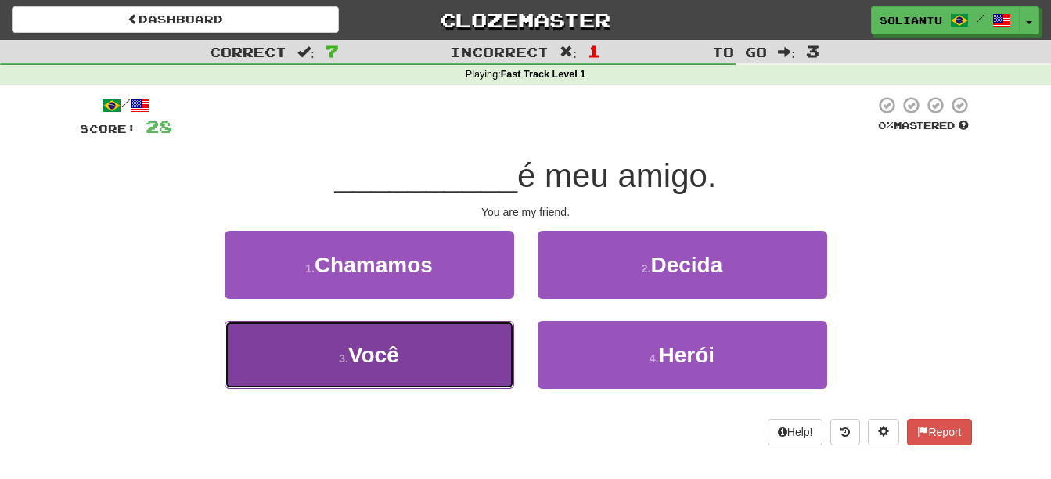
click at [473, 365] on button "3 . Você" at bounding box center [369, 355] width 289 height 68
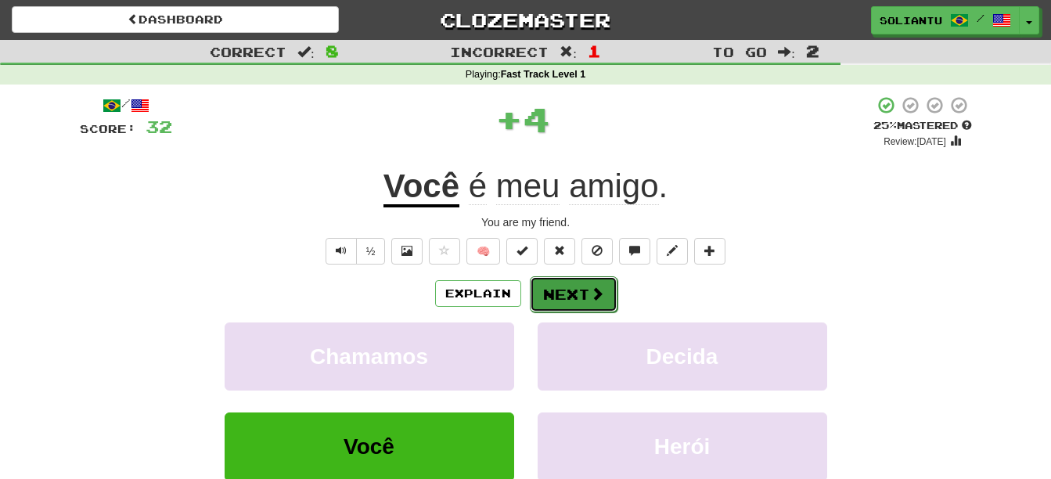
click at [573, 286] on button "Next" at bounding box center [574, 294] width 88 height 36
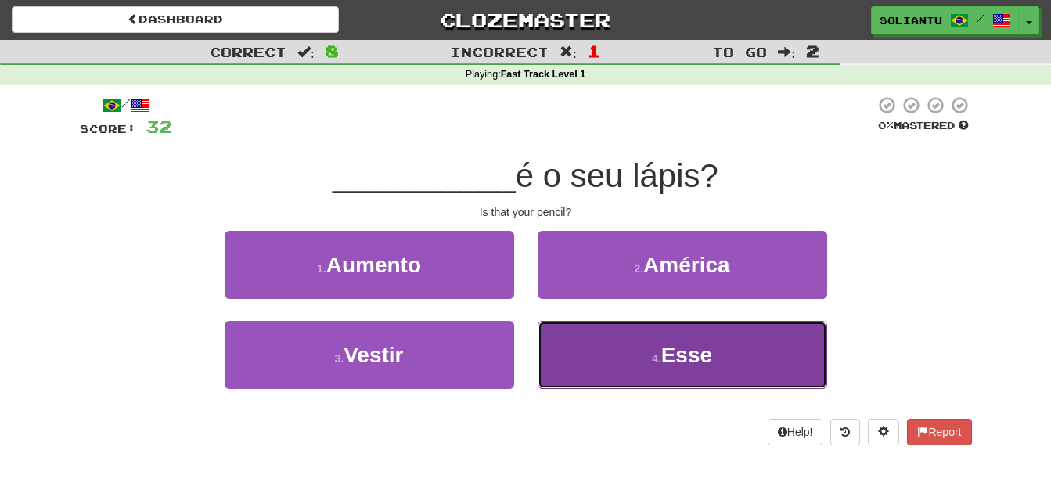
click at [616, 335] on button "4 . Esse" at bounding box center [681, 355] width 289 height 68
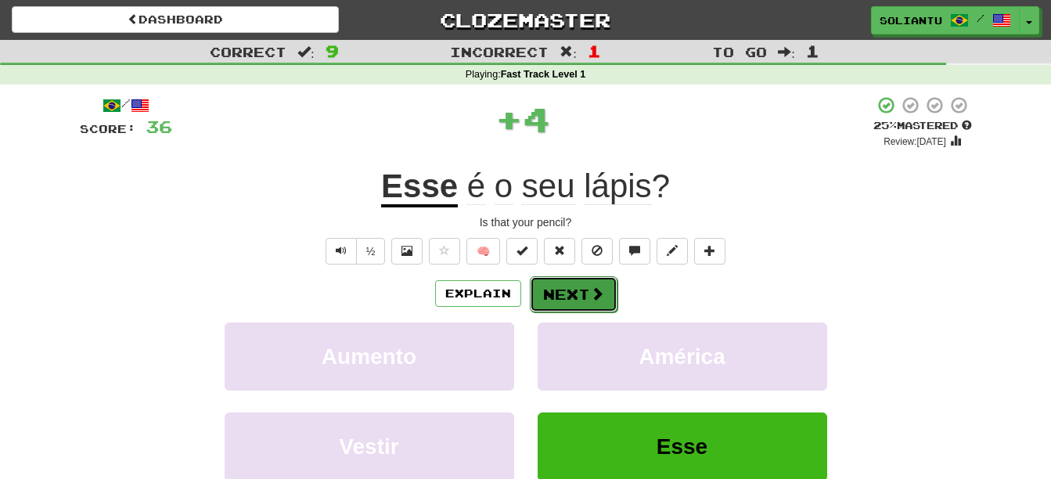
click at [586, 279] on button "Next" at bounding box center [574, 294] width 88 height 36
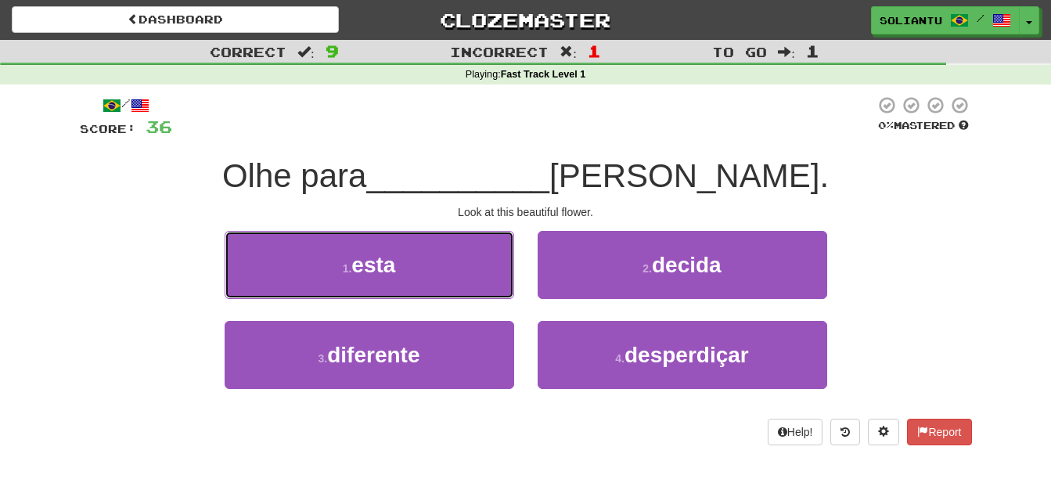
click at [403, 272] on button "1 . esta" at bounding box center [369, 265] width 289 height 68
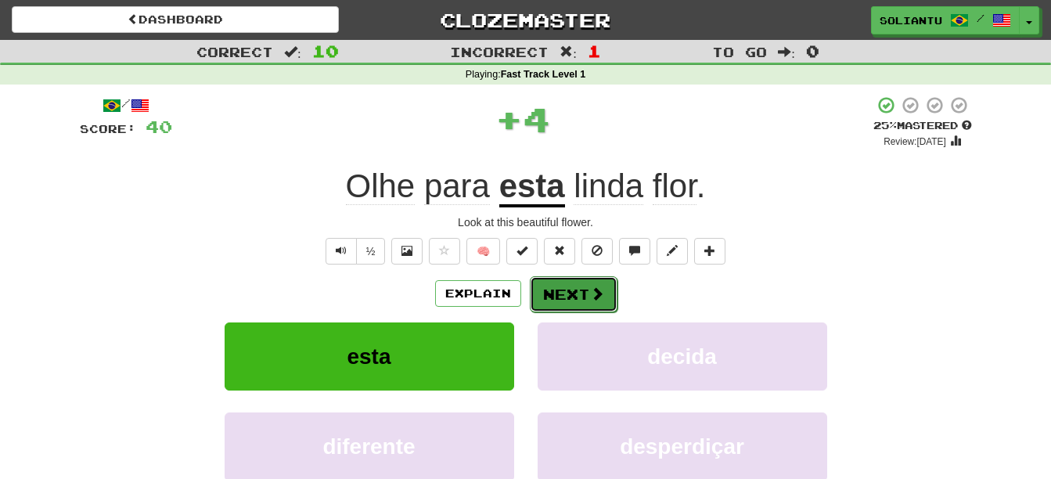
click at [577, 292] on button "Next" at bounding box center [574, 294] width 88 height 36
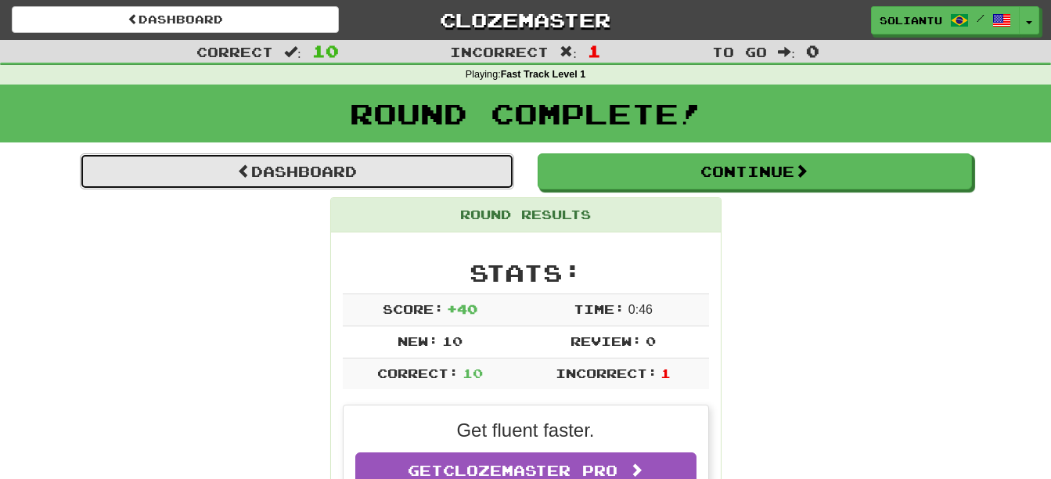
click at [384, 182] on link "Dashboard" at bounding box center [297, 171] width 434 height 36
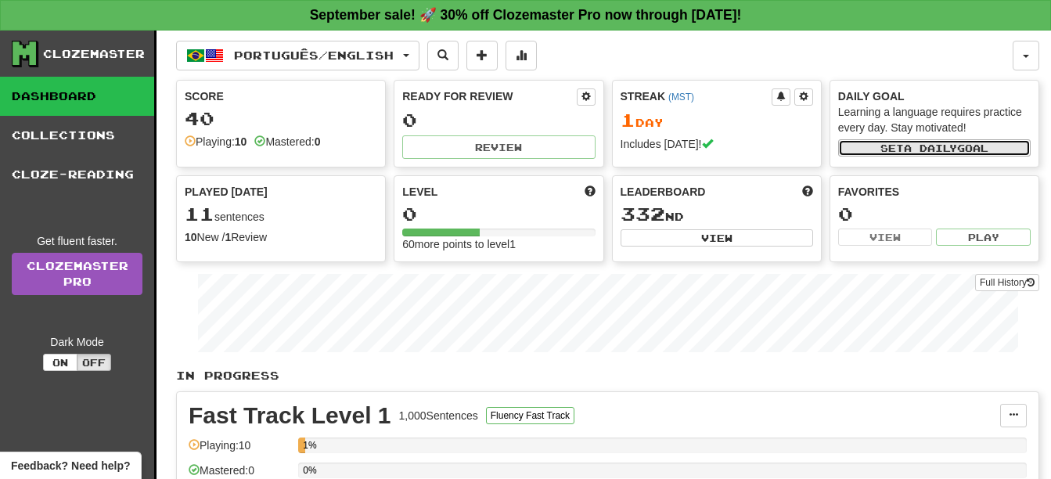
click at [933, 147] on span "a daily" at bounding box center [930, 147] width 53 height 11
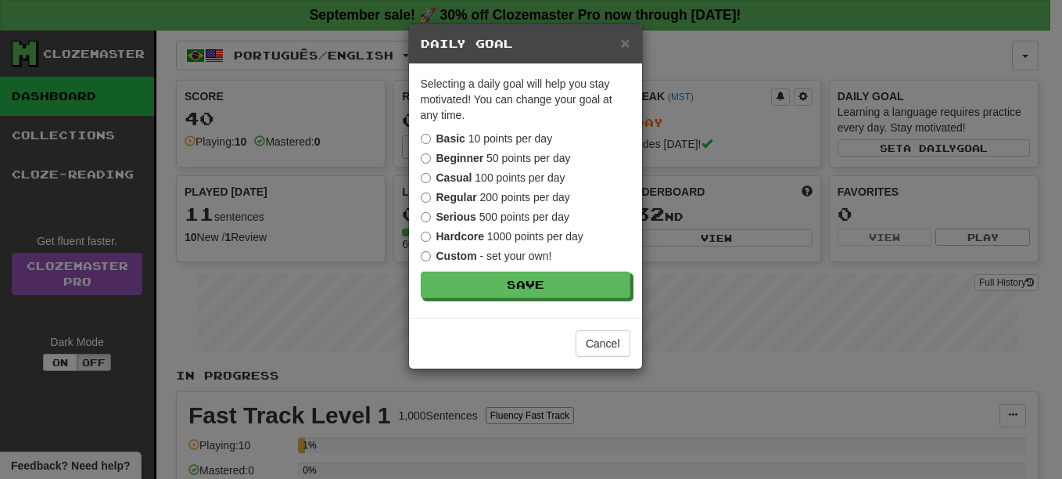
click at [521, 159] on label "Beginner 50 points per day" at bounding box center [496, 158] width 150 height 16
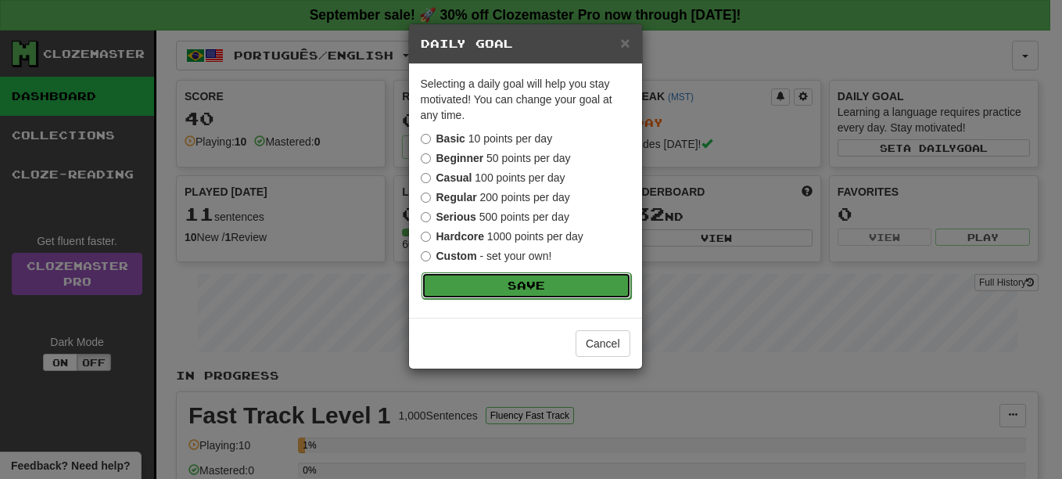
click at [529, 278] on button "Save" at bounding box center [527, 285] width 210 height 27
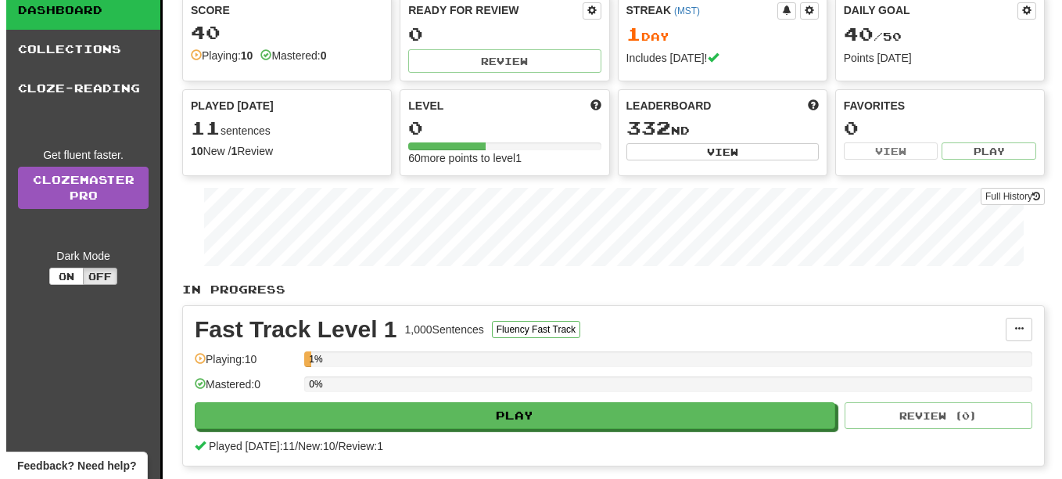
scroll to position [313, 0]
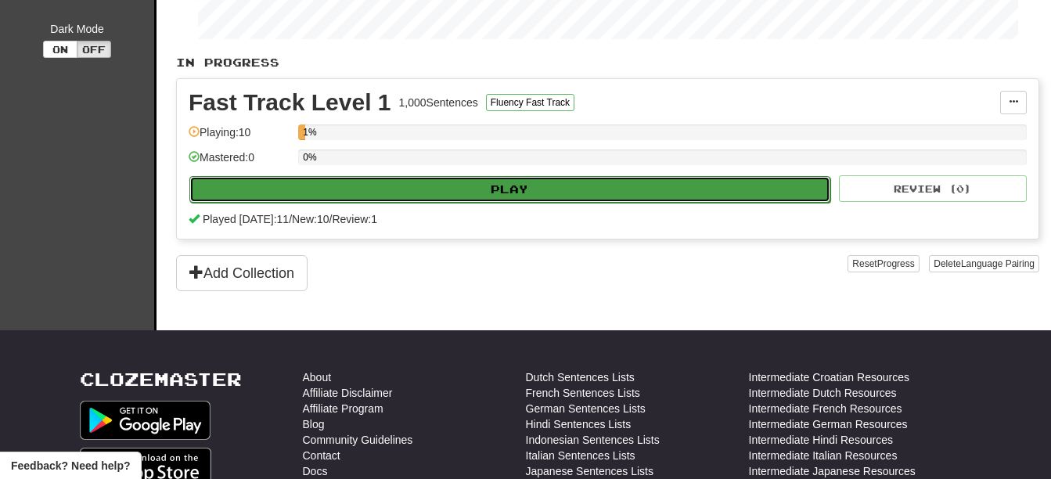
click at [378, 185] on button "Play" at bounding box center [509, 189] width 641 height 27
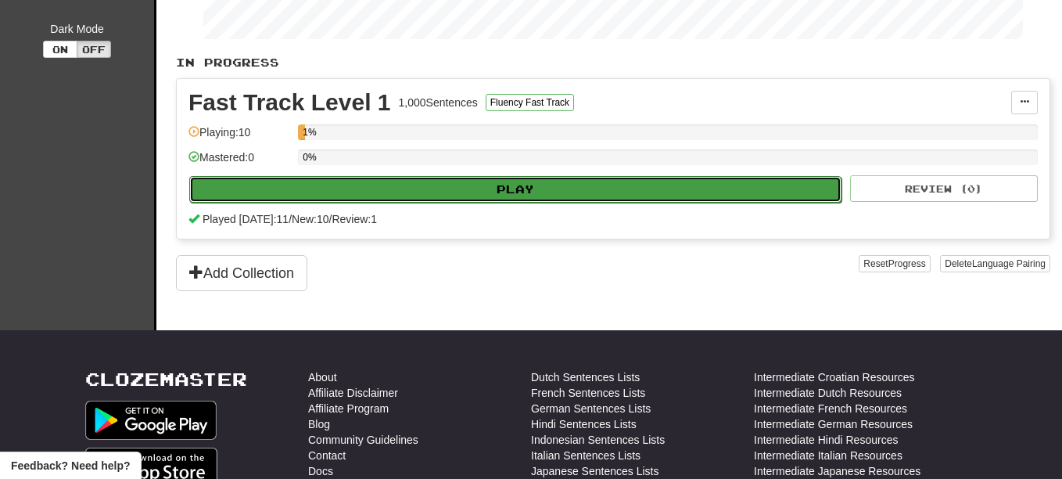
select select "**"
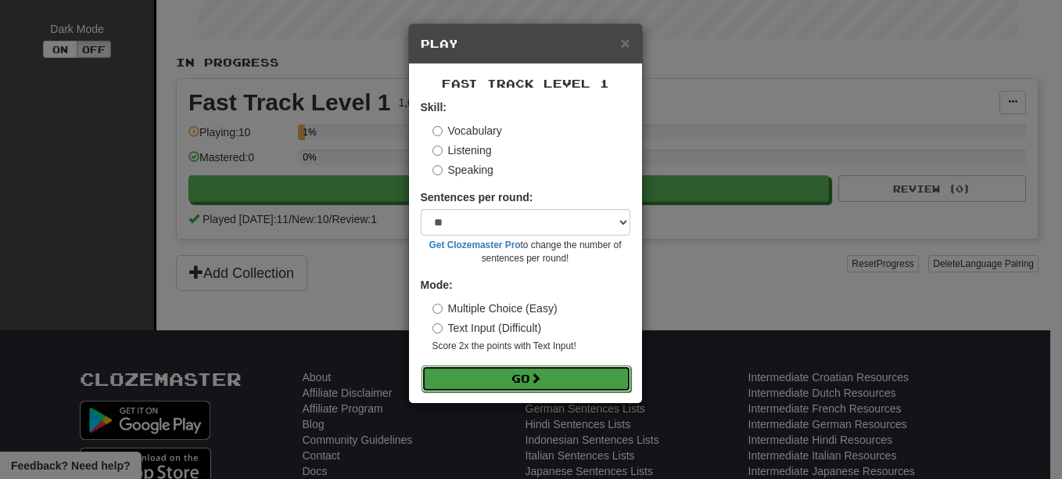
click at [570, 375] on button "Go" at bounding box center [527, 378] width 210 height 27
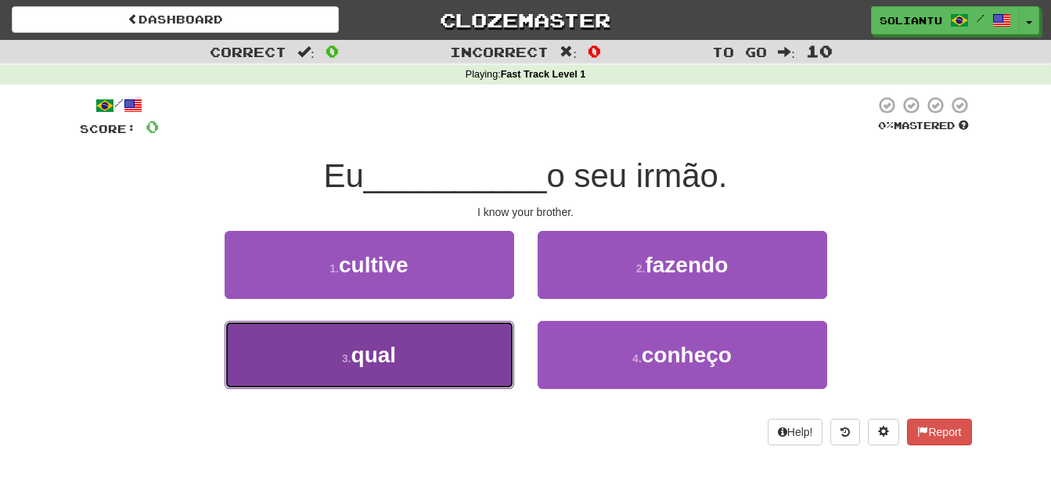
click at [430, 360] on button "3 . qual" at bounding box center [369, 355] width 289 height 68
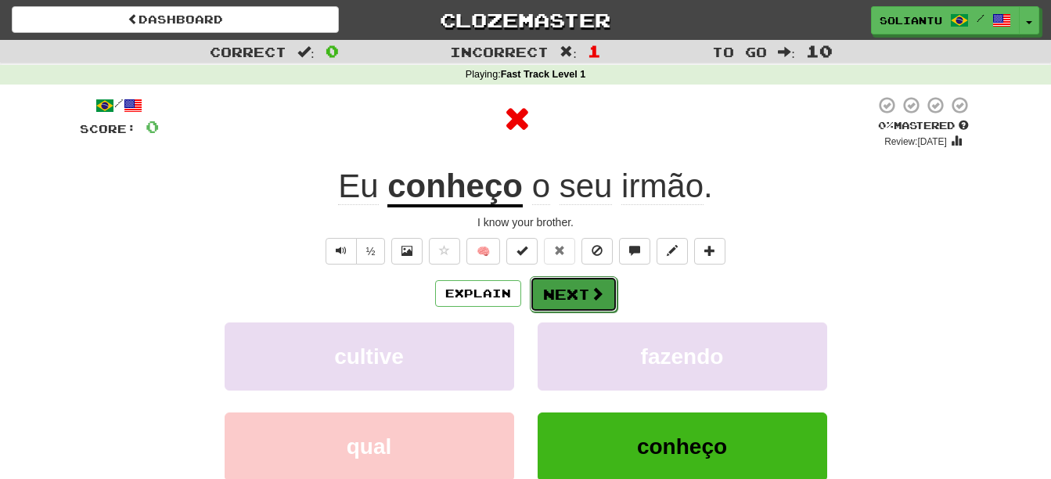
click at [547, 296] on button "Next" at bounding box center [574, 294] width 88 height 36
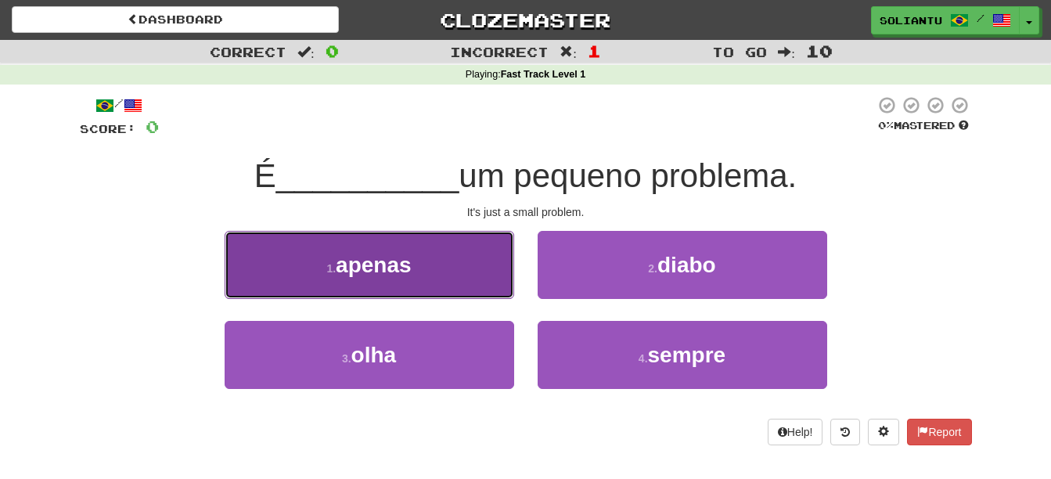
click at [434, 244] on button "1 . apenas" at bounding box center [369, 265] width 289 height 68
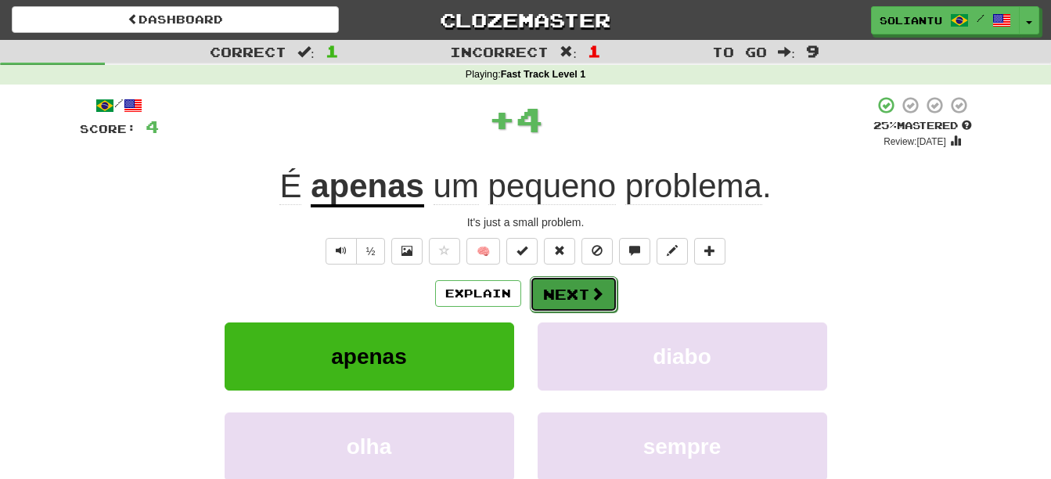
click at [554, 300] on button "Next" at bounding box center [574, 294] width 88 height 36
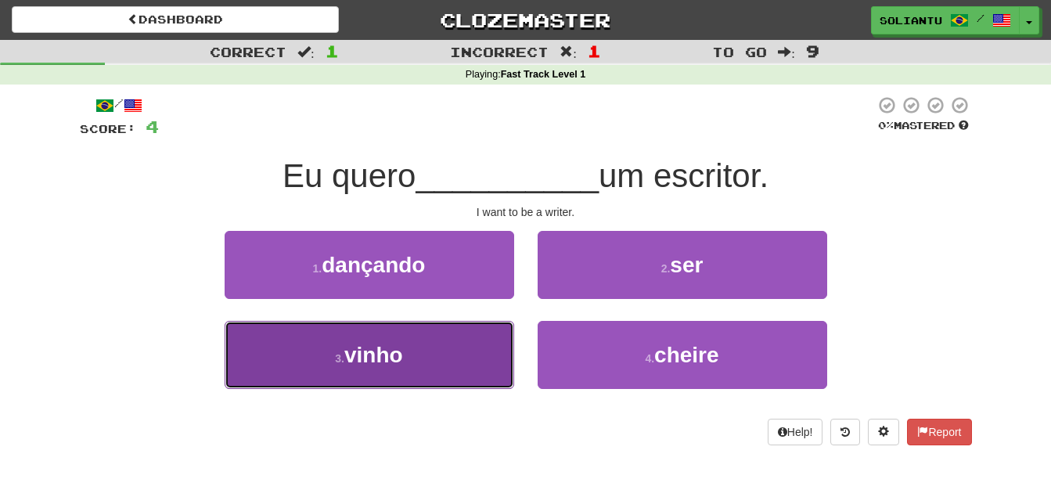
click at [454, 326] on button "3 . [GEOGRAPHIC_DATA]" at bounding box center [369, 355] width 289 height 68
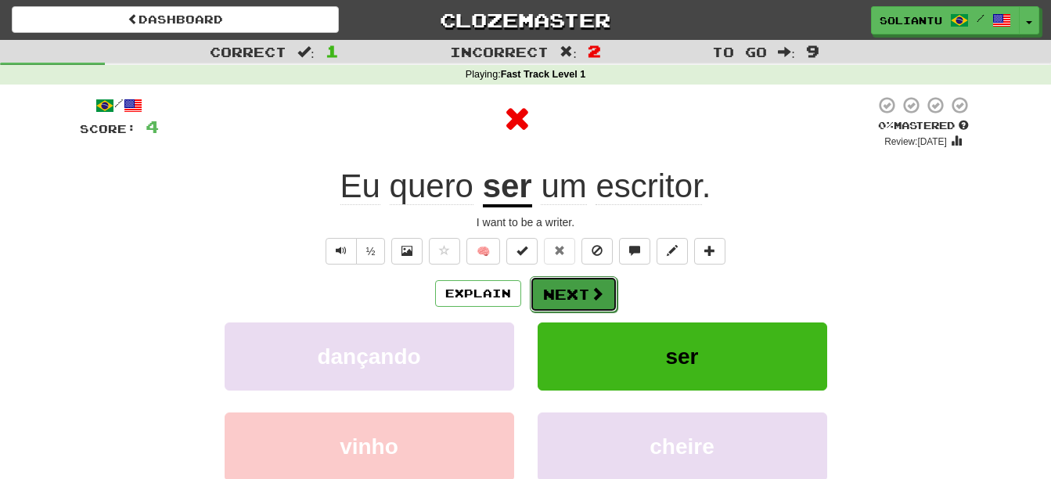
click at [605, 283] on button "Next" at bounding box center [574, 294] width 88 height 36
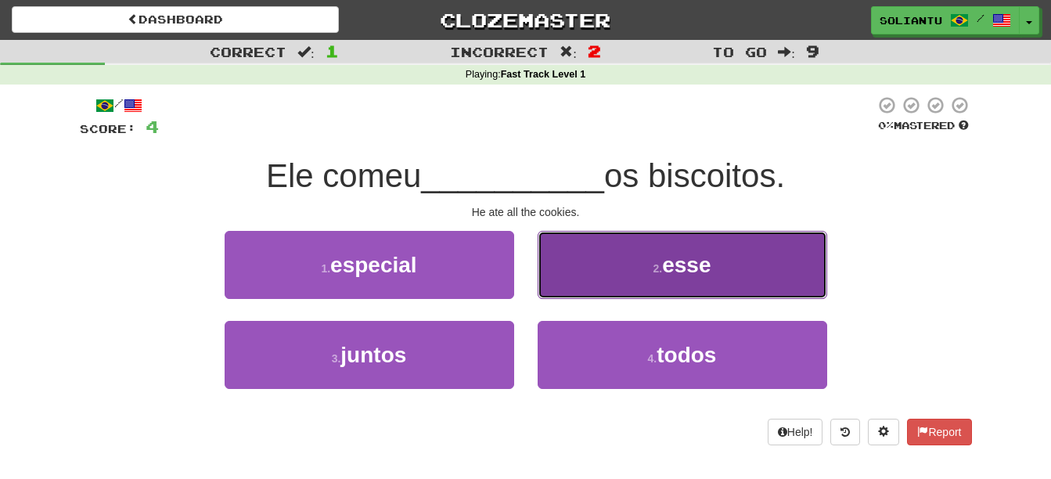
click at [682, 271] on span "esse" at bounding box center [686, 265] width 49 height 24
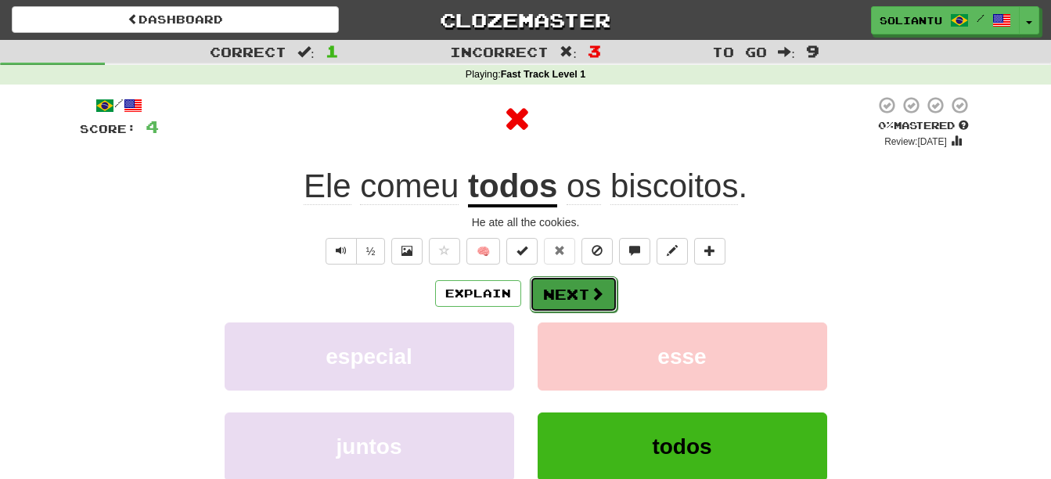
click at [588, 304] on button "Next" at bounding box center [574, 294] width 88 height 36
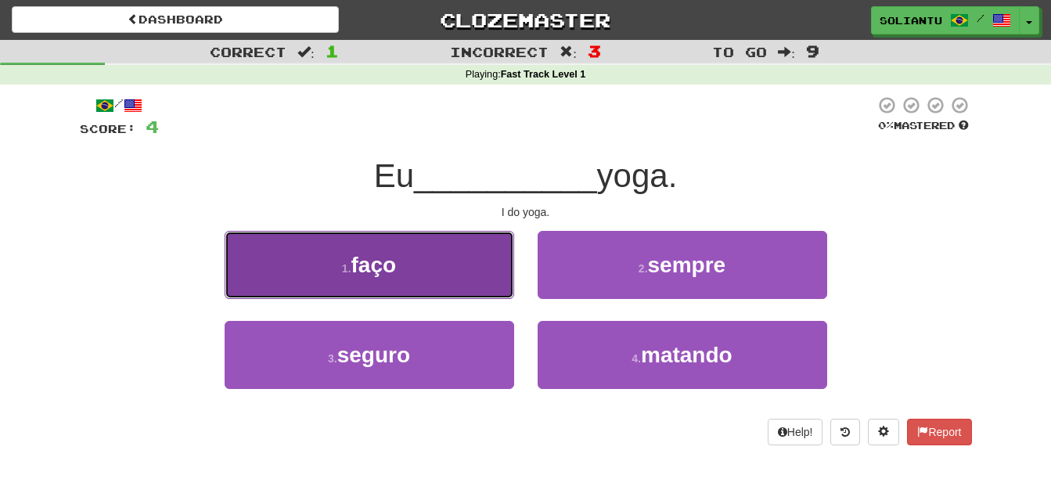
click at [433, 290] on button "1 . faço" at bounding box center [369, 265] width 289 height 68
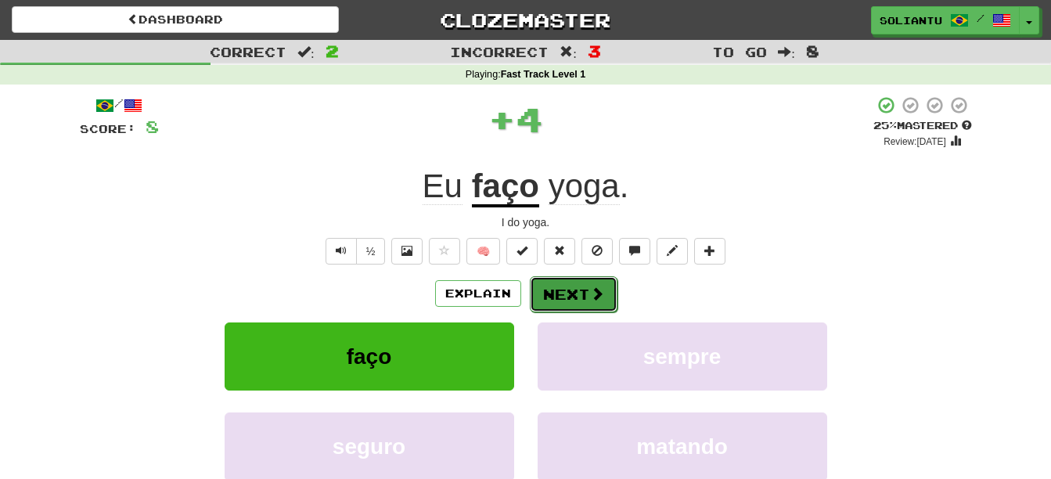
click at [577, 290] on button "Next" at bounding box center [574, 294] width 88 height 36
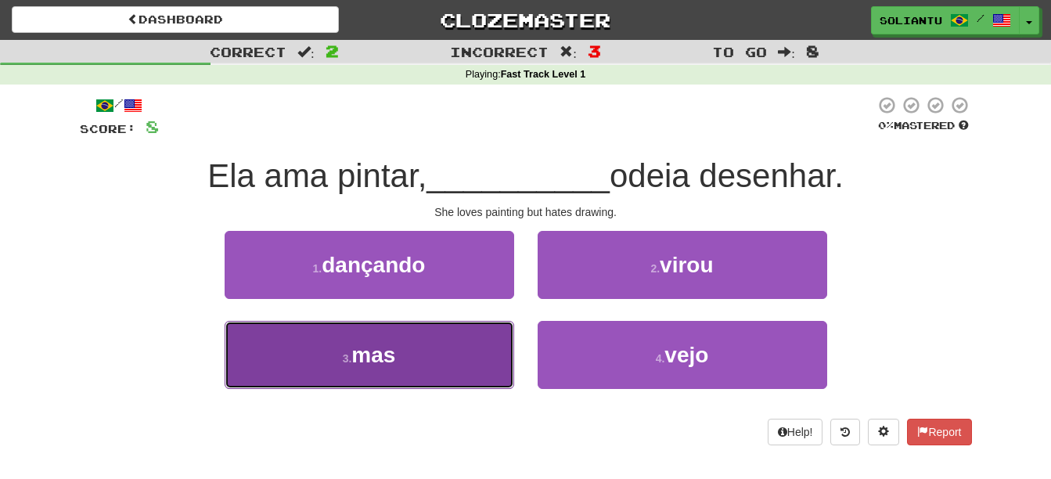
click at [480, 367] on button "3 . mas" at bounding box center [369, 355] width 289 height 68
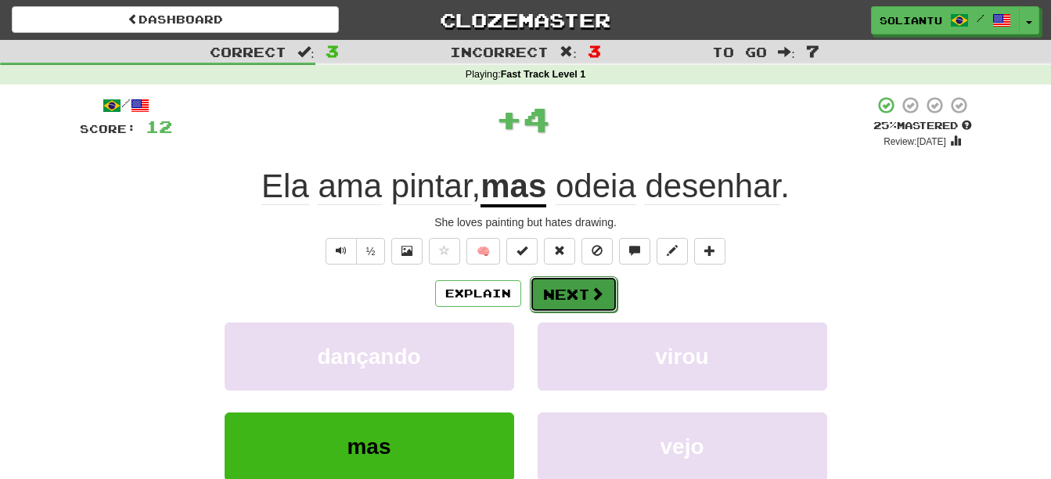
click at [579, 309] on button "Next" at bounding box center [574, 294] width 88 height 36
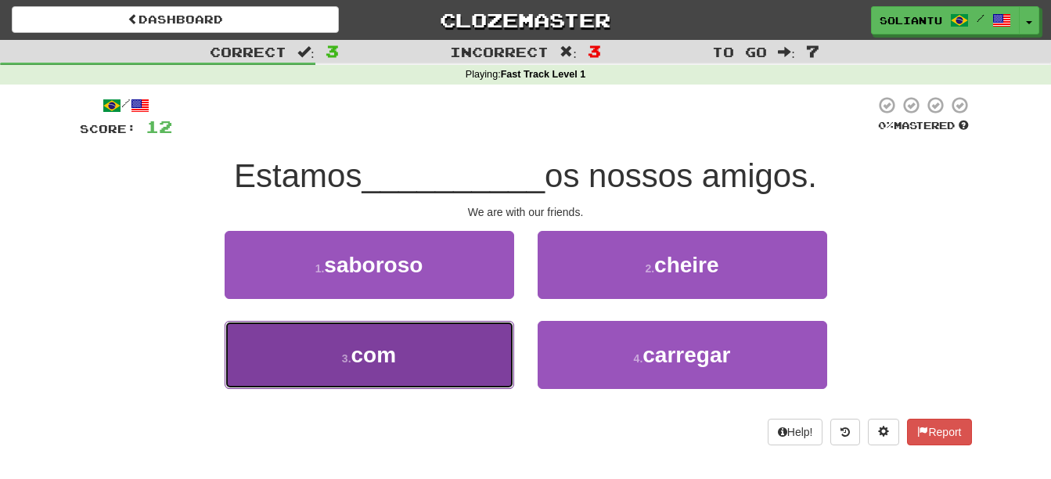
click at [395, 356] on span "com" at bounding box center [373, 355] width 45 height 24
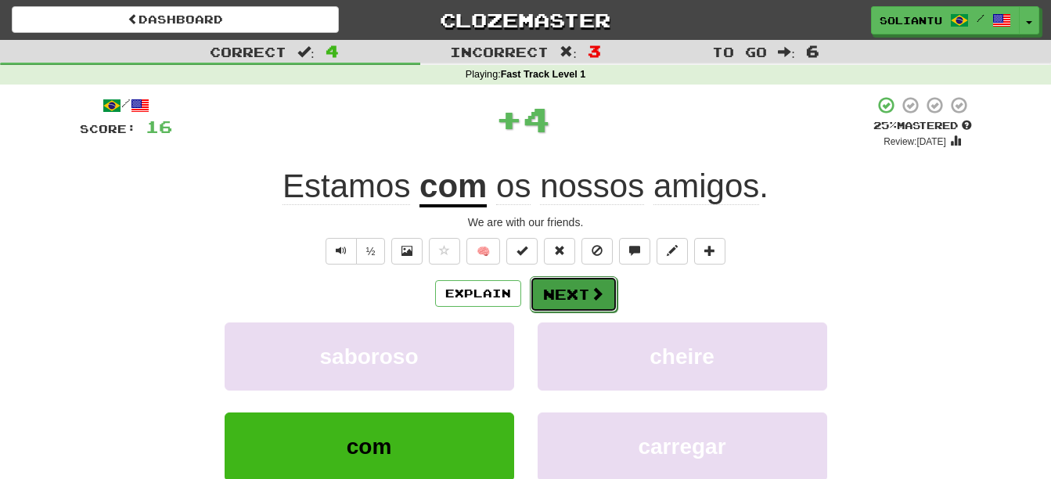
click at [563, 279] on button "Next" at bounding box center [574, 294] width 88 height 36
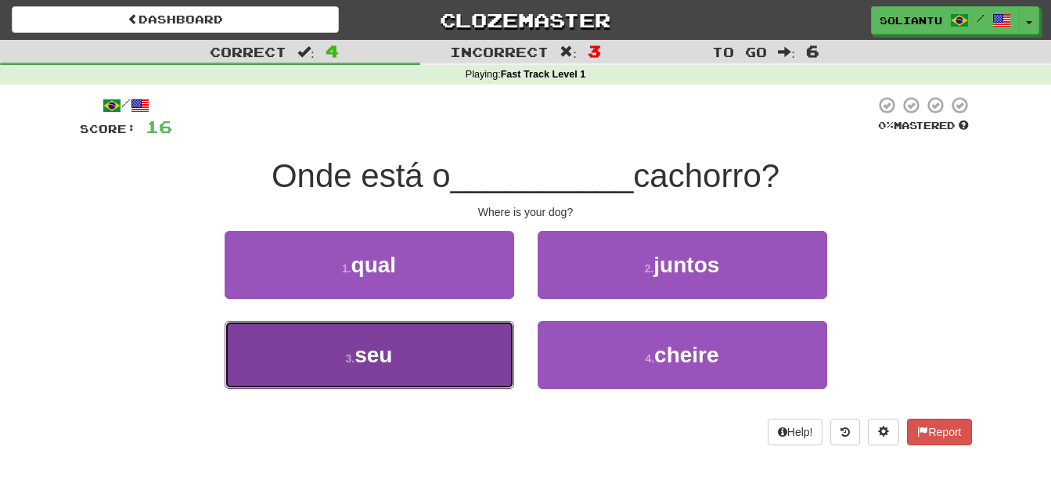
click at [374, 353] on span "seu" at bounding box center [373, 355] width 38 height 24
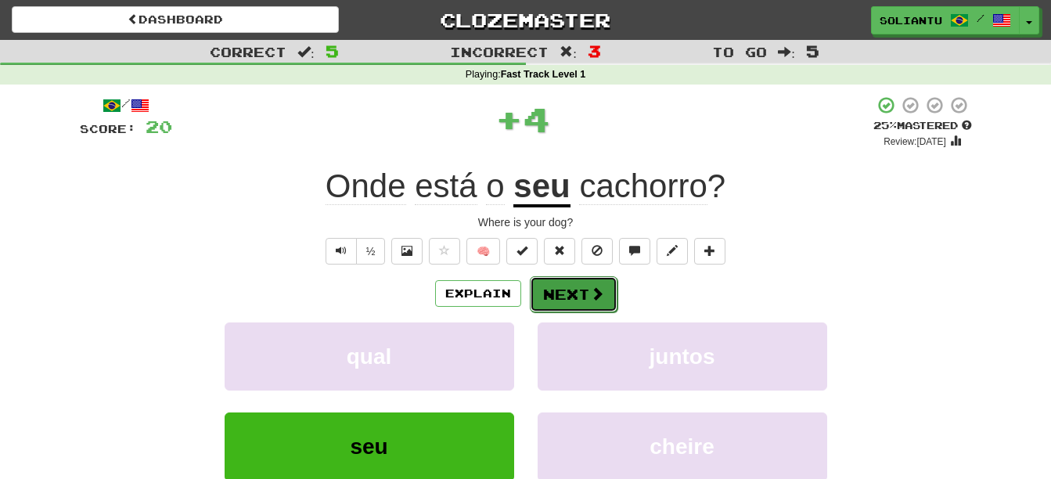
click at [570, 284] on button "Next" at bounding box center [574, 294] width 88 height 36
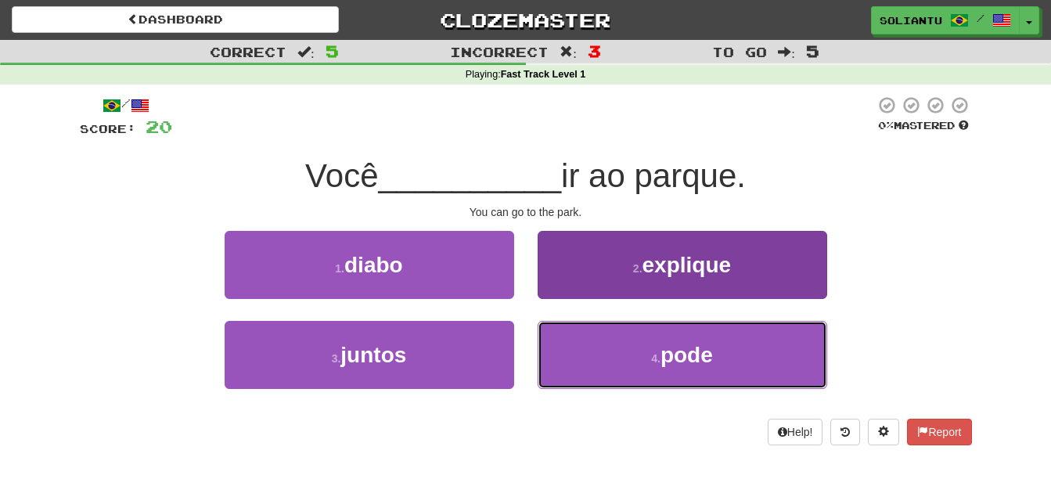
click at [697, 365] on span "pode" at bounding box center [686, 355] width 52 height 24
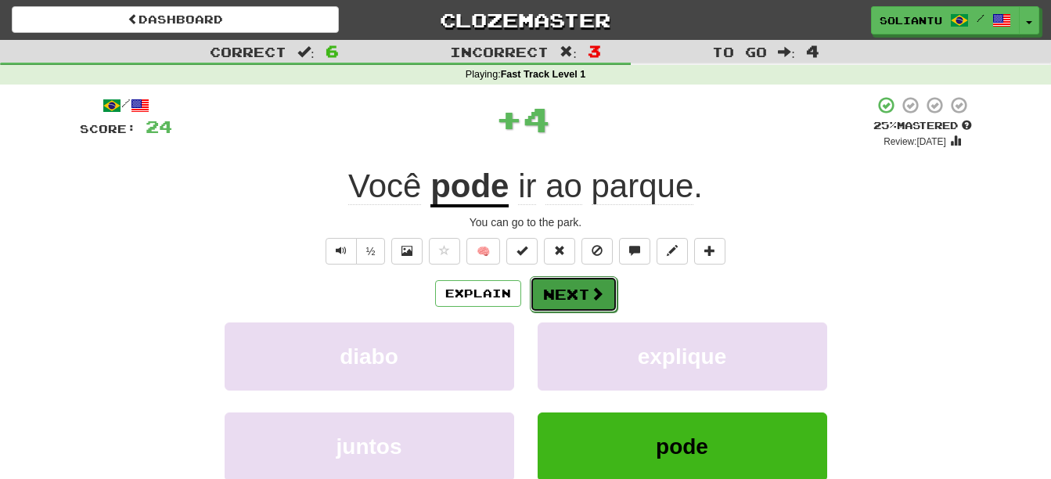
click at [583, 286] on button "Next" at bounding box center [574, 294] width 88 height 36
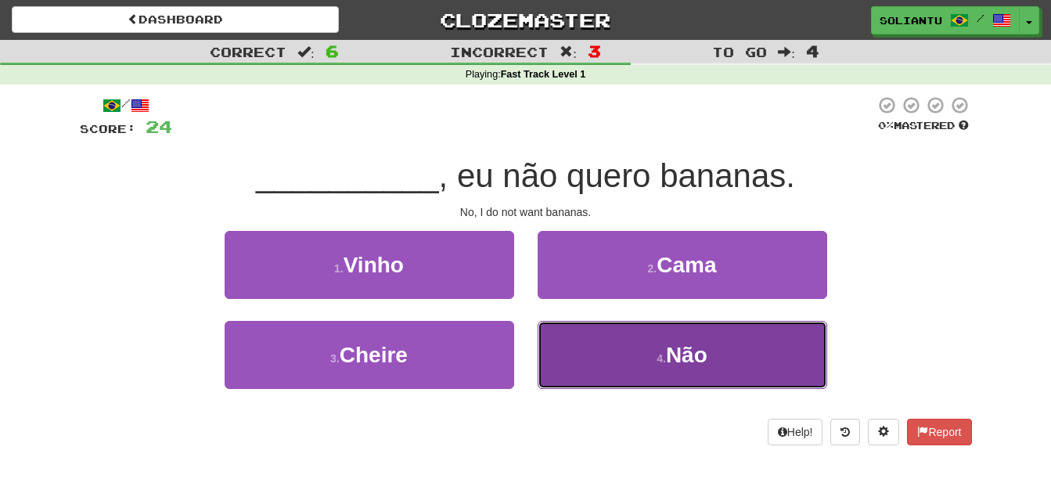
click at [606, 351] on button "4 . Não" at bounding box center [681, 355] width 289 height 68
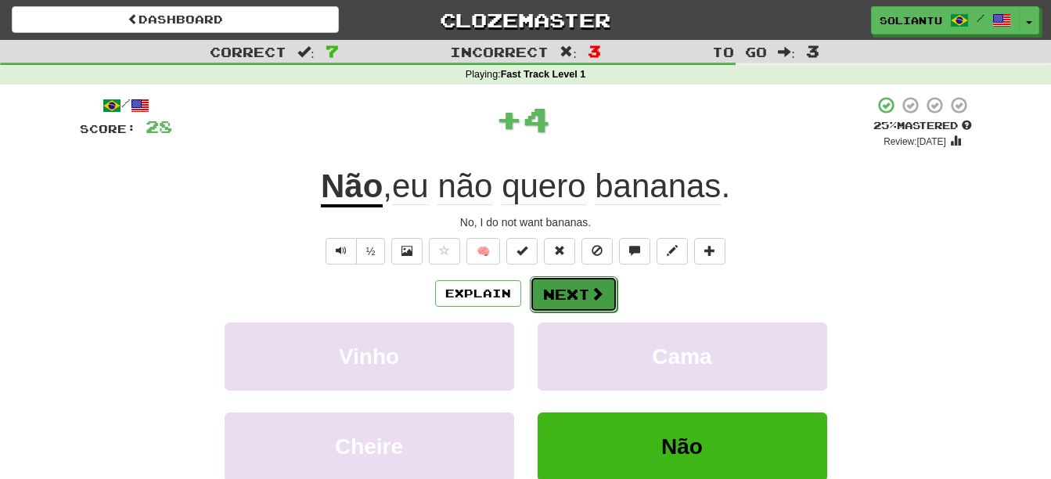
click at [575, 293] on button "Next" at bounding box center [574, 294] width 88 height 36
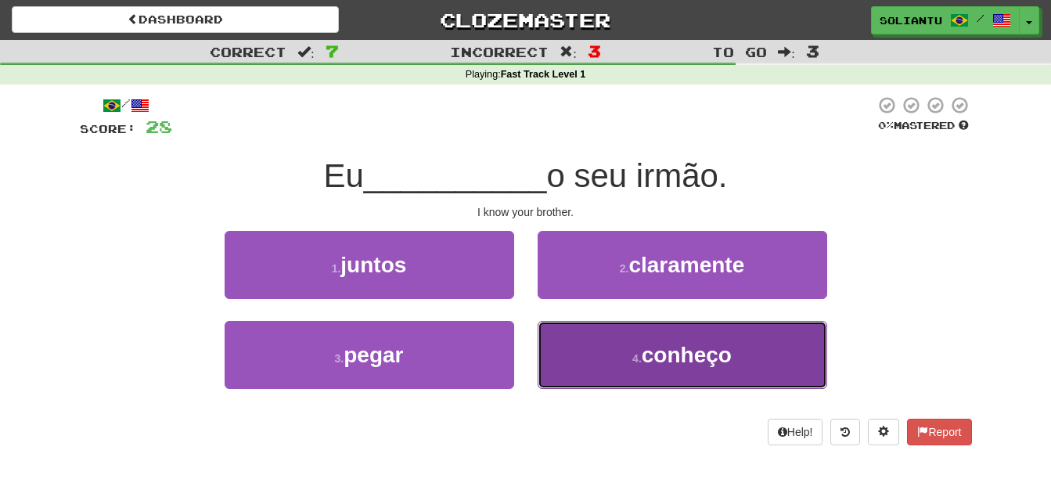
click at [619, 340] on button "4 . conheço" at bounding box center [681, 355] width 289 height 68
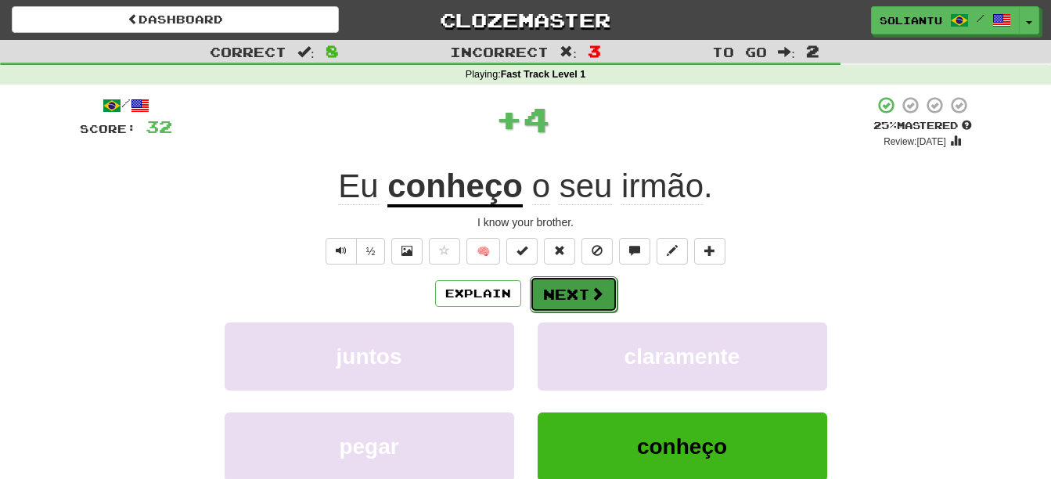
click at [585, 280] on button "Next" at bounding box center [574, 294] width 88 height 36
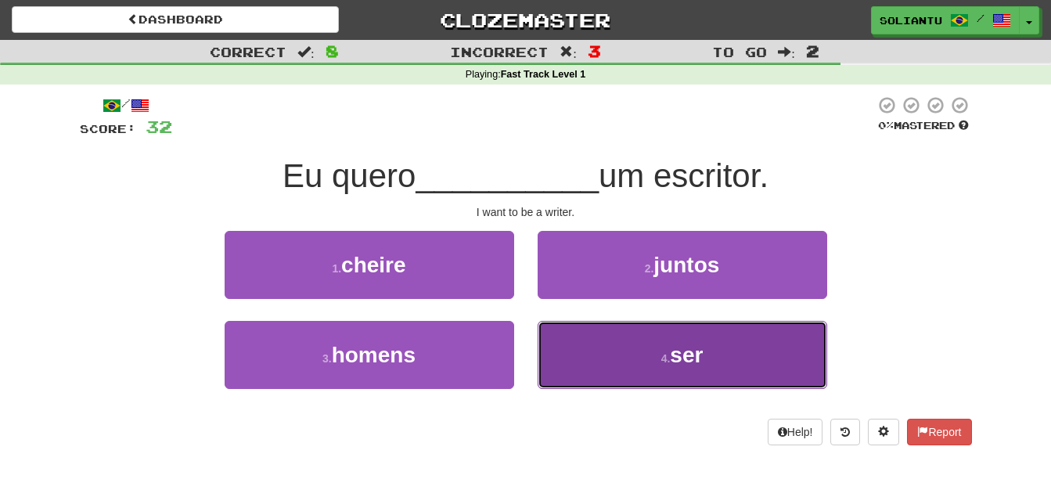
click at [624, 358] on button "4 . ser" at bounding box center [681, 355] width 289 height 68
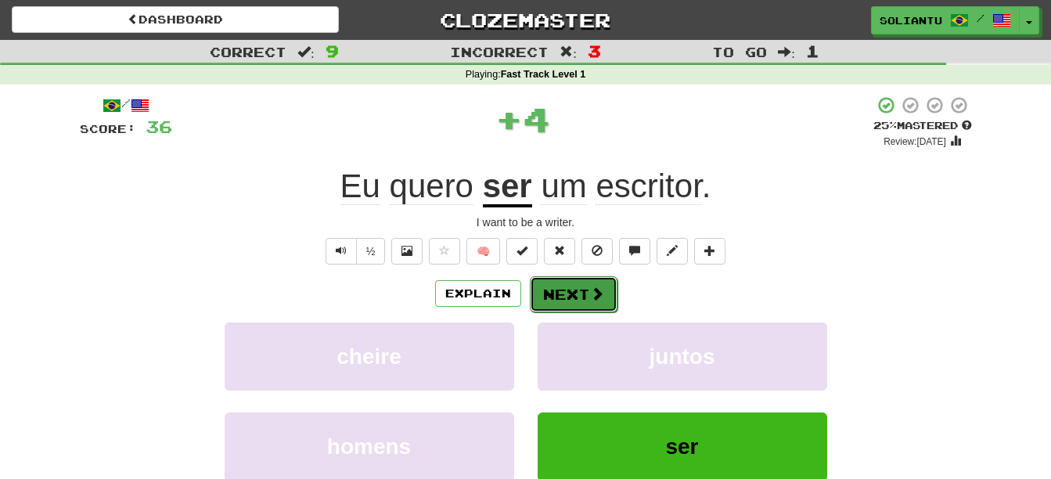
click at [559, 276] on button "Next" at bounding box center [574, 294] width 88 height 36
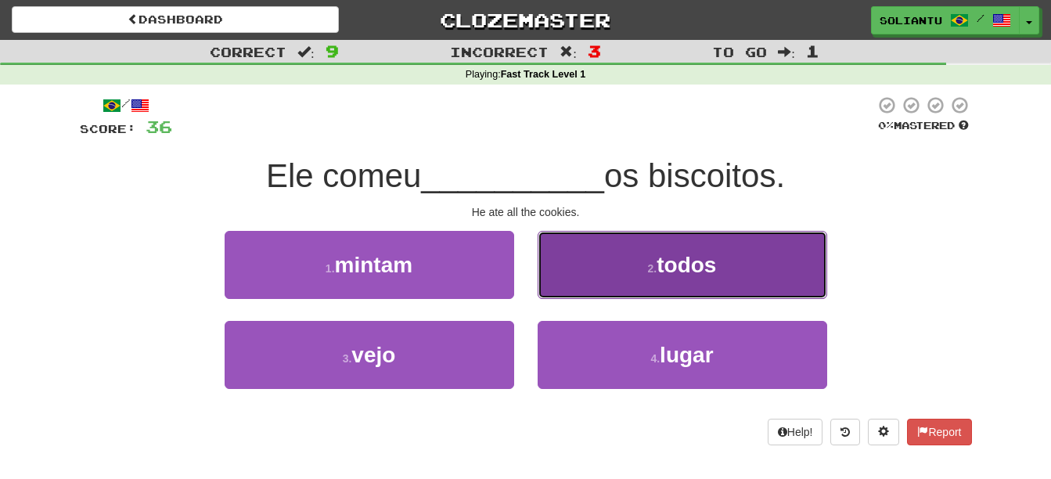
click at [656, 262] on small "2 ." at bounding box center [652, 268] width 9 height 13
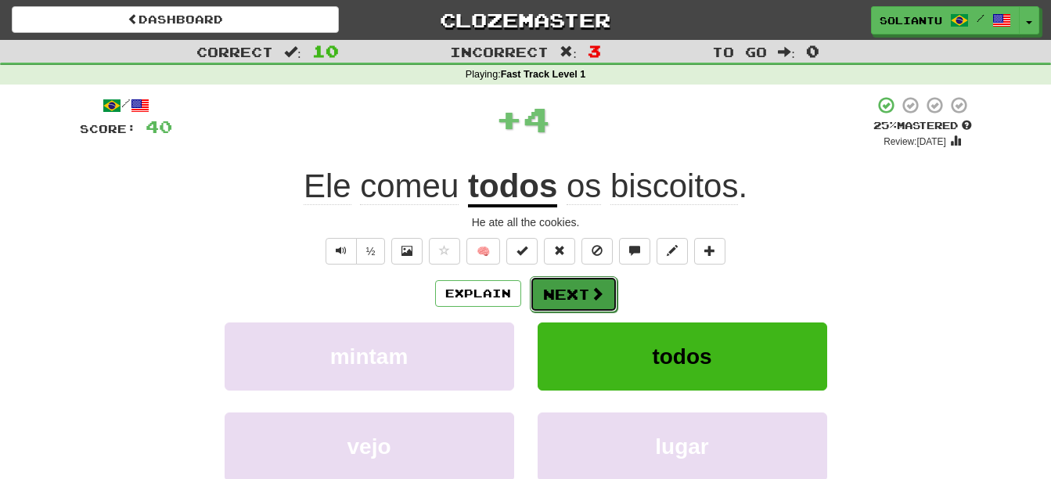
click at [572, 293] on button "Next" at bounding box center [574, 294] width 88 height 36
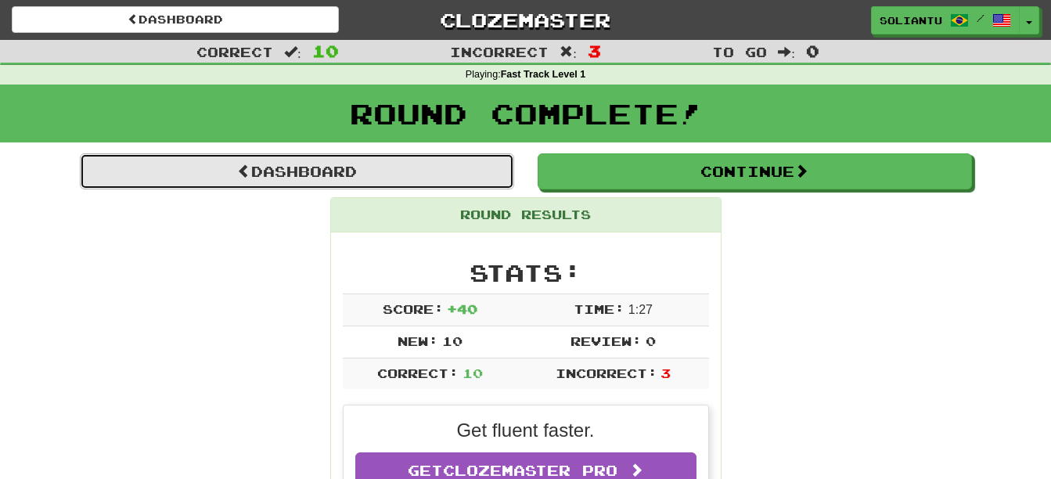
click at [404, 174] on link "Dashboard" at bounding box center [297, 171] width 434 height 36
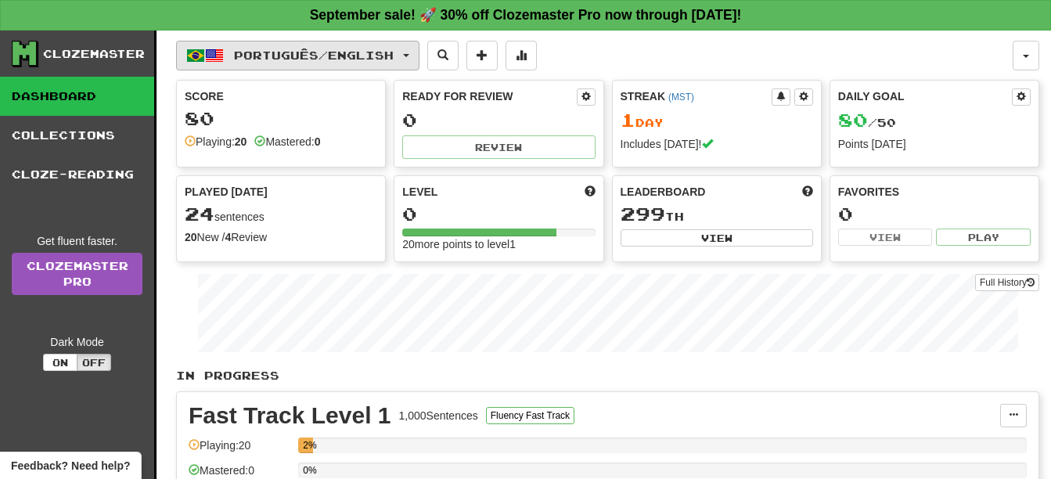
click at [383, 52] on span "Português / English" at bounding box center [314, 55] width 160 height 13
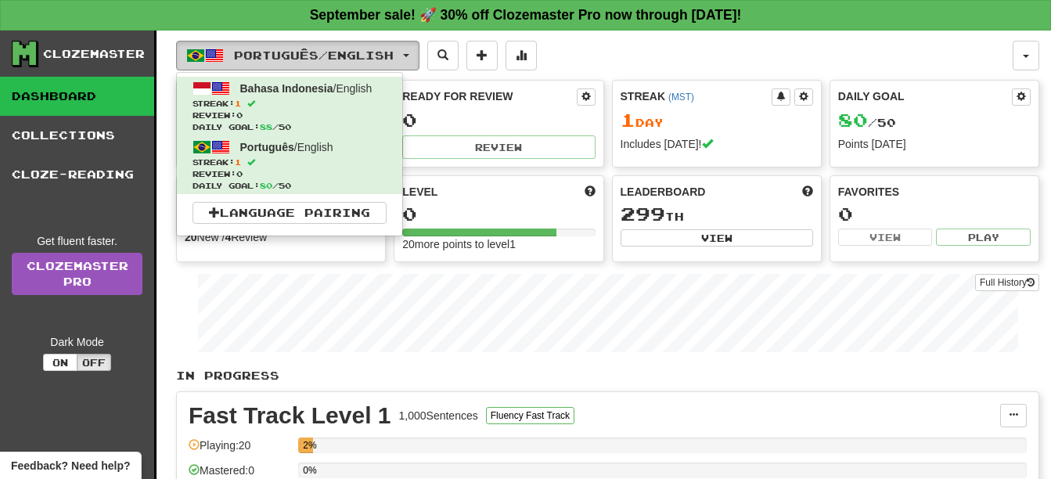
click at [383, 52] on span "Português / English" at bounding box center [314, 55] width 160 height 13
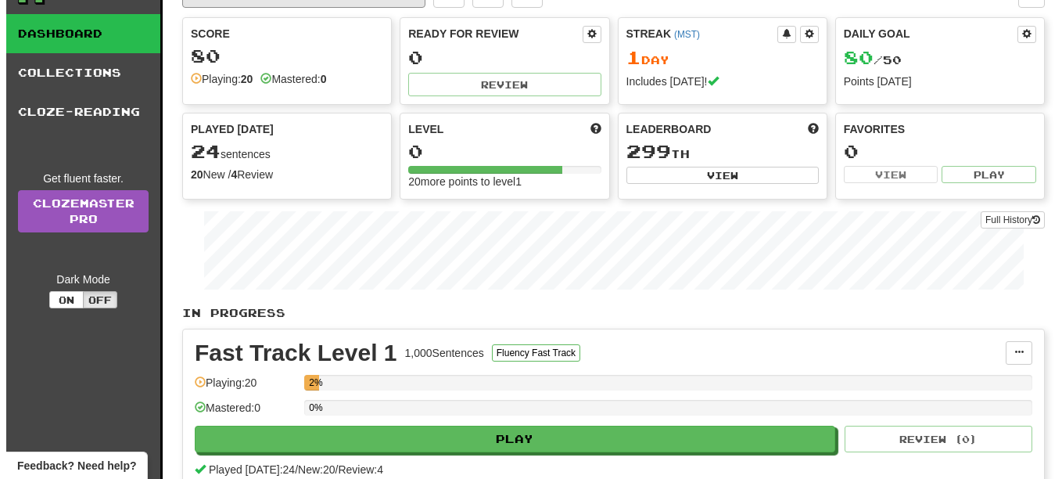
scroll to position [156, 0]
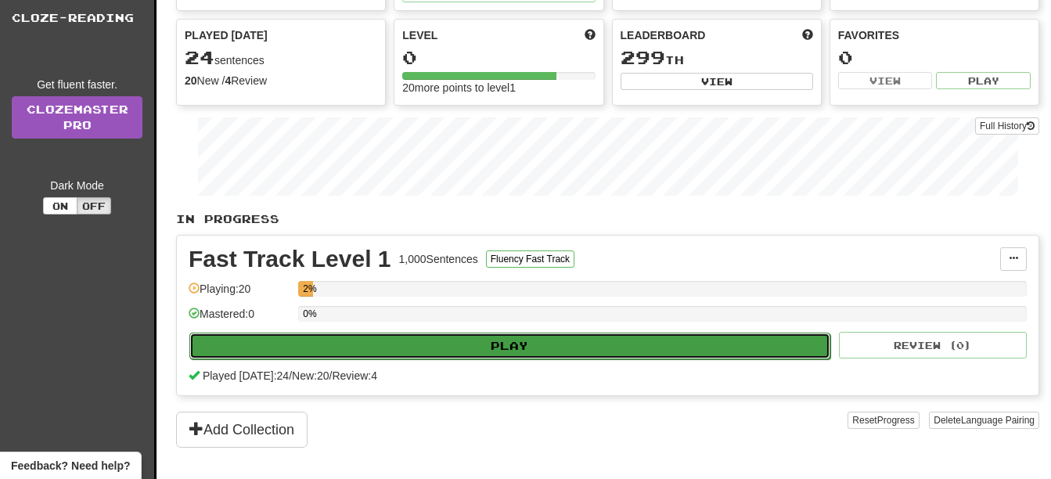
click at [448, 340] on button "Play" at bounding box center [509, 346] width 641 height 27
select select "**"
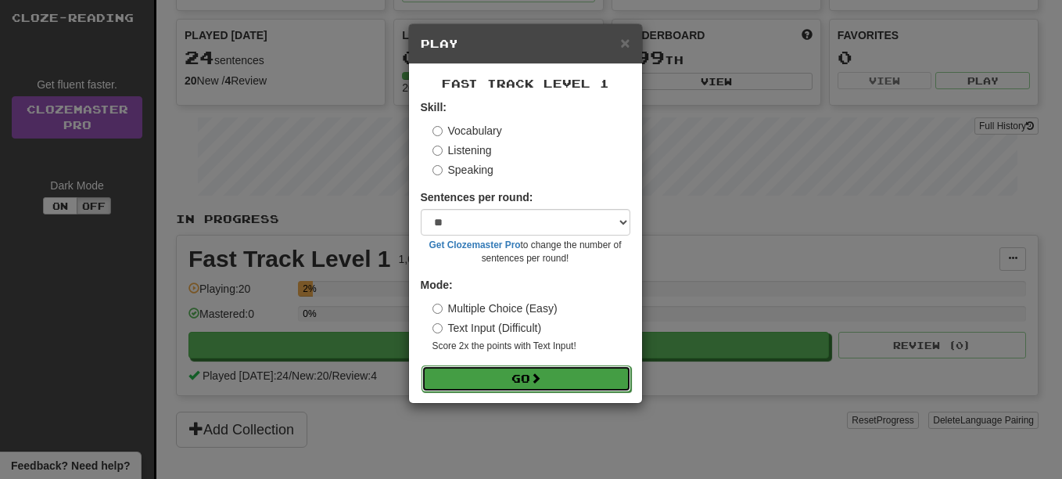
click at [543, 369] on button "Go" at bounding box center [527, 378] width 210 height 27
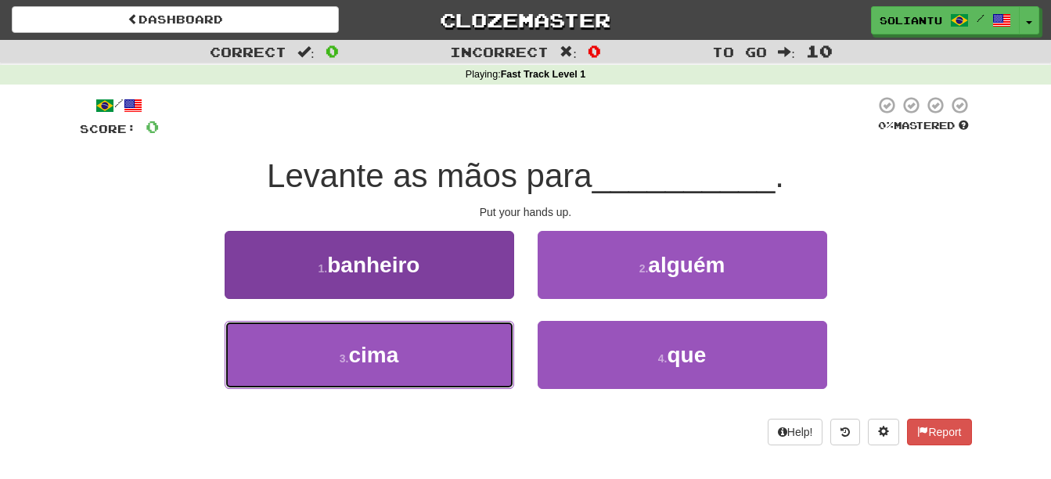
click at [443, 360] on button "3 . cima" at bounding box center [369, 355] width 289 height 68
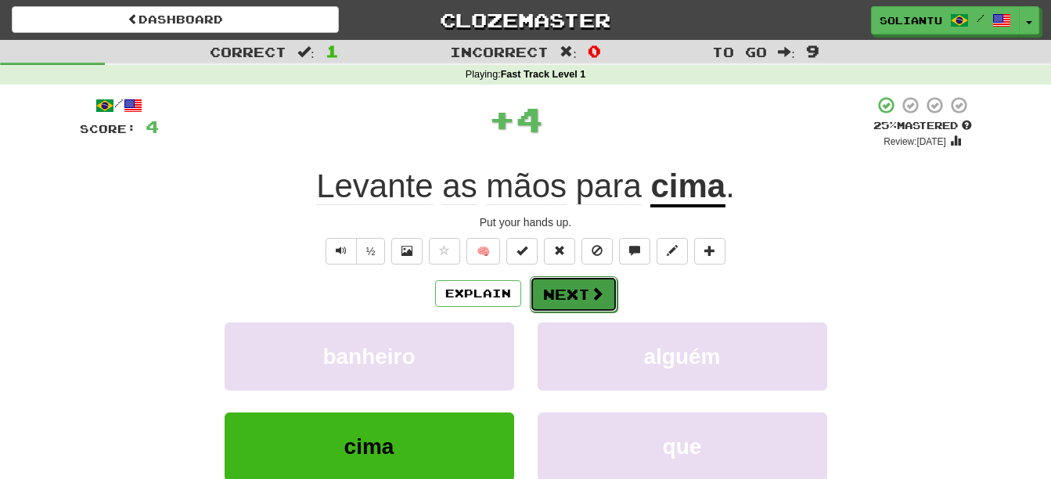
click at [556, 289] on button "Next" at bounding box center [574, 294] width 88 height 36
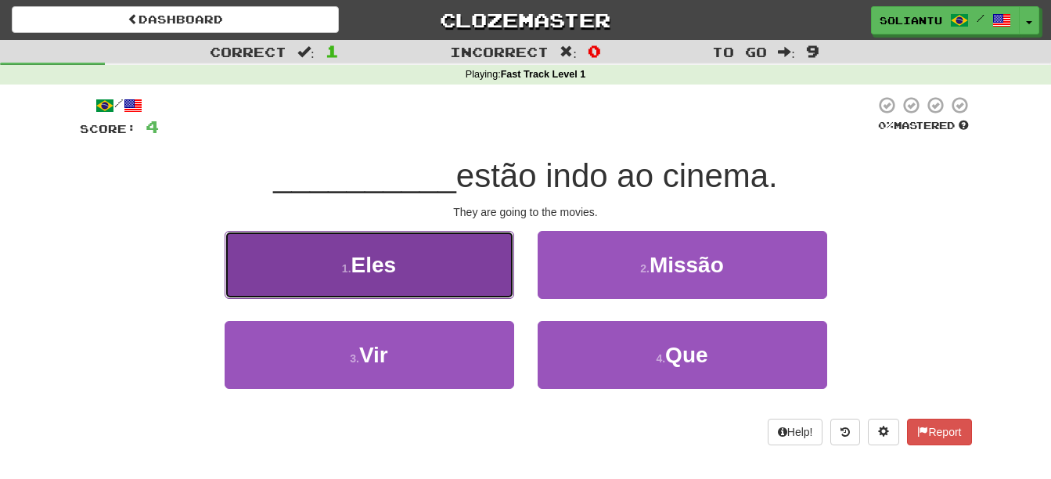
click at [439, 258] on button "1 . Eles" at bounding box center [369, 265] width 289 height 68
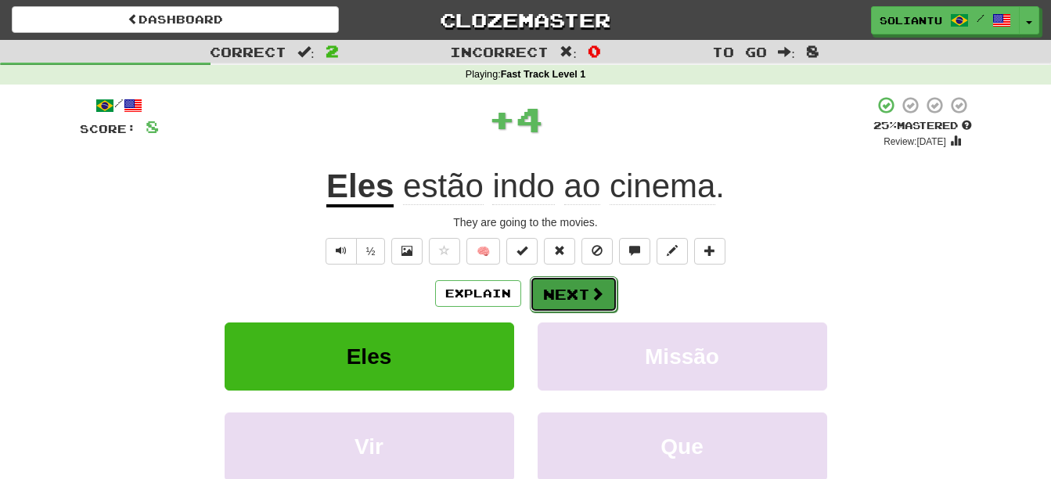
click at [578, 287] on button "Next" at bounding box center [574, 294] width 88 height 36
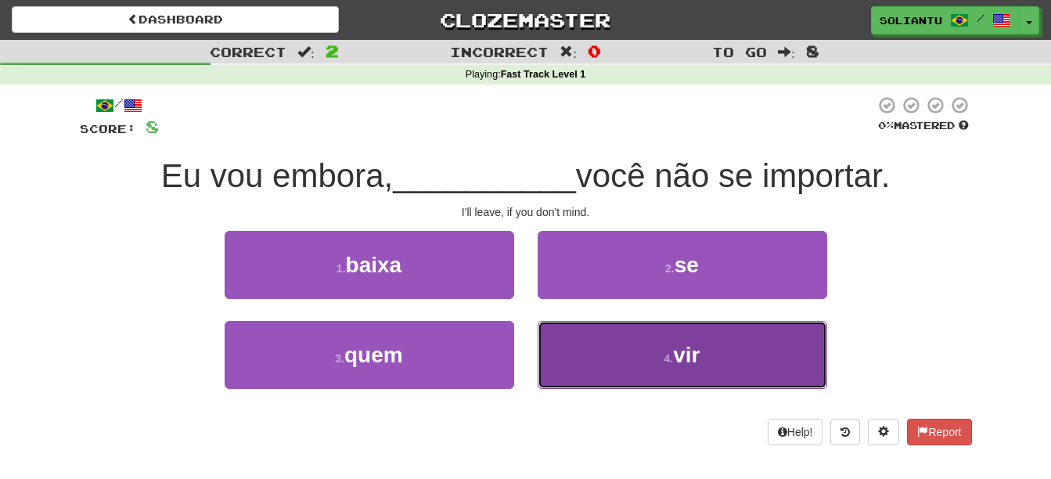
click at [651, 337] on button "4 . vir" at bounding box center [681, 355] width 289 height 68
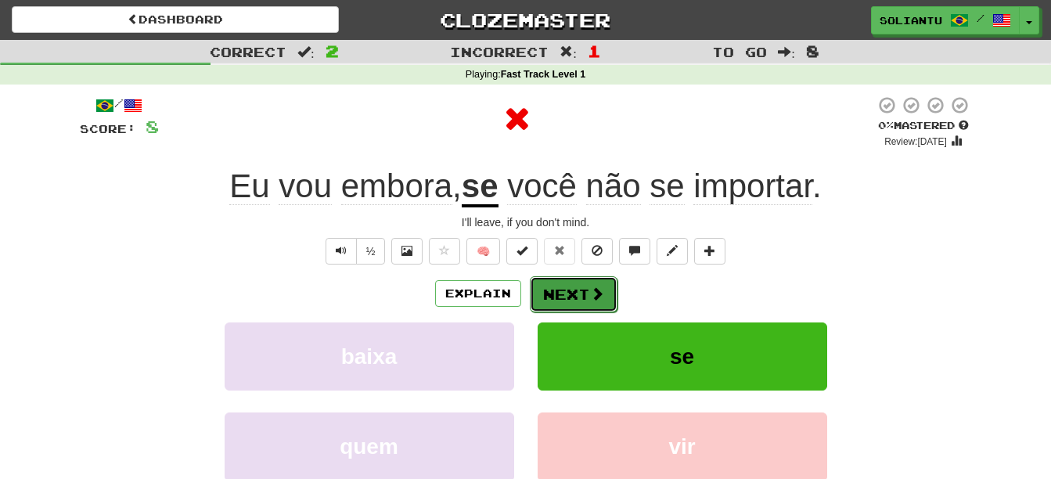
click at [570, 294] on button "Next" at bounding box center [574, 294] width 88 height 36
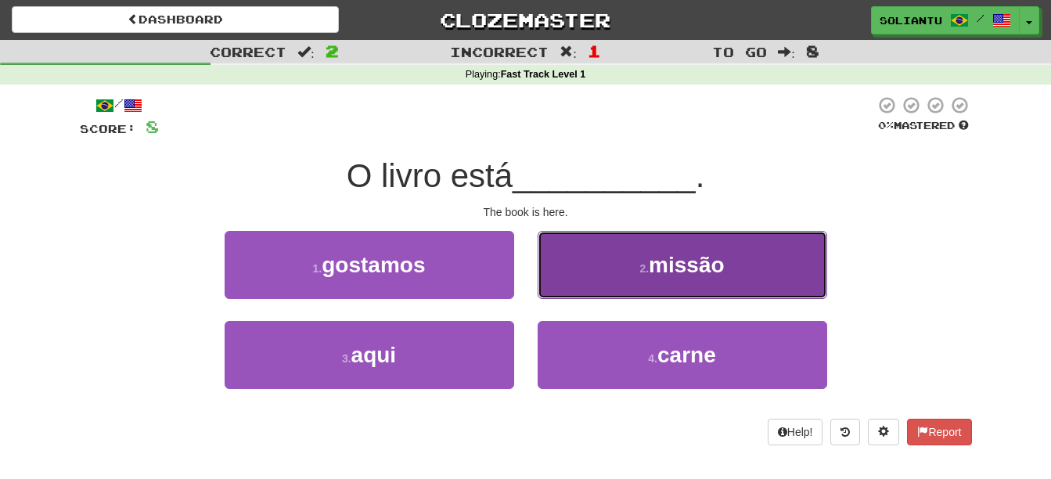
click at [649, 287] on button "2 . missão" at bounding box center [681, 265] width 289 height 68
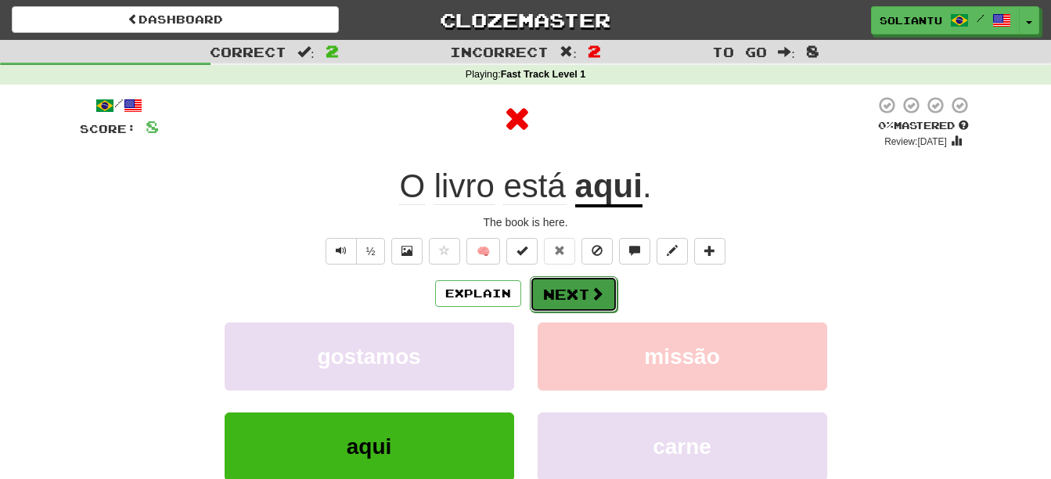
click at [571, 296] on button "Next" at bounding box center [574, 294] width 88 height 36
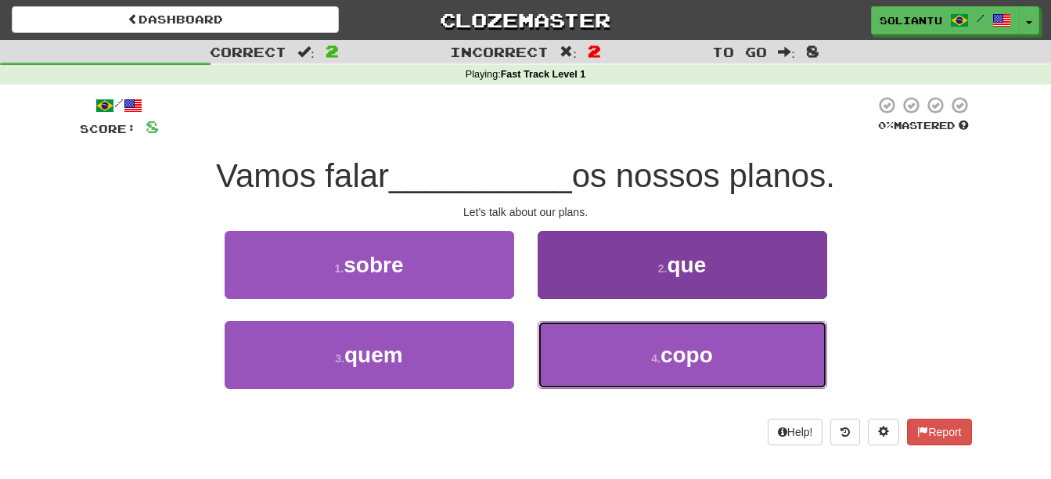
click at [680, 374] on button "4 . copo" at bounding box center [681, 355] width 289 height 68
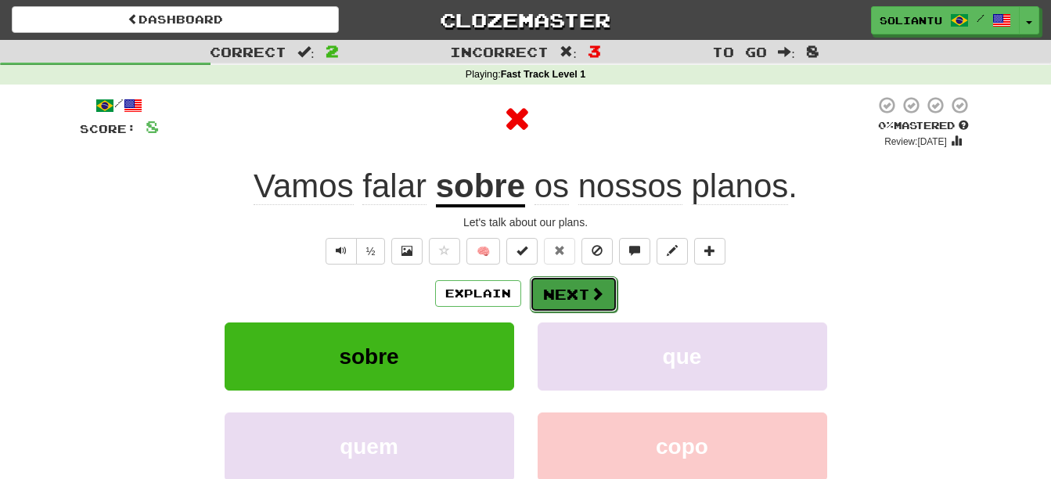
click at [575, 286] on button "Next" at bounding box center [574, 294] width 88 height 36
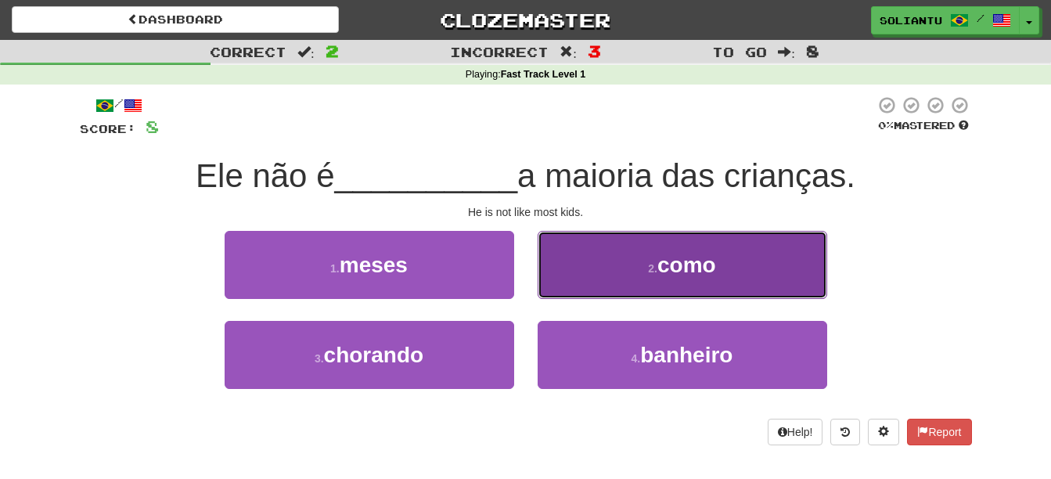
click at [648, 275] on button "2 . como" at bounding box center [681, 265] width 289 height 68
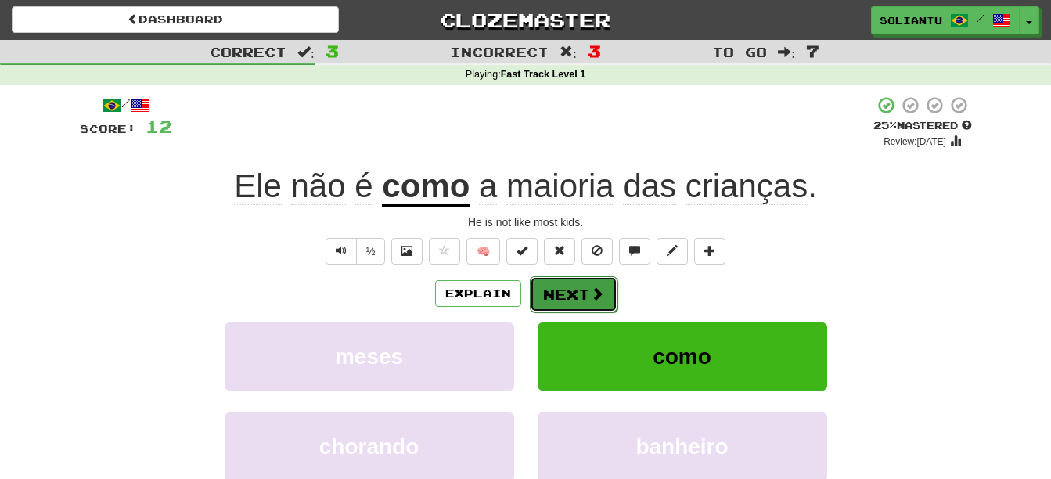
click at [570, 294] on button "Next" at bounding box center [574, 294] width 88 height 36
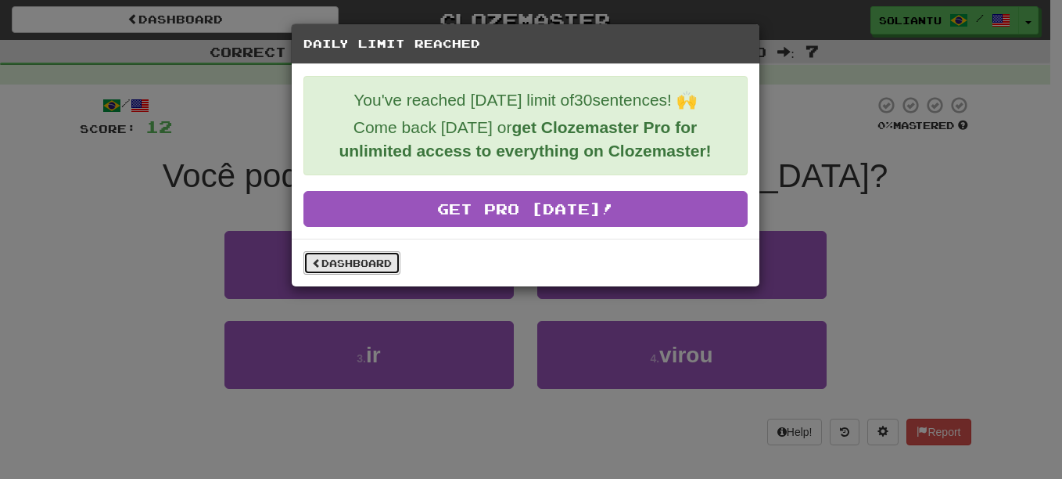
click at [375, 269] on link "Dashboard" at bounding box center [352, 262] width 97 height 23
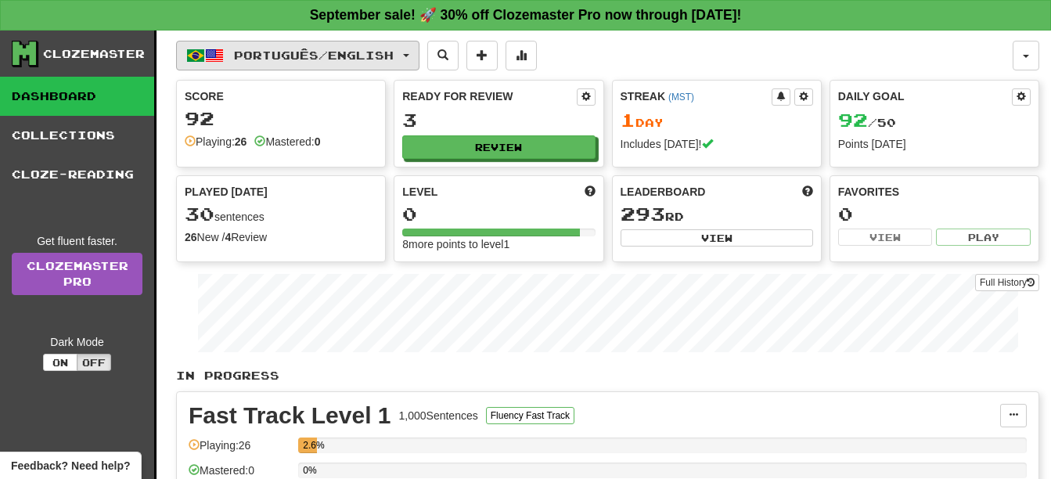
click at [304, 48] on button "Português / English" at bounding box center [297, 56] width 243 height 30
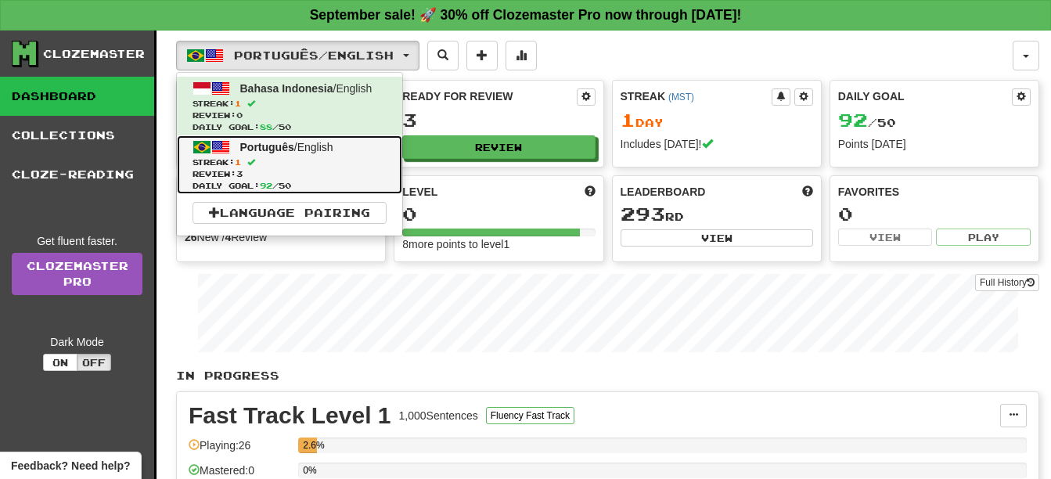
click at [354, 168] on span "Review: 3" at bounding box center [289, 174] width 194 height 12
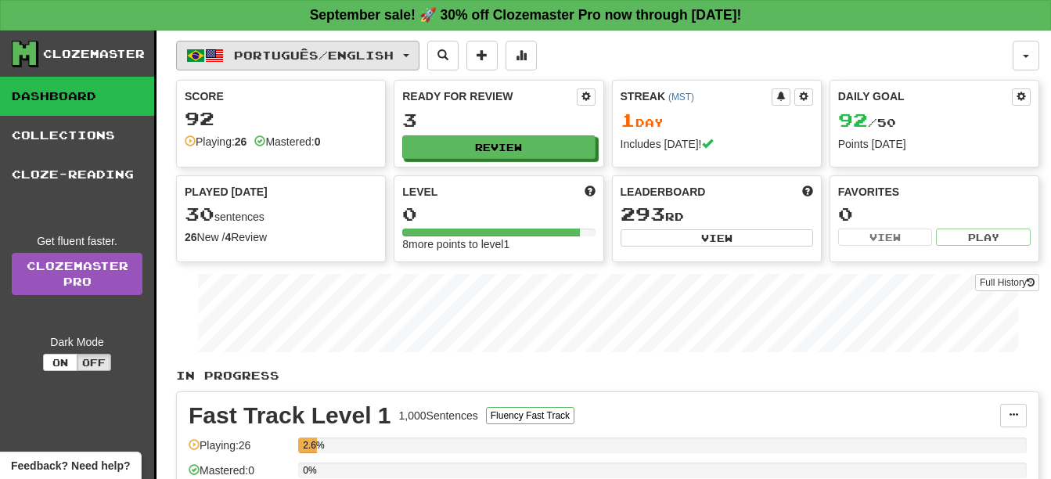
click at [309, 54] on span "Português / English" at bounding box center [314, 55] width 160 height 13
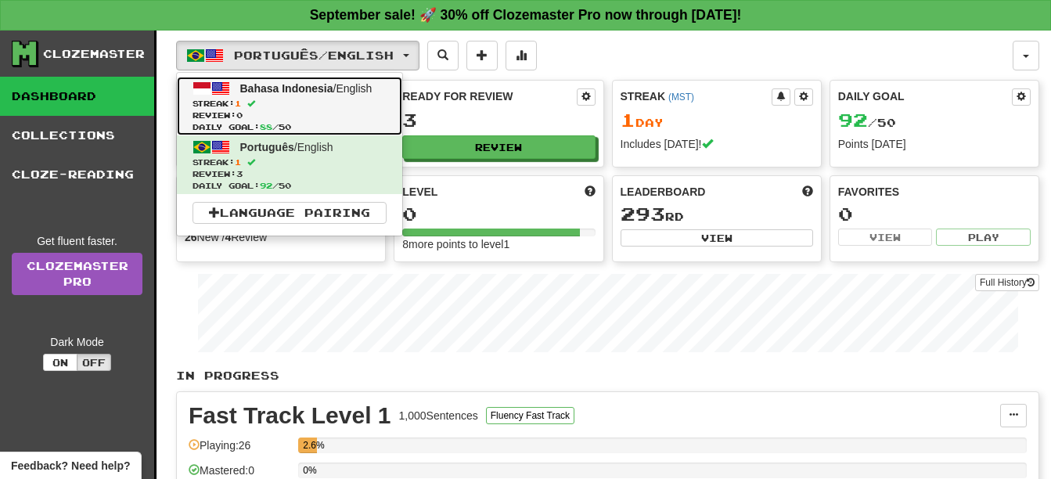
click at [305, 95] on link "Bahasa Indonesia / English Streak: 1 Review: 0 Daily Goal: 88 / 50" at bounding box center [289, 106] width 225 height 59
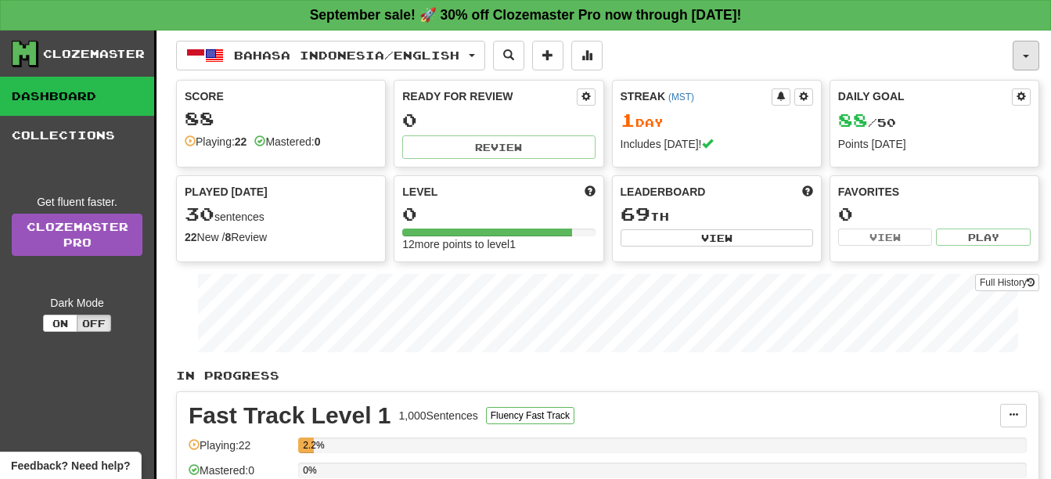
click at [1024, 59] on button "button" at bounding box center [1025, 56] width 27 height 30
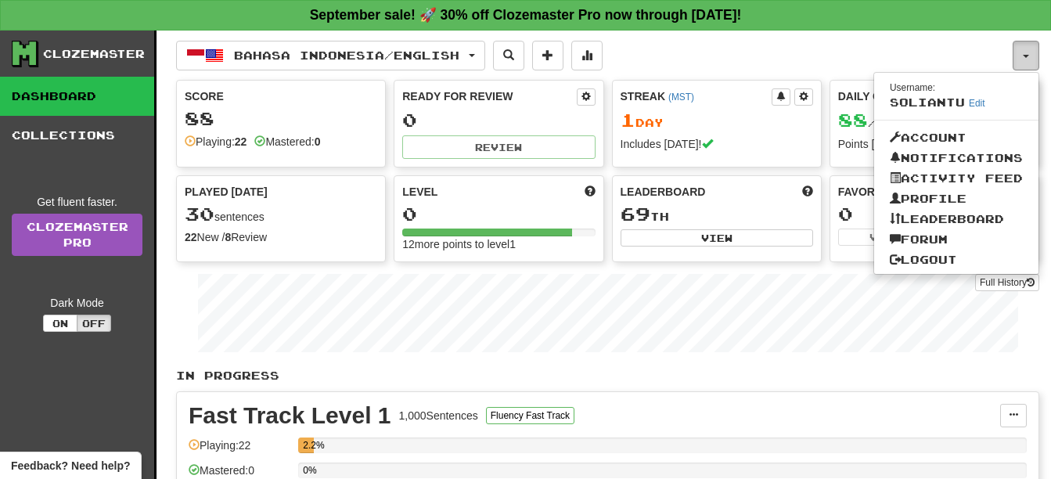
click at [1024, 59] on button "button" at bounding box center [1025, 56] width 27 height 30
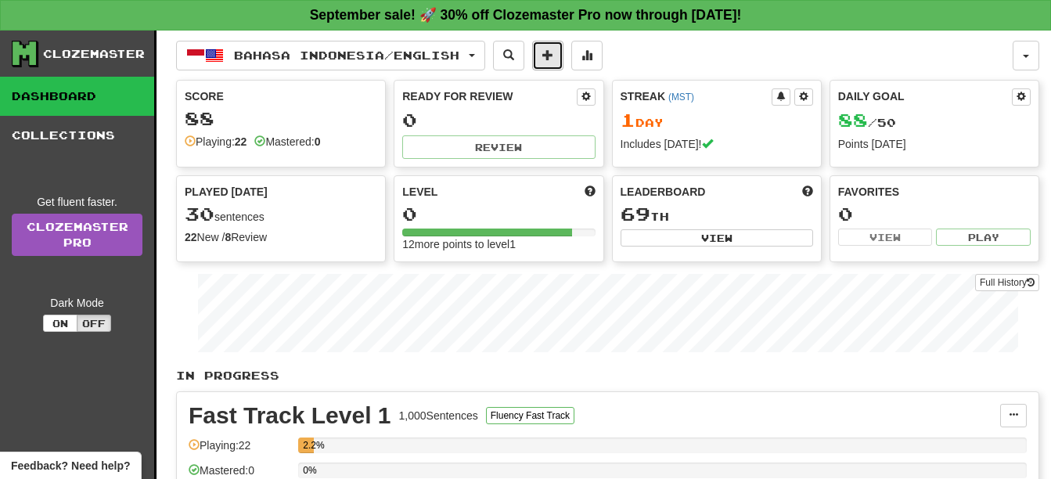
click at [541, 65] on button at bounding box center [547, 56] width 31 height 30
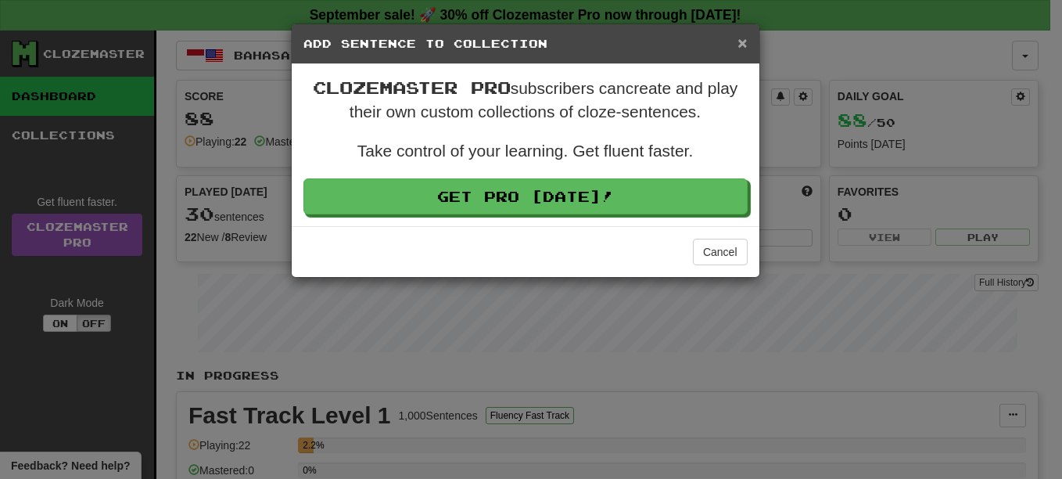
click at [742, 39] on span "×" at bounding box center [742, 43] width 9 height 18
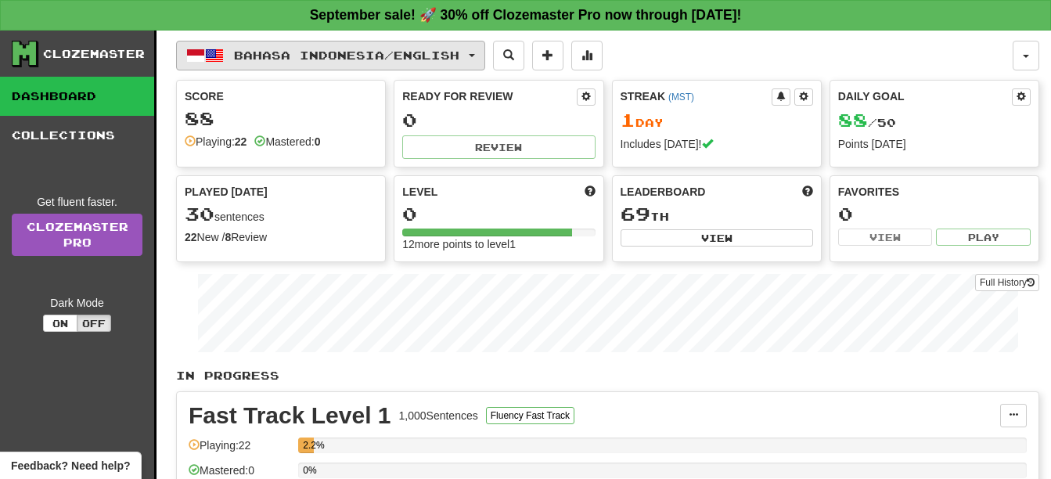
click at [272, 60] on span "Bahasa Indonesia / English" at bounding box center [346, 55] width 225 height 13
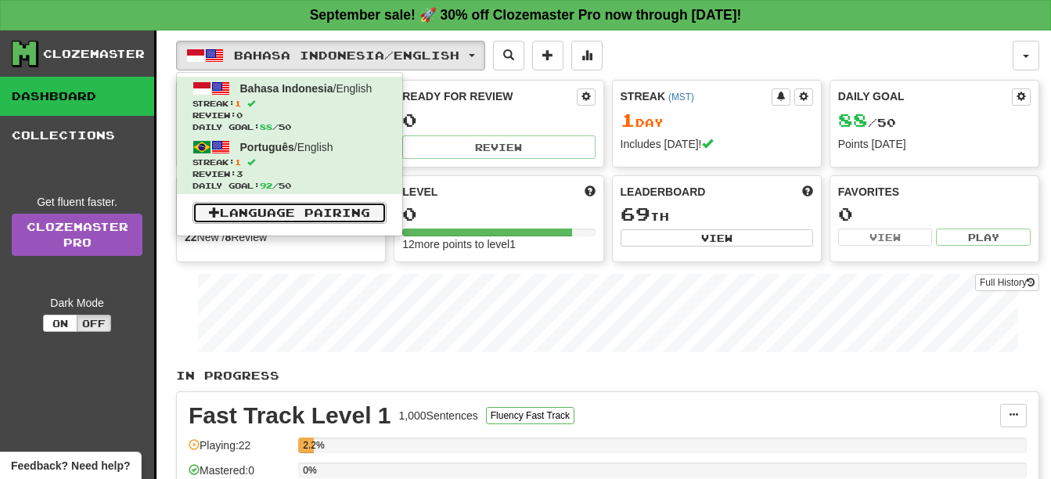
click at [315, 214] on link "Language Pairing" at bounding box center [289, 213] width 194 height 22
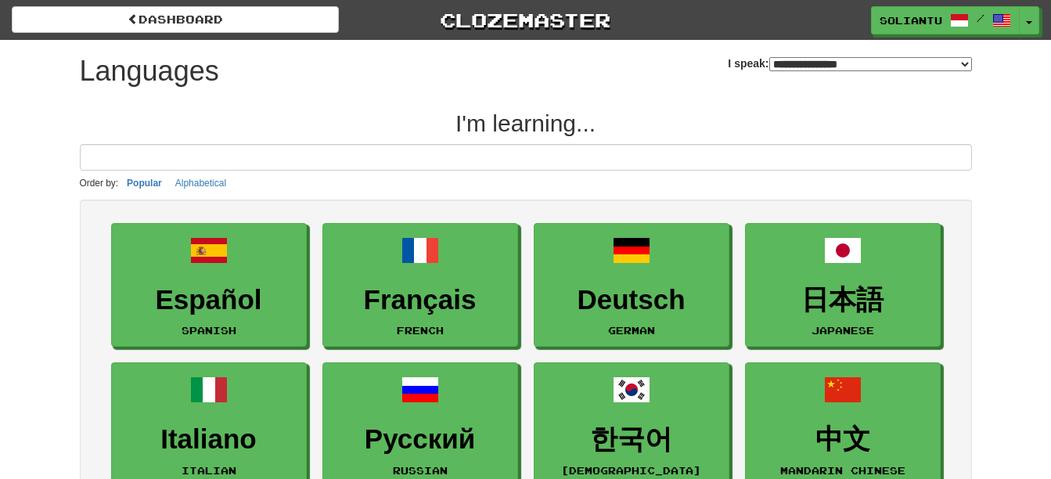
select select "*******"
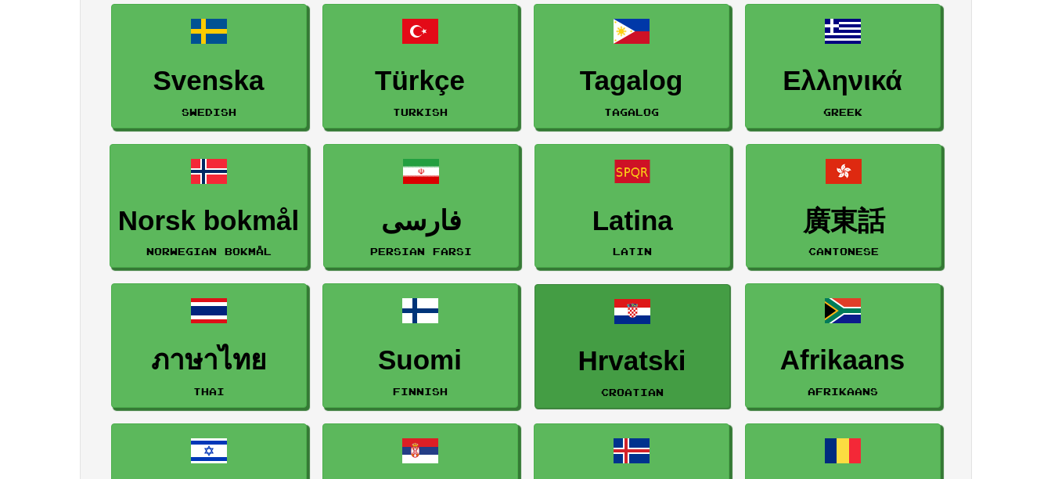
scroll to position [626, 0]
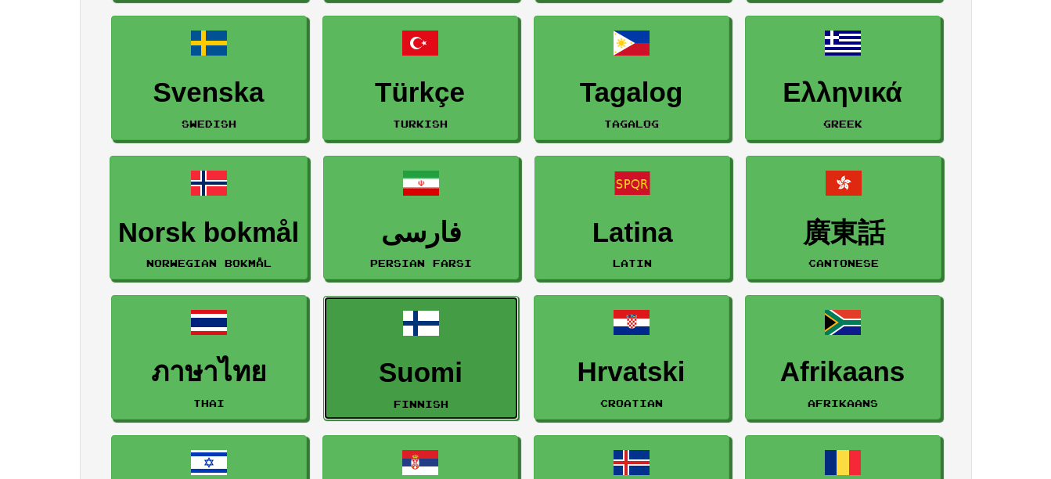
click at [485, 362] on h3 "Suomi" at bounding box center [421, 373] width 178 height 31
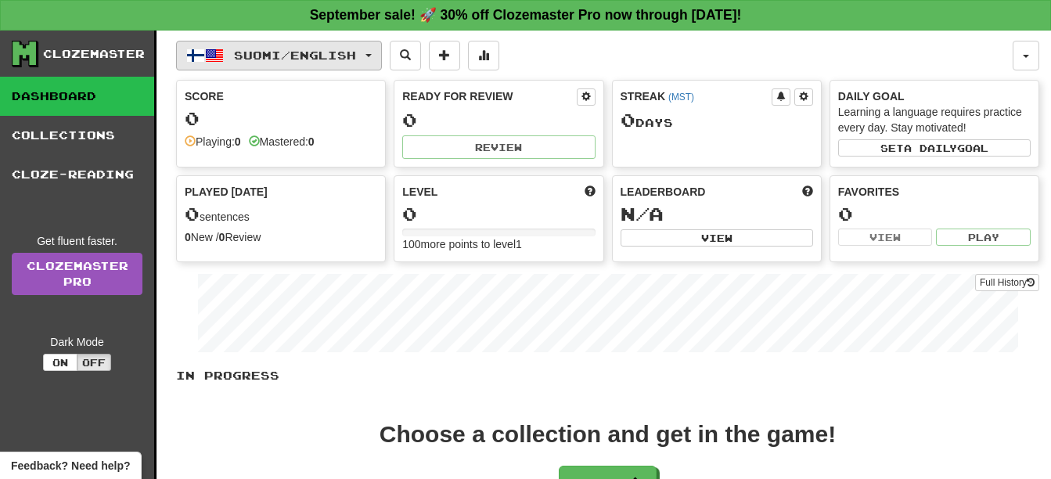
click at [281, 54] on span "Suomi / English" at bounding box center [295, 55] width 122 height 13
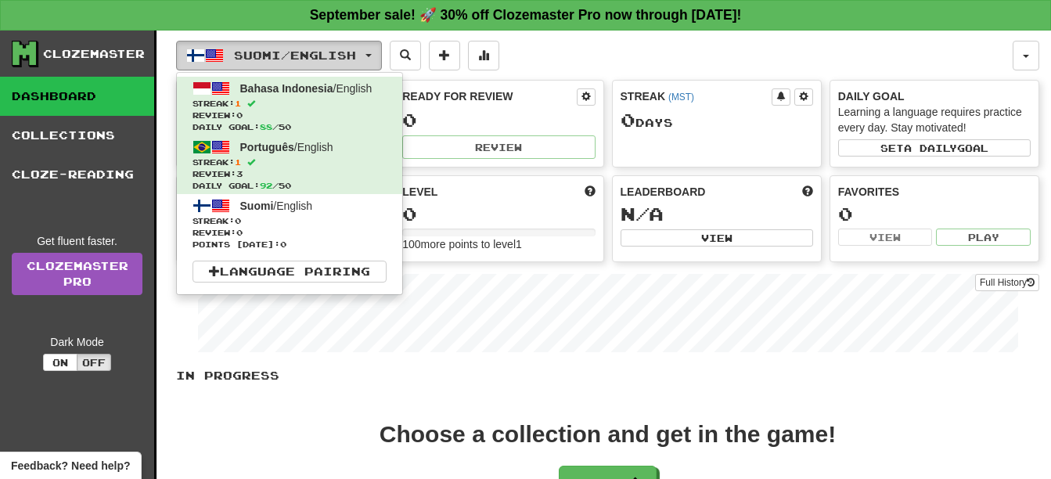
click at [281, 54] on span "Suomi / English" at bounding box center [295, 55] width 122 height 13
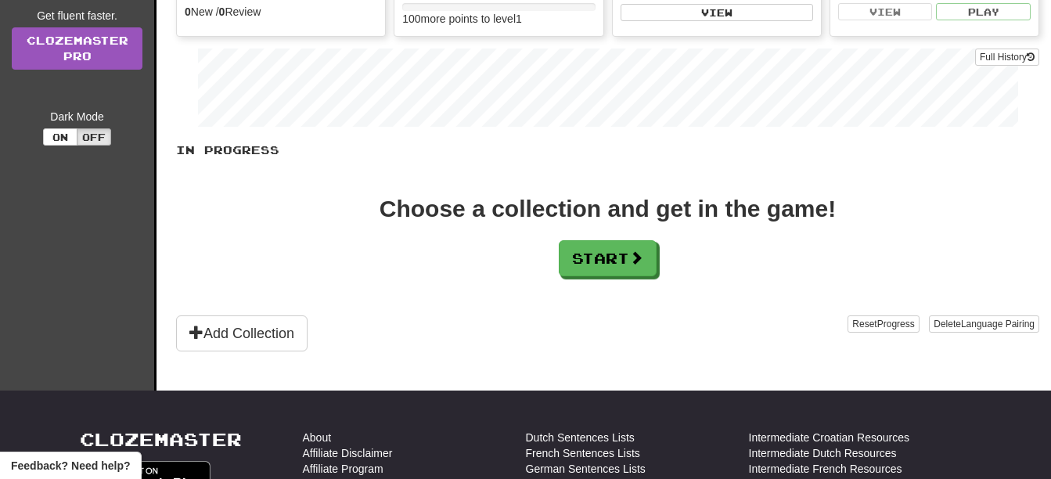
scroll to position [235, 0]
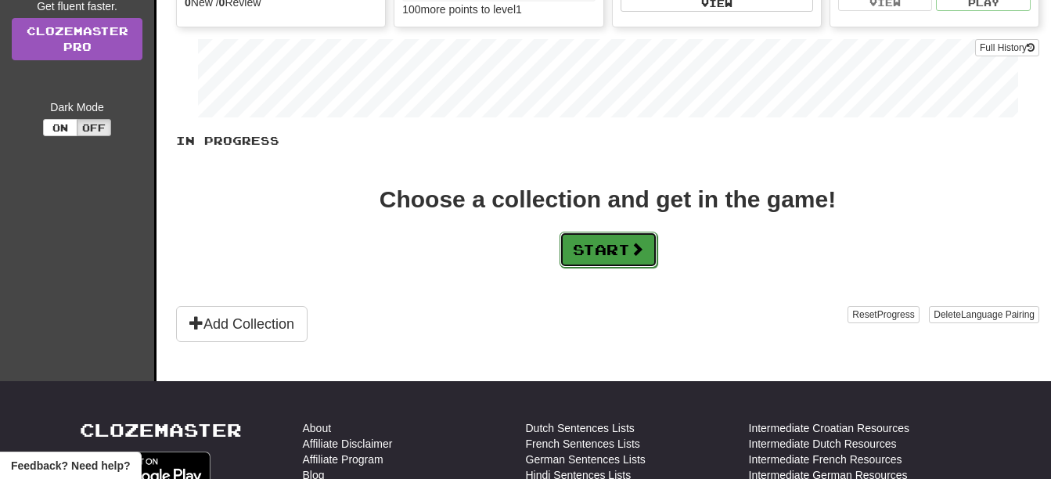
click at [606, 249] on button "Start" at bounding box center [608, 250] width 98 height 36
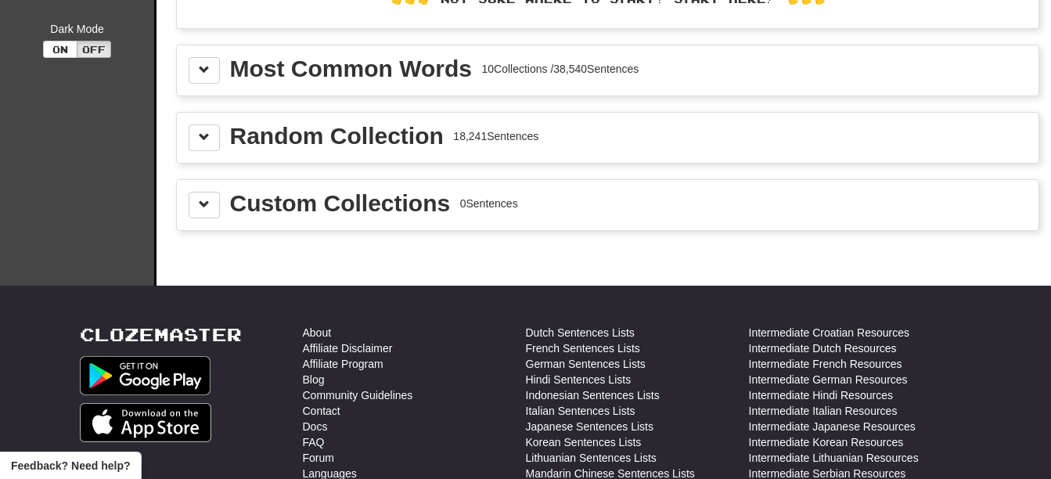
scroll to position [156, 0]
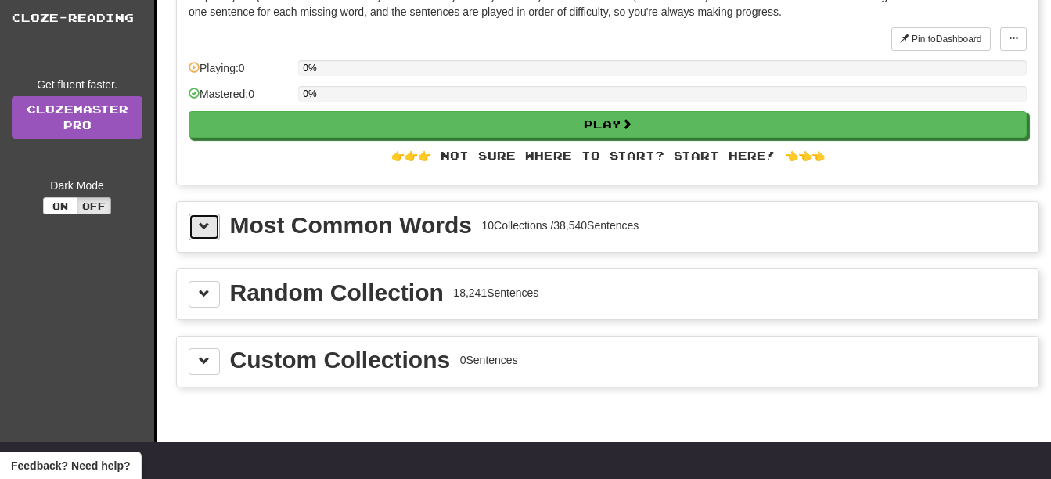
click at [199, 232] on button at bounding box center [204, 227] width 31 height 27
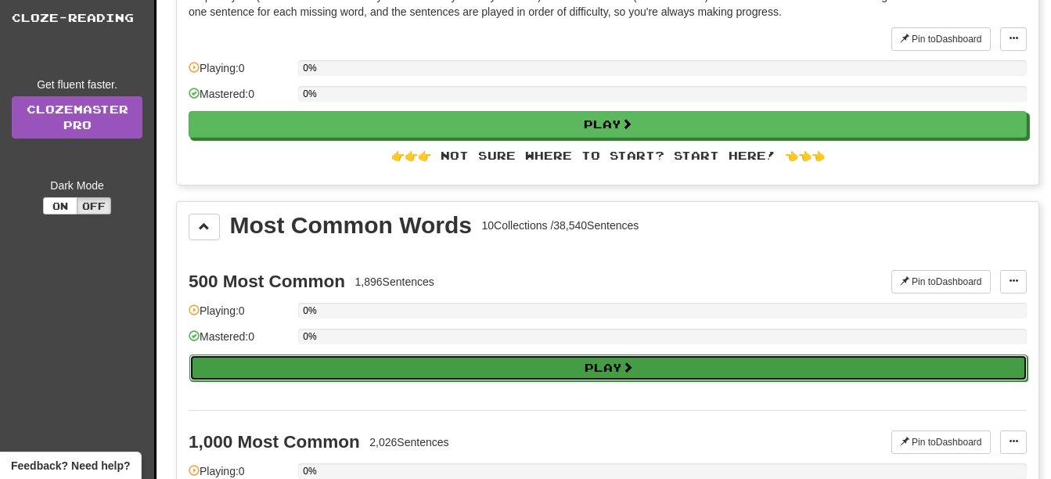
click at [382, 362] on button "Play" at bounding box center [608, 367] width 838 height 27
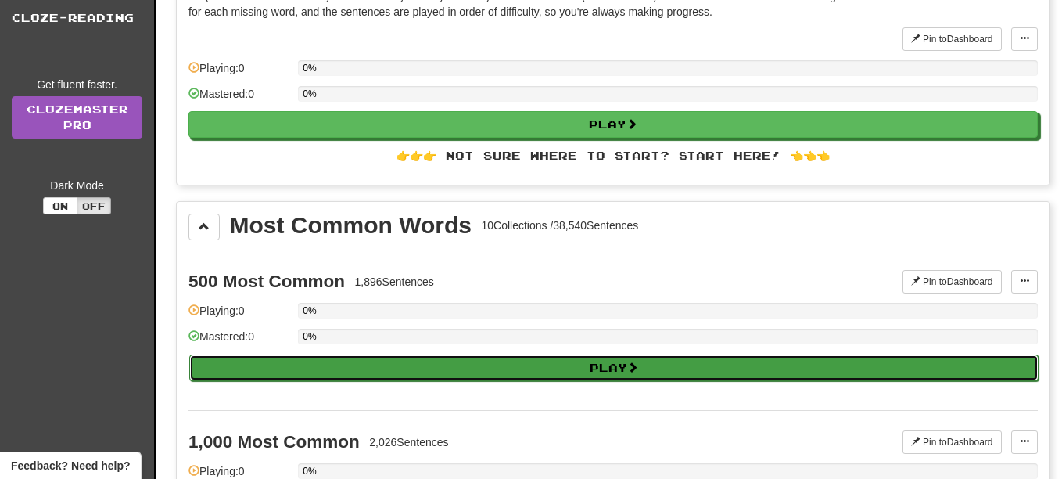
select select "**"
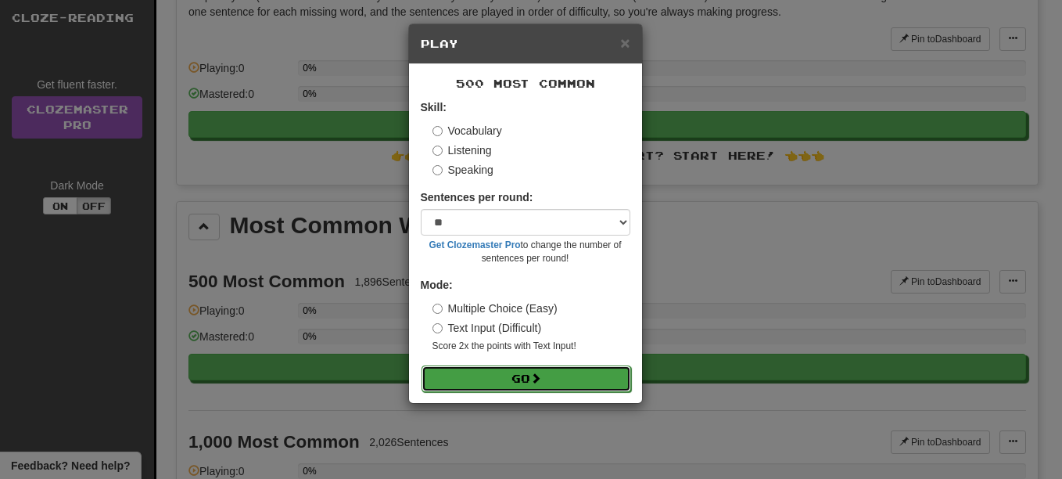
click at [497, 376] on button "Go" at bounding box center [527, 378] width 210 height 27
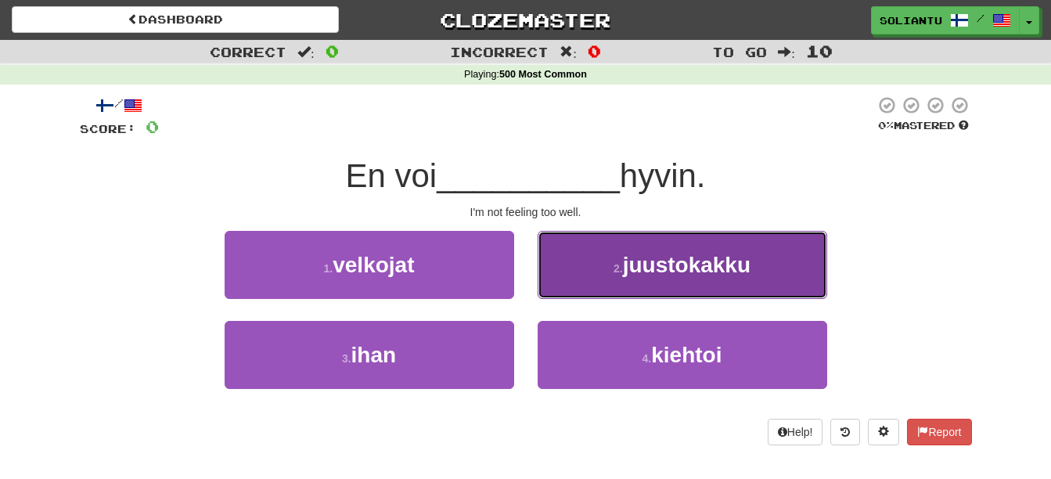
click at [603, 273] on button "2 . juustokakku" at bounding box center [681, 265] width 289 height 68
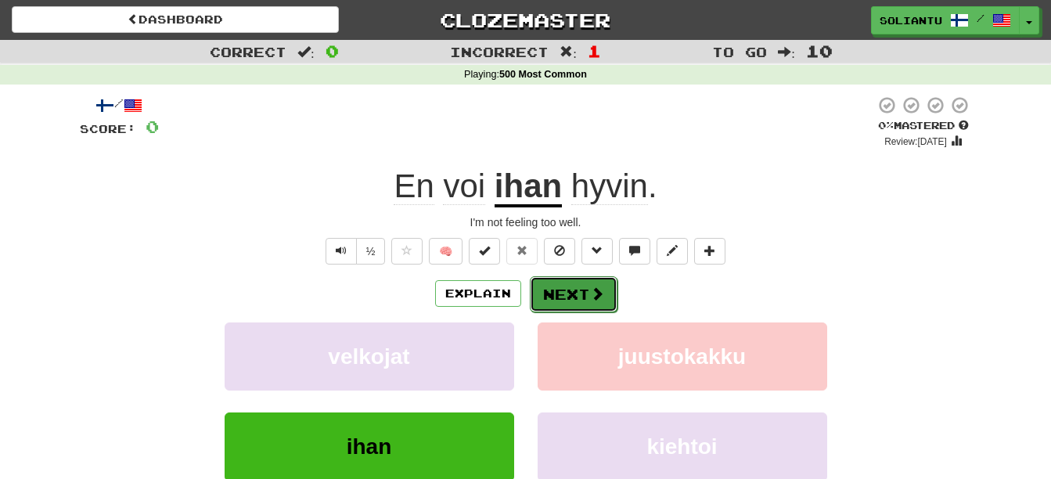
click at [581, 293] on button "Next" at bounding box center [574, 294] width 88 height 36
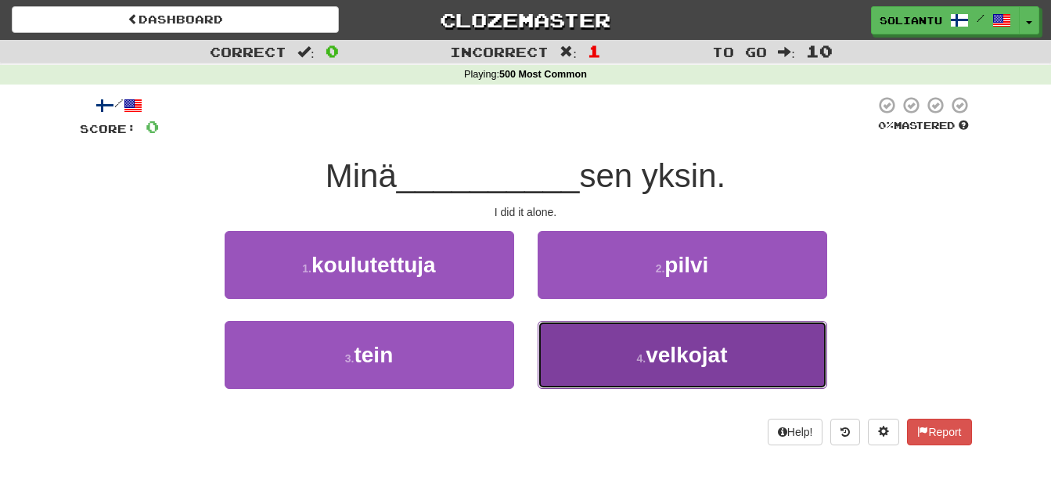
click at [710, 362] on span "velkojat" at bounding box center [685, 355] width 81 height 24
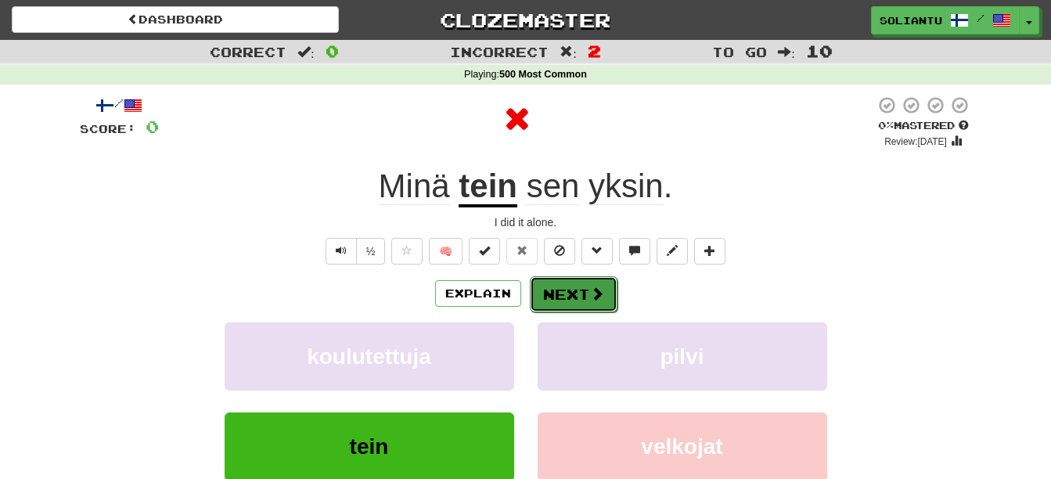
click at [570, 297] on button "Next" at bounding box center [574, 294] width 88 height 36
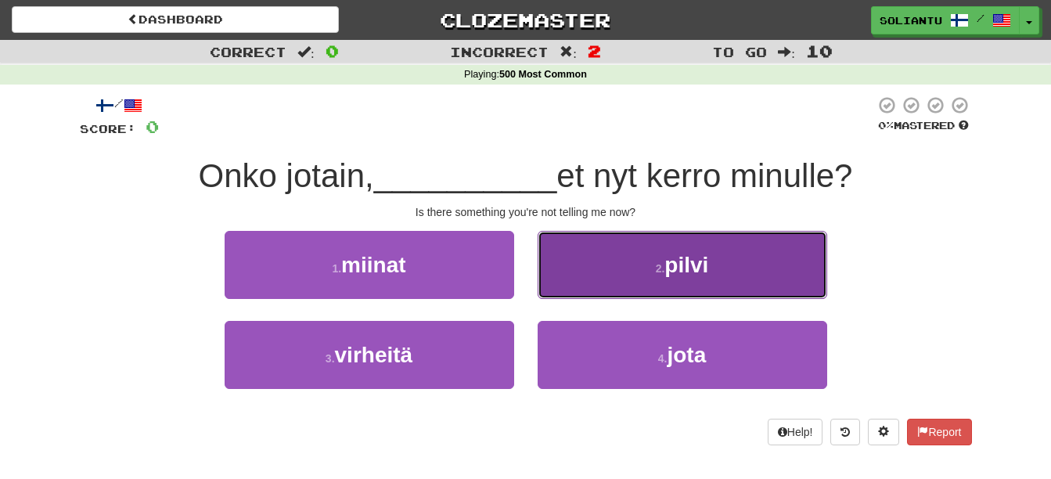
click at [591, 287] on button "2 . pilvi" at bounding box center [681, 265] width 289 height 68
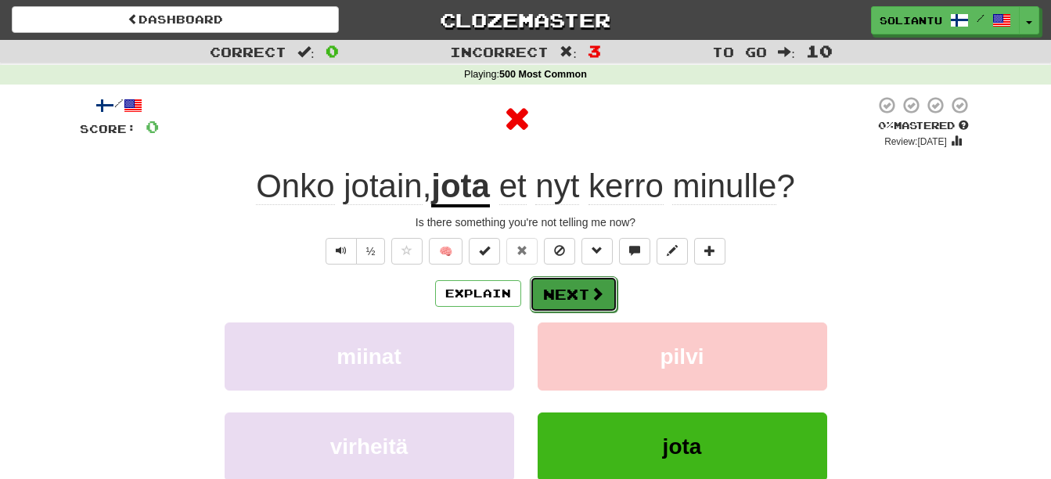
click at [590, 296] on span at bounding box center [597, 293] width 14 height 14
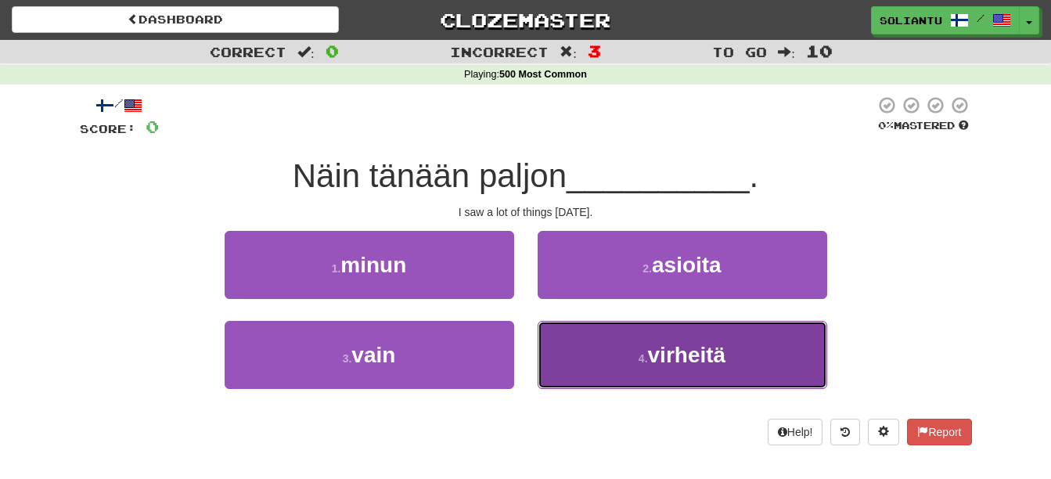
click at [626, 354] on button "4 . virheitä" at bounding box center [681, 355] width 289 height 68
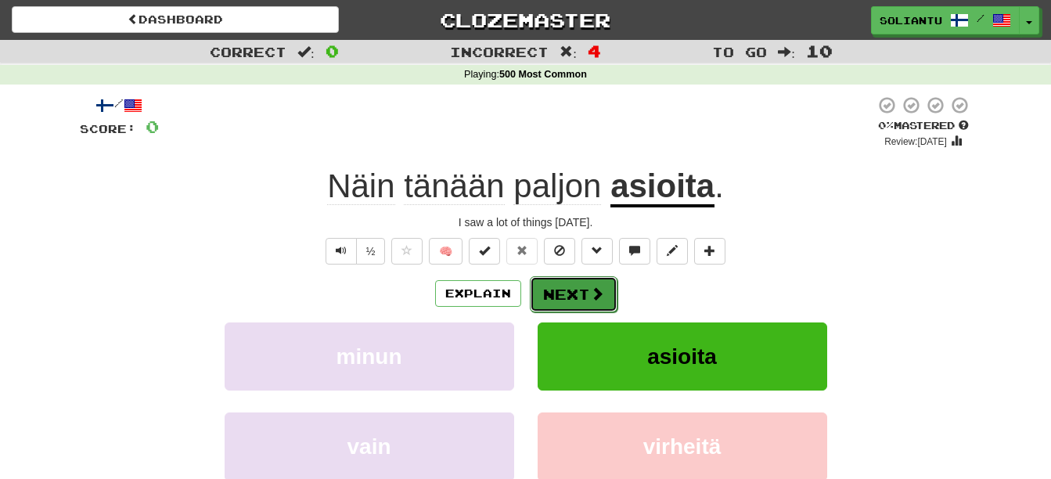
click at [590, 289] on span at bounding box center [597, 293] width 14 height 14
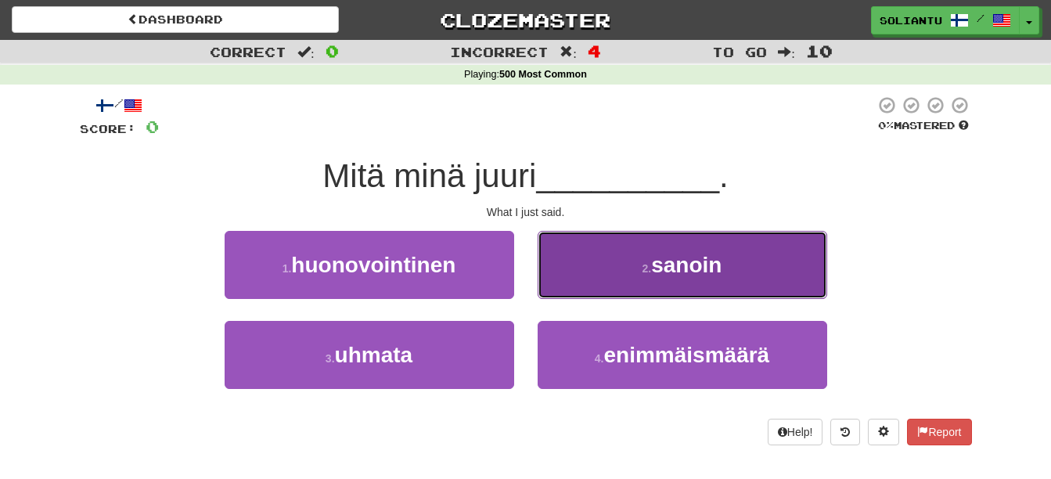
click at [618, 253] on button "2 . sanoin" at bounding box center [681, 265] width 289 height 68
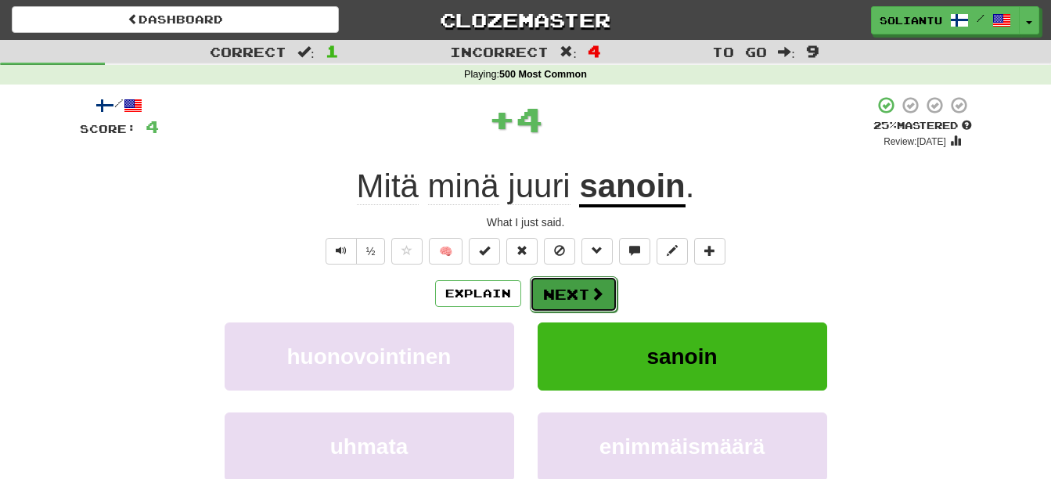
click at [587, 277] on button "Next" at bounding box center [574, 294] width 88 height 36
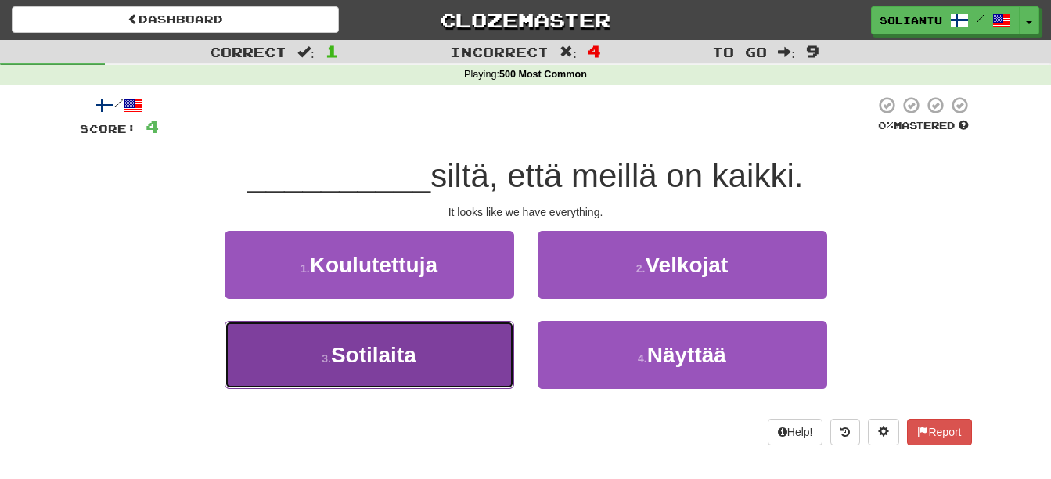
click at [434, 335] on button "3 . Sotilaita" at bounding box center [369, 355] width 289 height 68
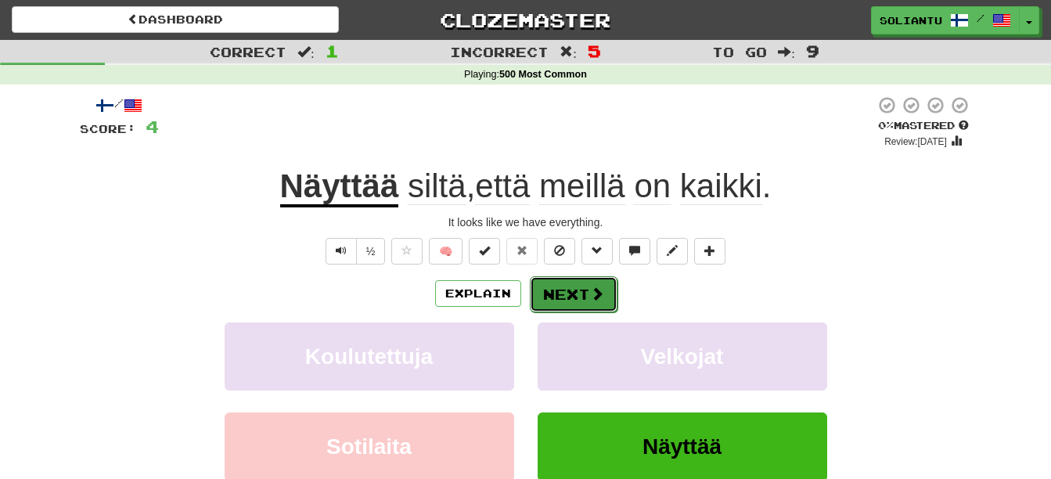
click at [573, 297] on button "Next" at bounding box center [574, 294] width 88 height 36
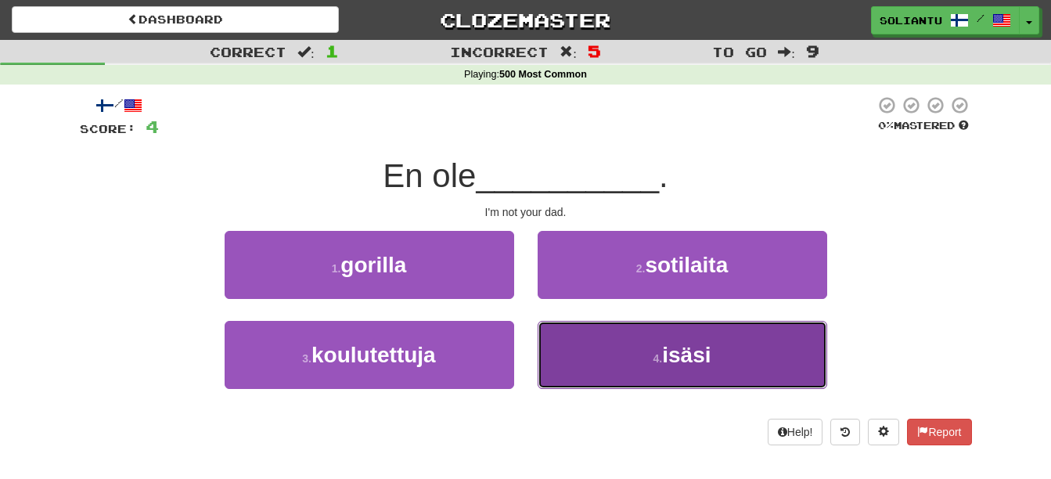
click at [674, 340] on button "4 . isäsi" at bounding box center [681, 355] width 289 height 68
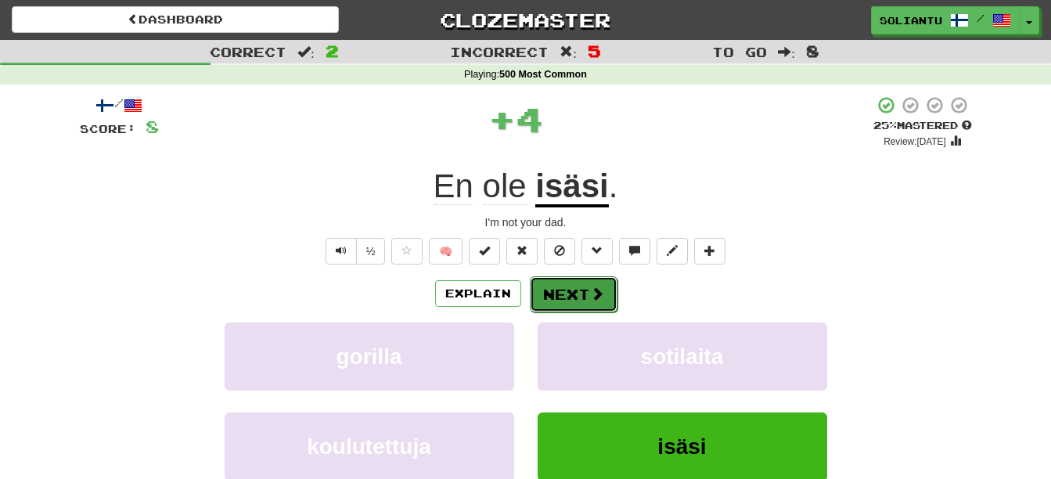
click at [581, 279] on button "Next" at bounding box center [574, 294] width 88 height 36
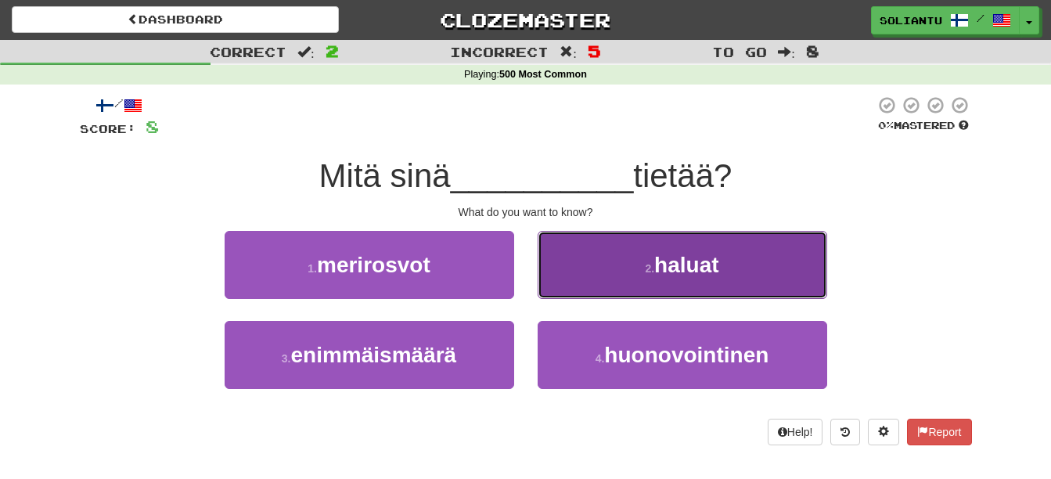
click at [681, 251] on button "2 . haluat" at bounding box center [681, 265] width 289 height 68
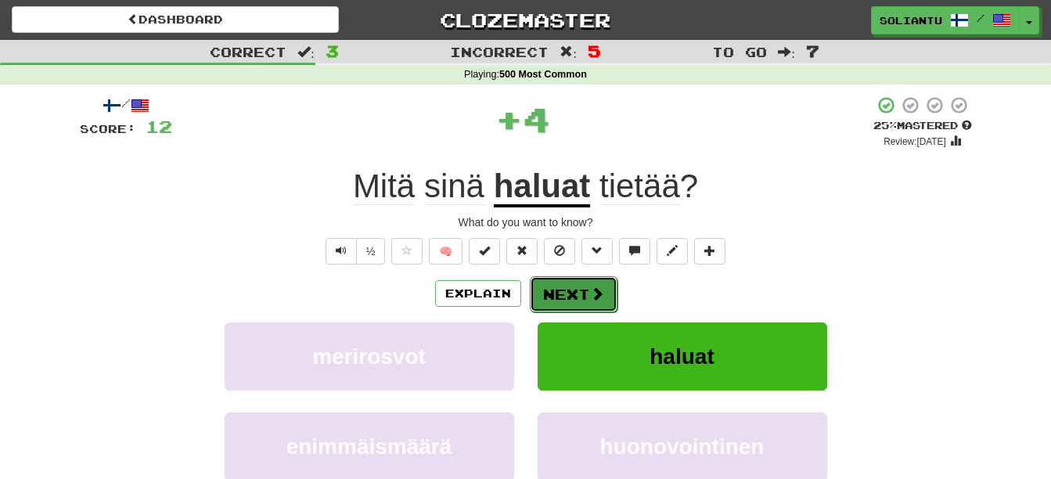
click at [553, 284] on button "Next" at bounding box center [574, 294] width 88 height 36
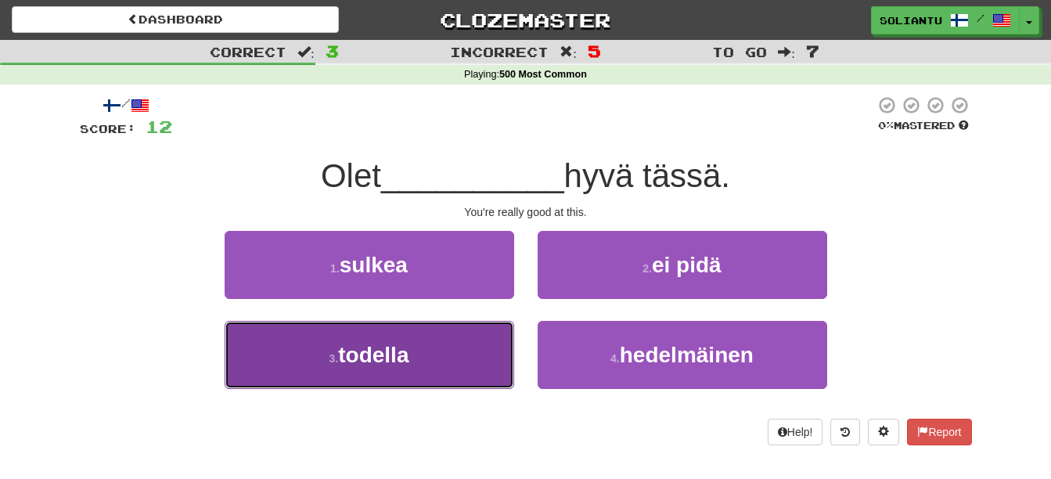
click at [432, 336] on button "3 . todella" at bounding box center [369, 355] width 289 height 68
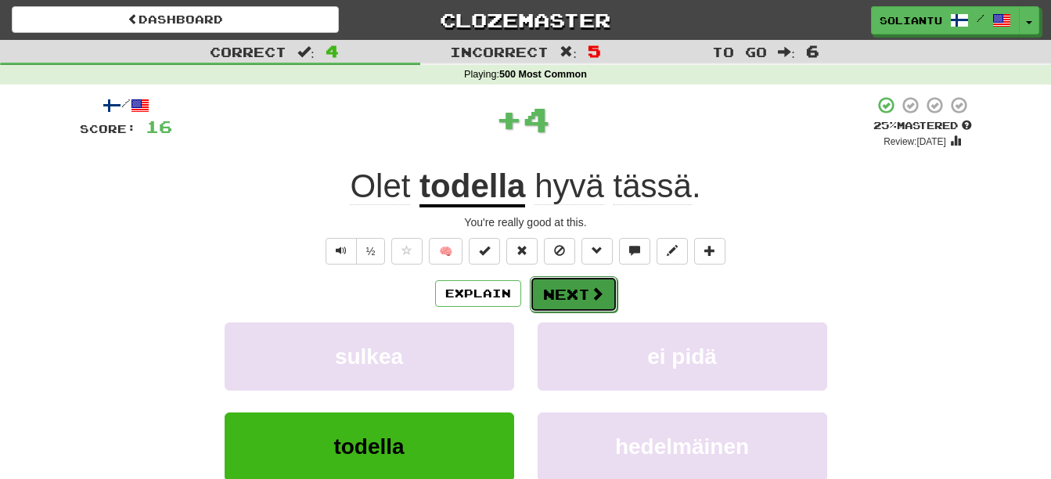
click at [583, 286] on button "Next" at bounding box center [574, 294] width 88 height 36
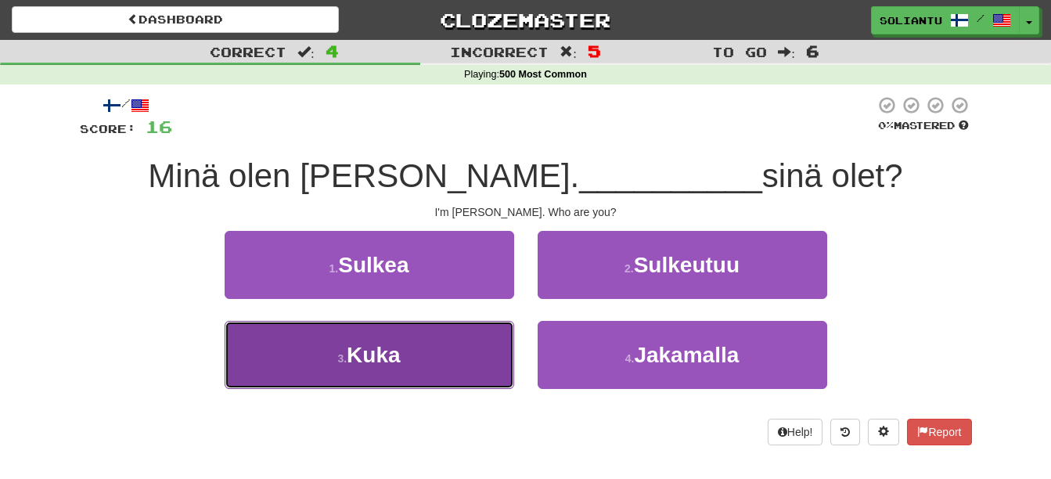
click at [459, 353] on button "3 . Kuka" at bounding box center [369, 355] width 289 height 68
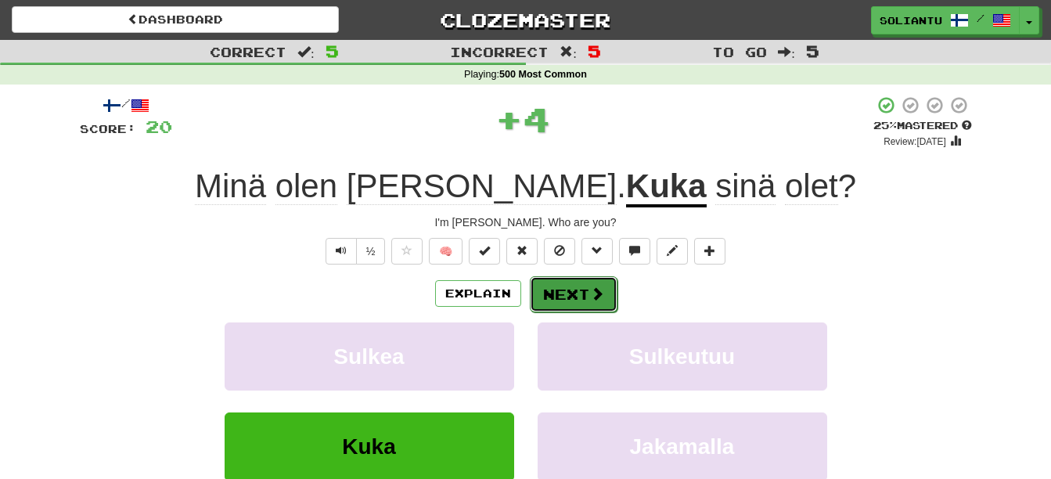
click at [608, 293] on button "Next" at bounding box center [574, 294] width 88 height 36
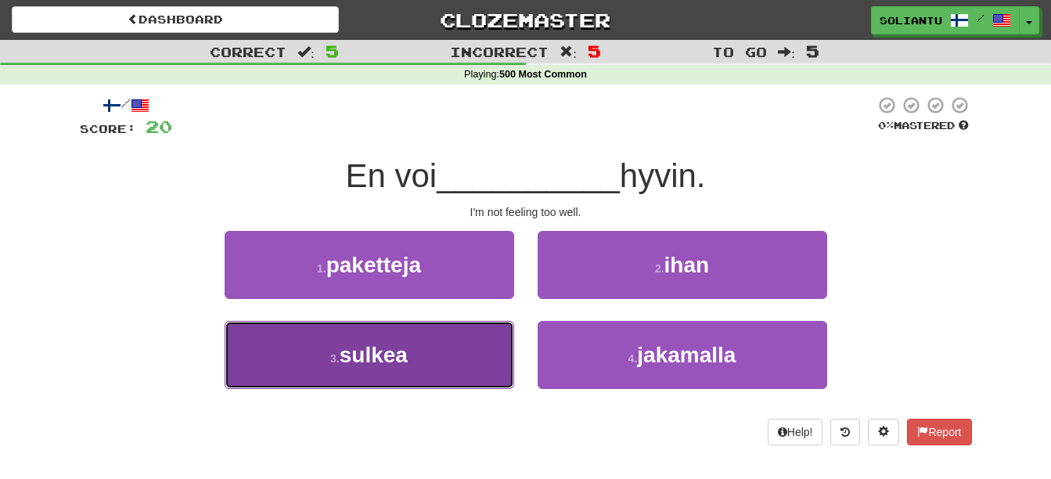
click at [443, 352] on button "3 . sulkea" at bounding box center [369, 355] width 289 height 68
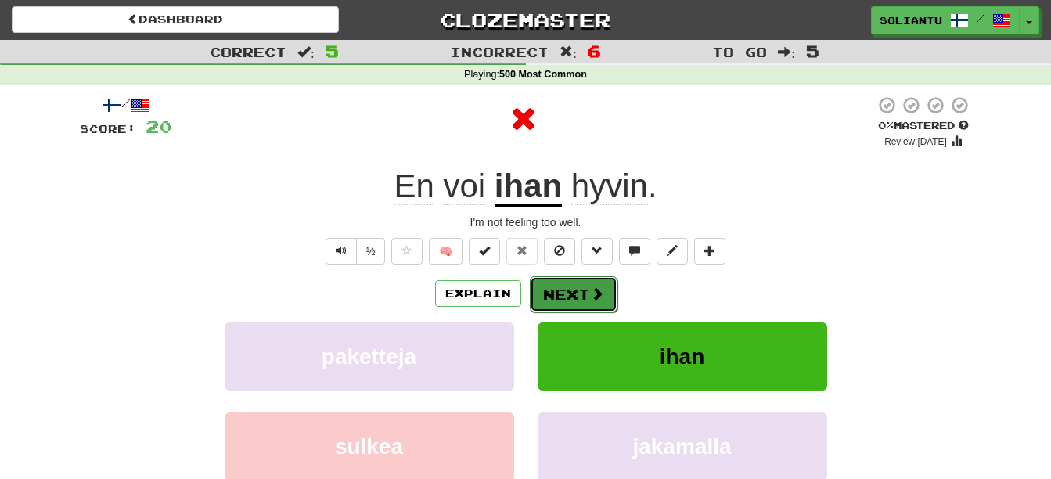
click at [563, 297] on button "Next" at bounding box center [574, 294] width 88 height 36
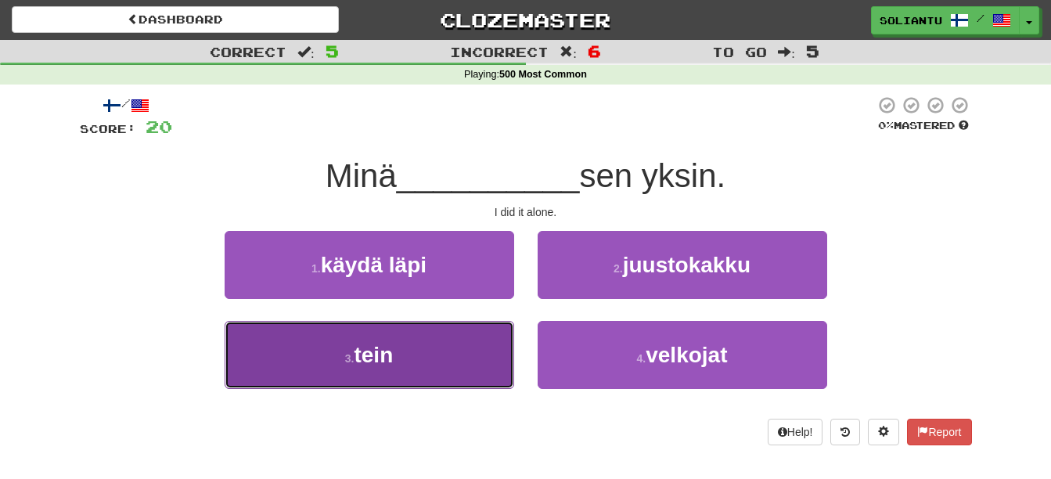
click at [487, 335] on button "3 . tein" at bounding box center [369, 355] width 289 height 68
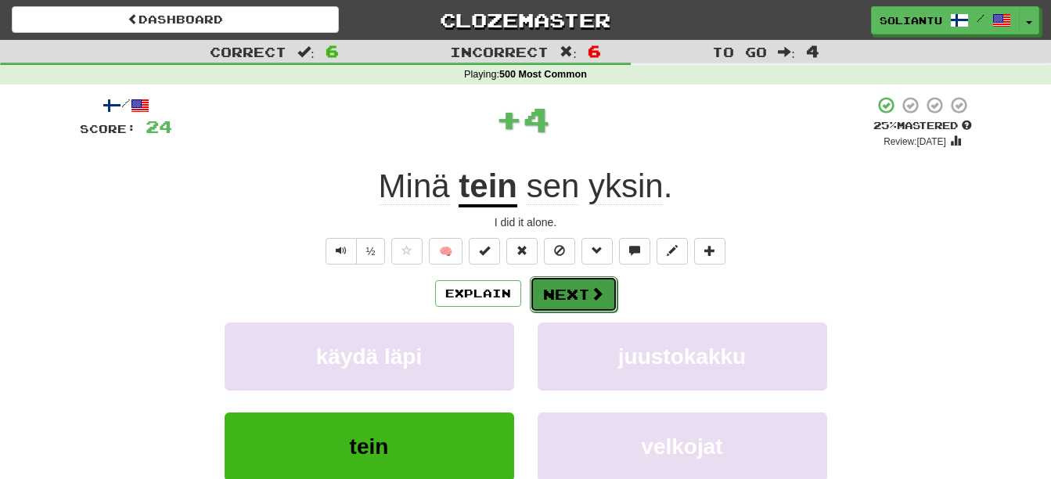
click at [601, 286] on span at bounding box center [597, 293] width 14 height 14
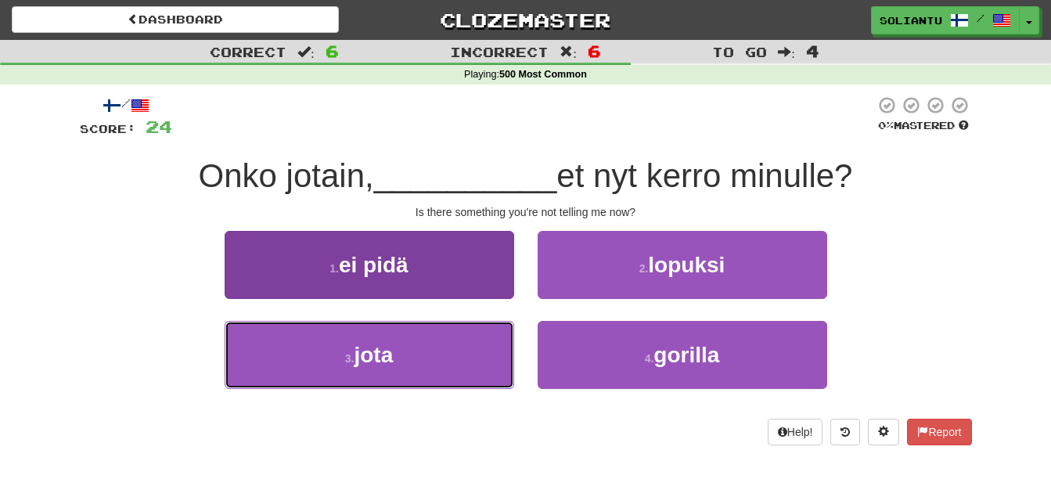
click at [486, 333] on button "3 . jota" at bounding box center [369, 355] width 289 height 68
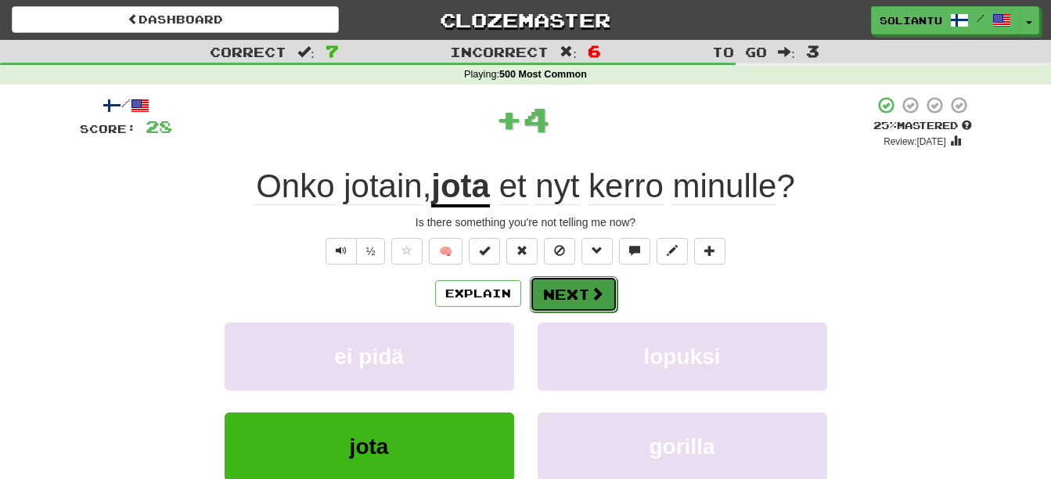
click at [605, 286] on button "Next" at bounding box center [574, 294] width 88 height 36
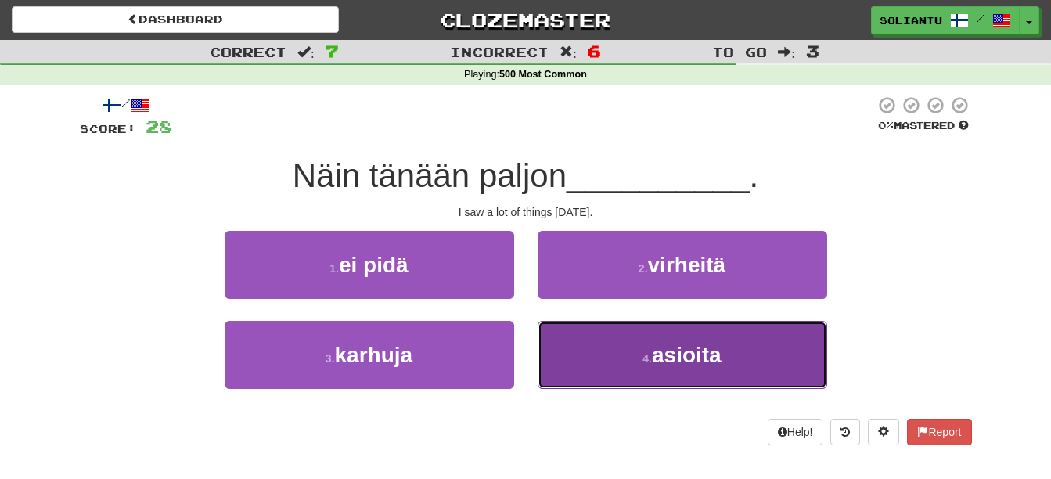
click at [621, 325] on button "4 . asioita" at bounding box center [681, 355] width 289 height 68
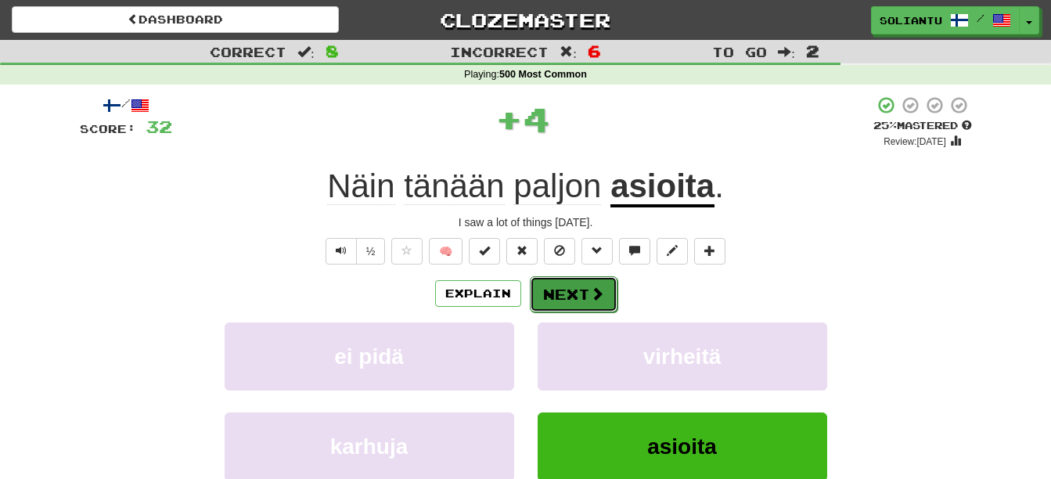
click at [594, 297] on span at bounding box center [597, 293] width 14 height 14
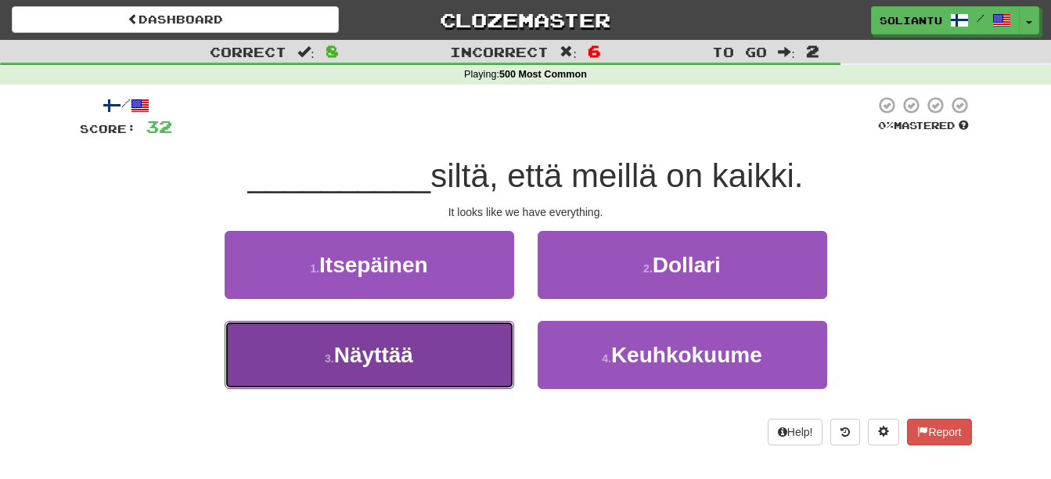
click at [473, 333] on button "3 . Näyttää" at bounding box center [369, 355] width 289 height 68
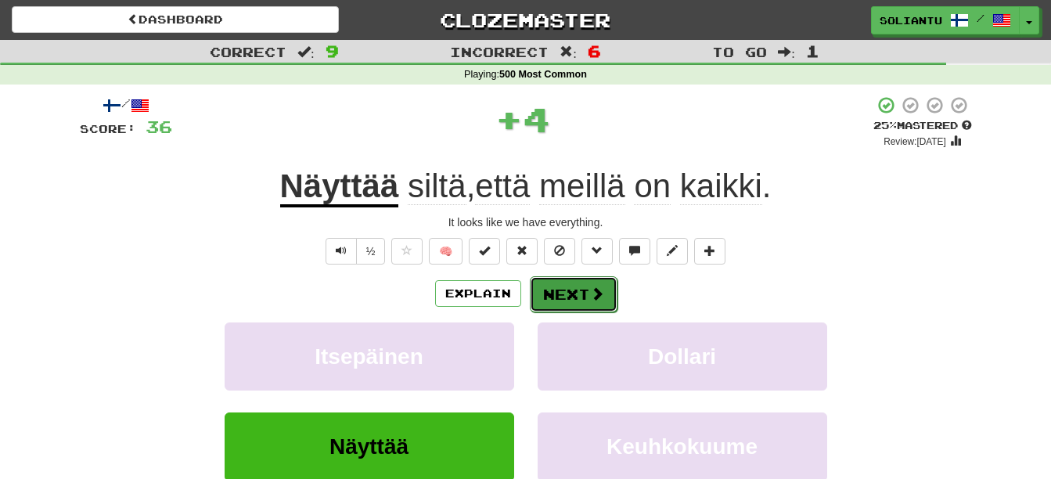
click at [590, 298] on span at bounding box center [597, 293] width 14 height 14
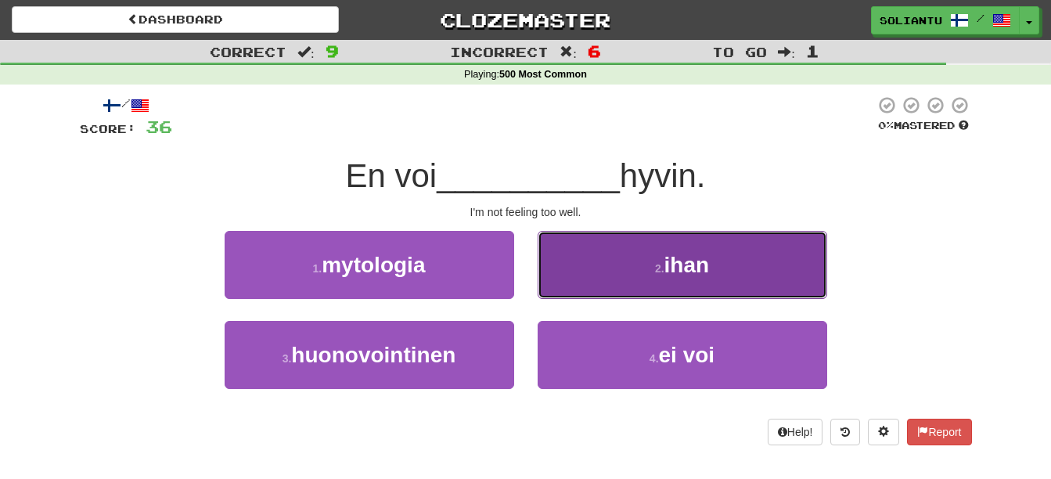
click at [623, 282] on button "2 . ihan" at bounding box center [681, 265] width 289 height 68
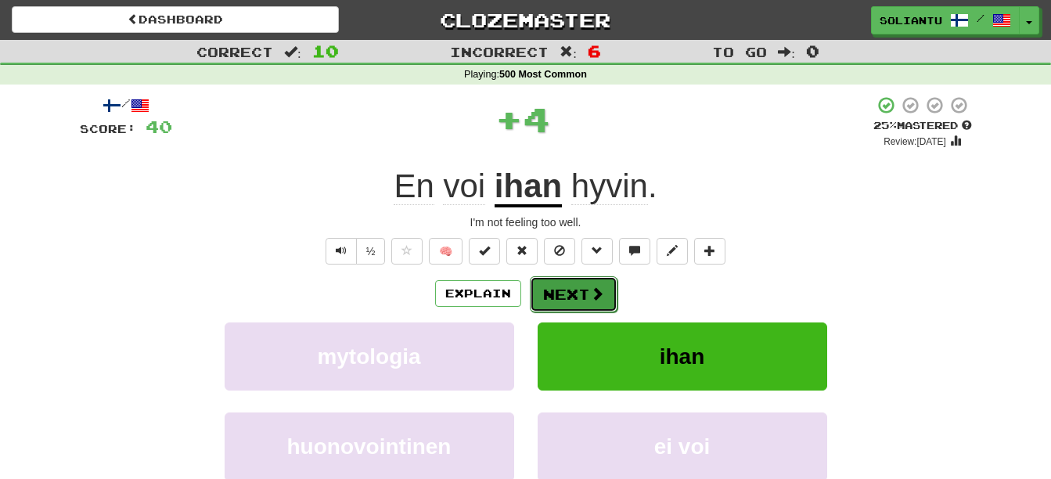
click at [597, 282] on button "Next" at bounding box center [574, 294] width 88 height 36
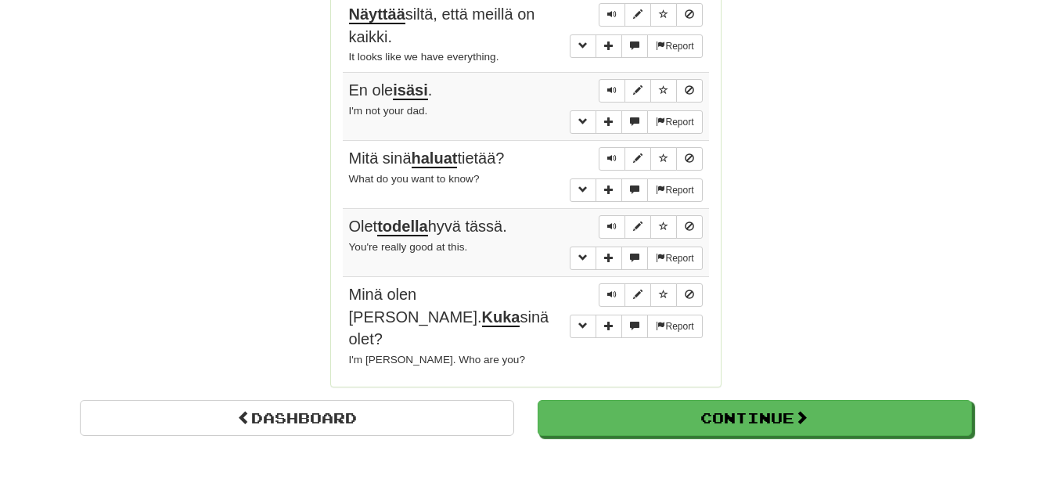
scroll to position [1565, 0]
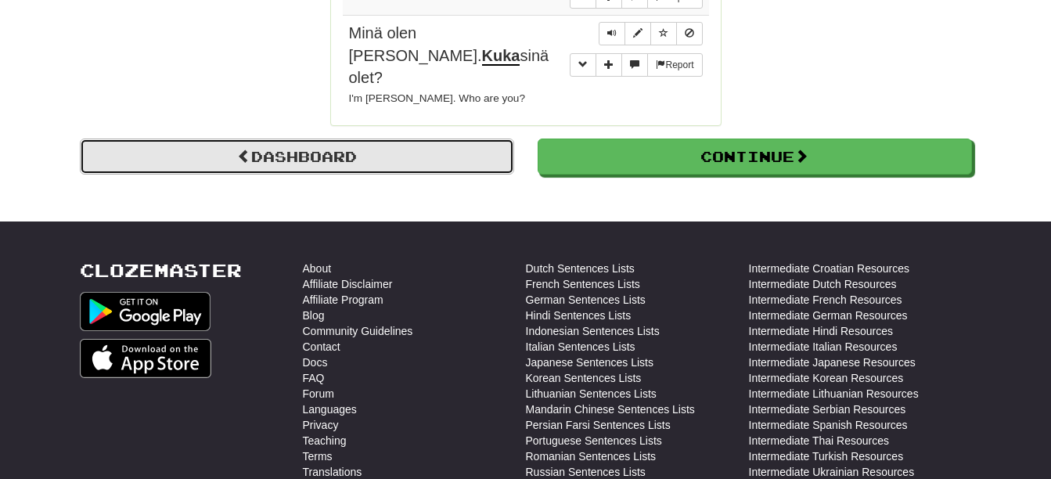
click at [444, 142] on link "Dashboard" at bounding box center [297, 156] width 434 height 36
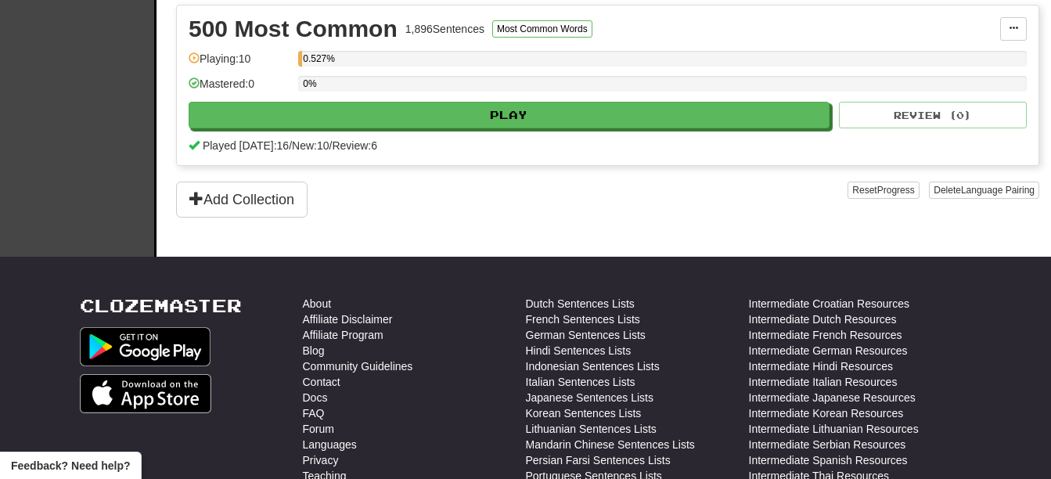
scroll to position [391, 0]
